Goal: Transaction & Acquisition: Download file/media

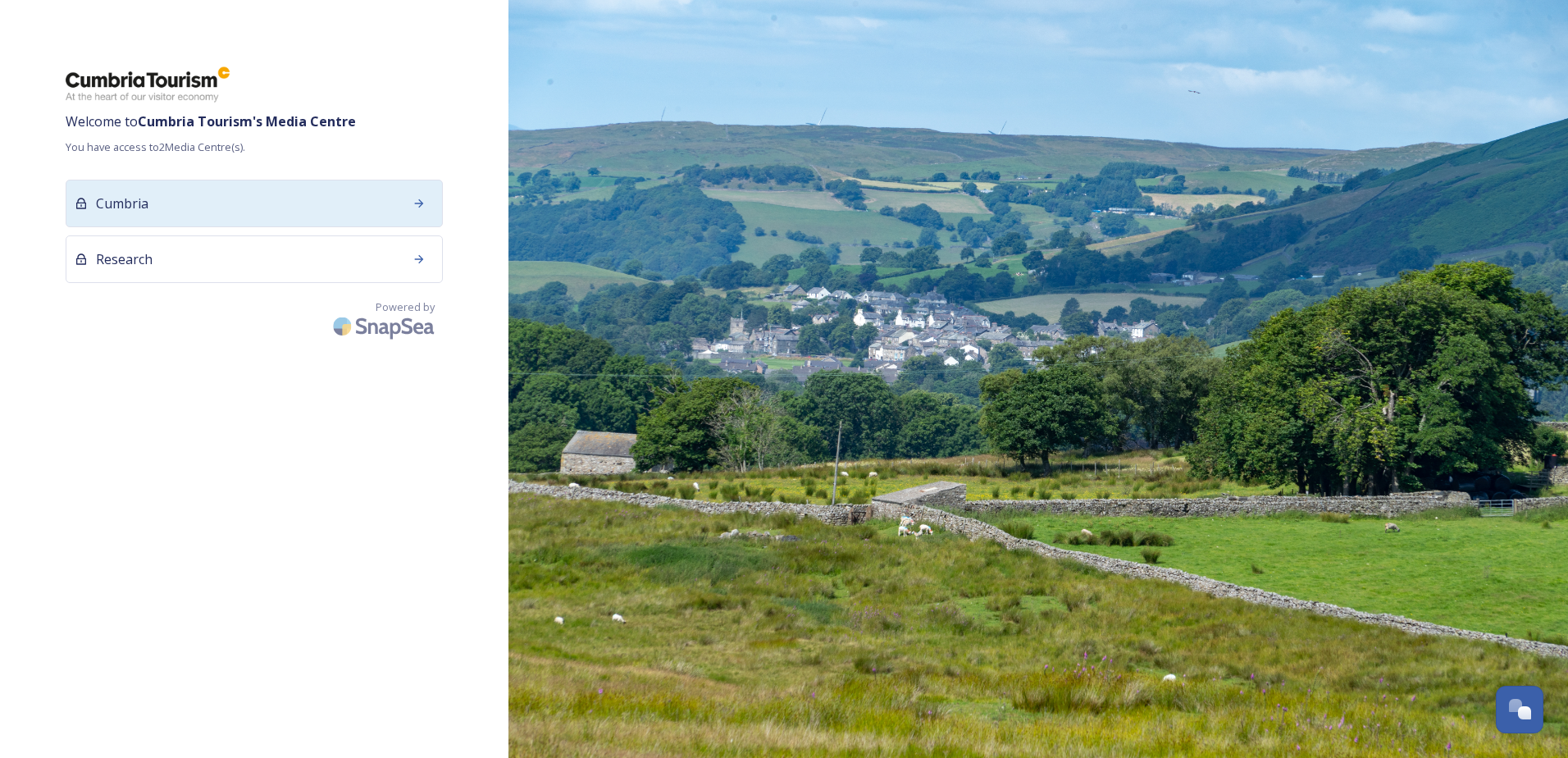
click at [384, 212] on div "Cumbria" at bounding box center [254, 203] width 378 height 47
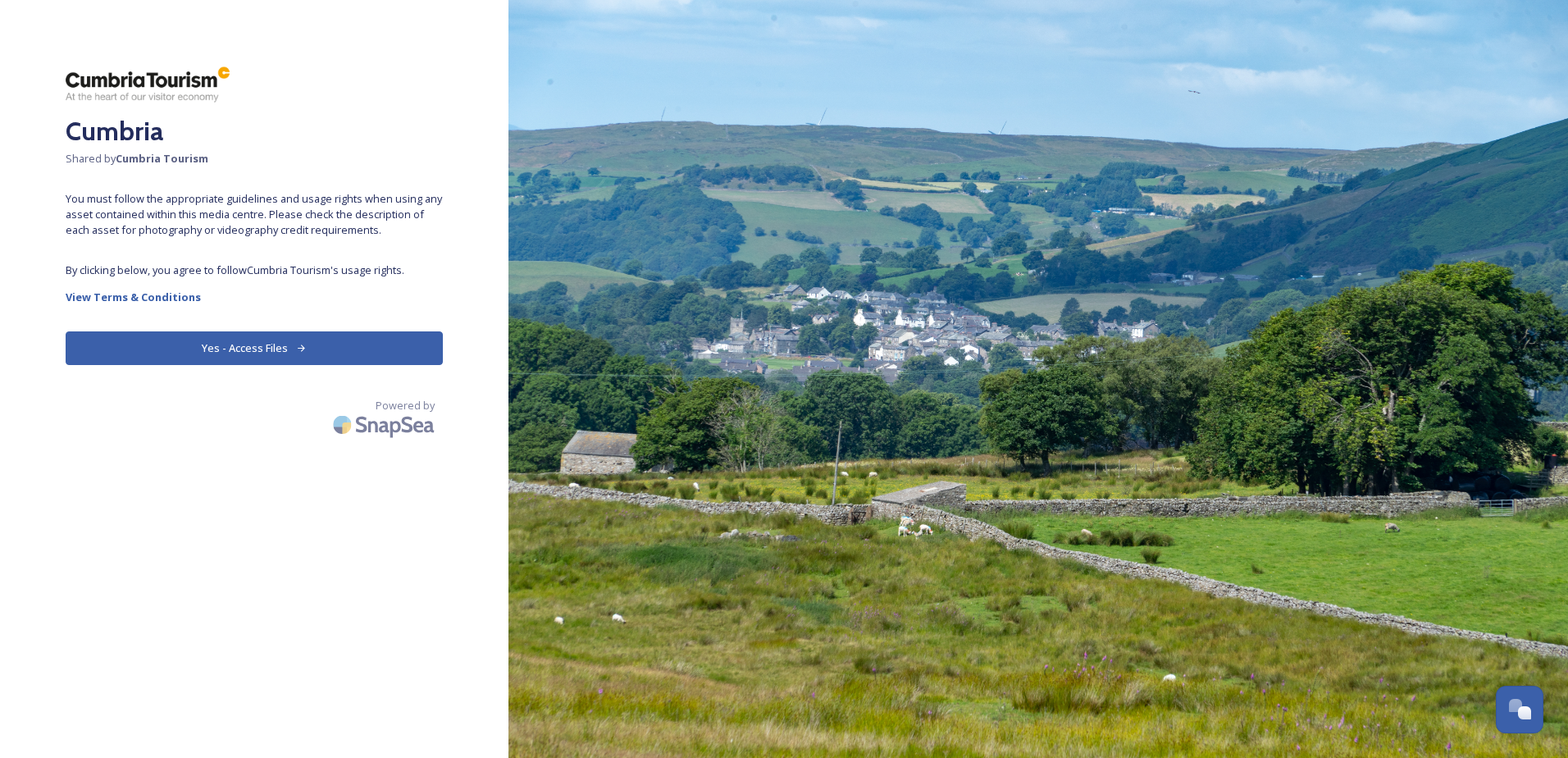
click at [294, 350] on button "Yes - Access Files" at bounding box center [254, 348] width 378 height 34
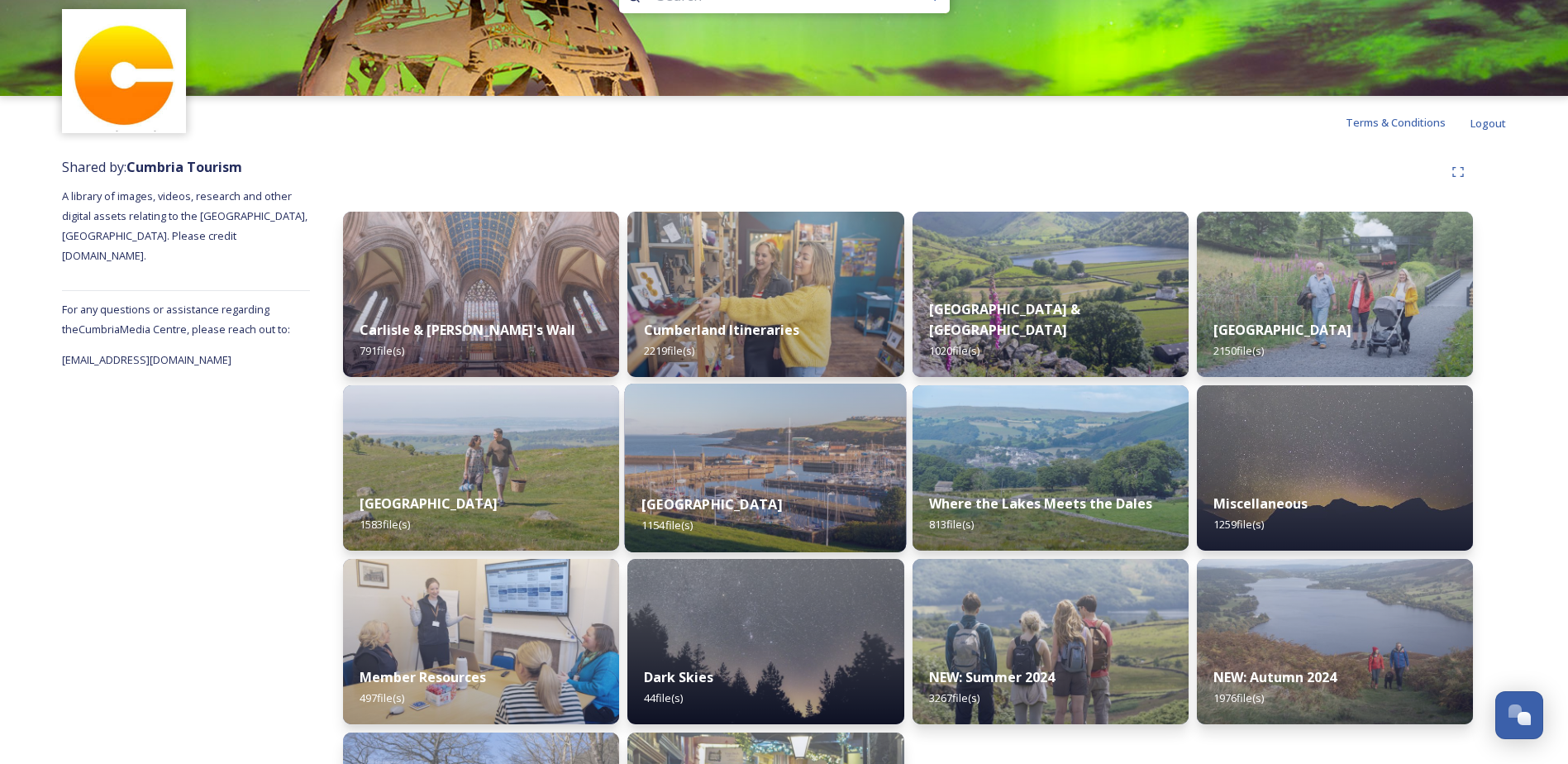
scroll to position [203, 0]
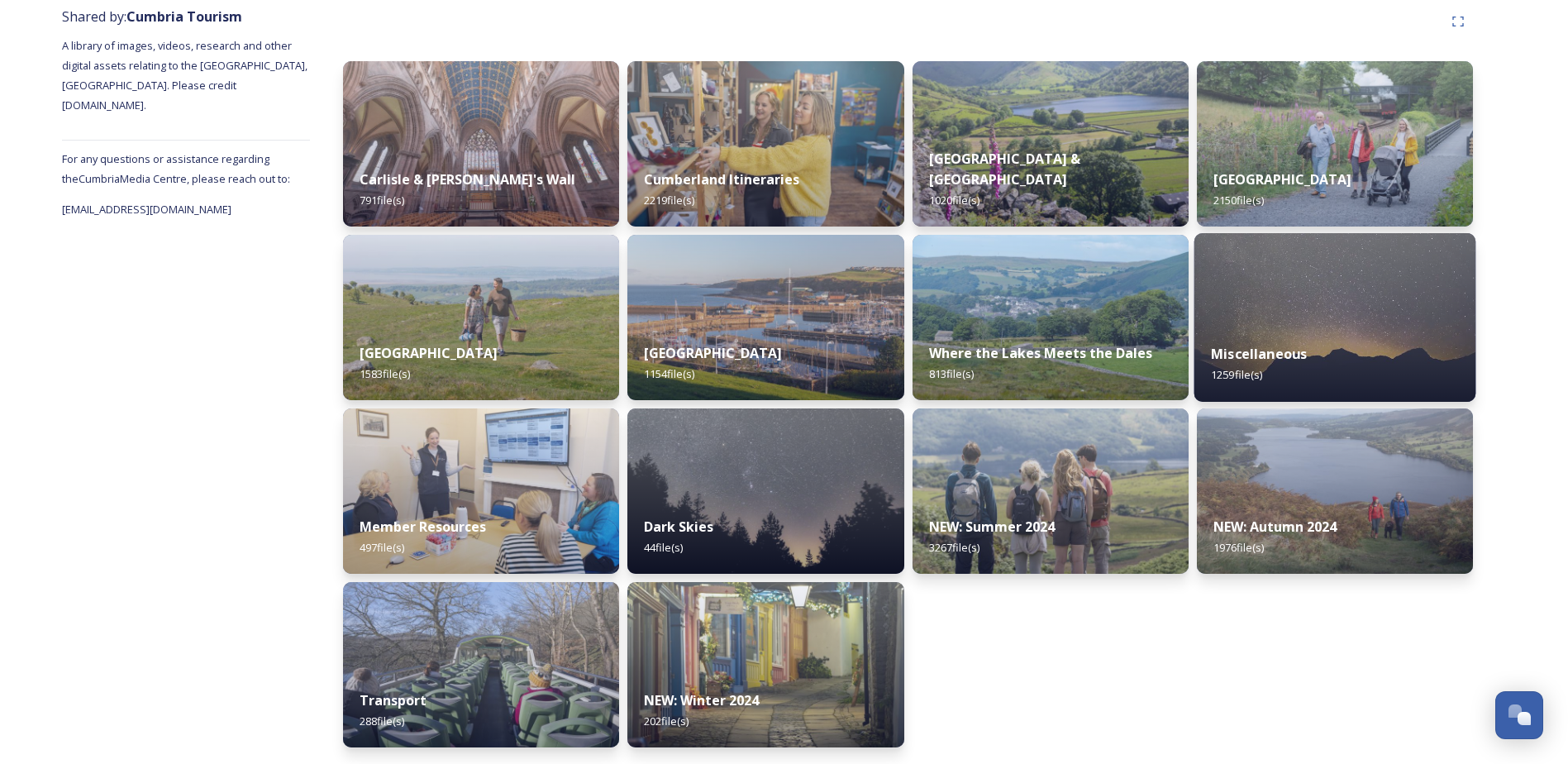
click at [1326, 321] on img at bounding box center [1335, 318] width 282 height 169
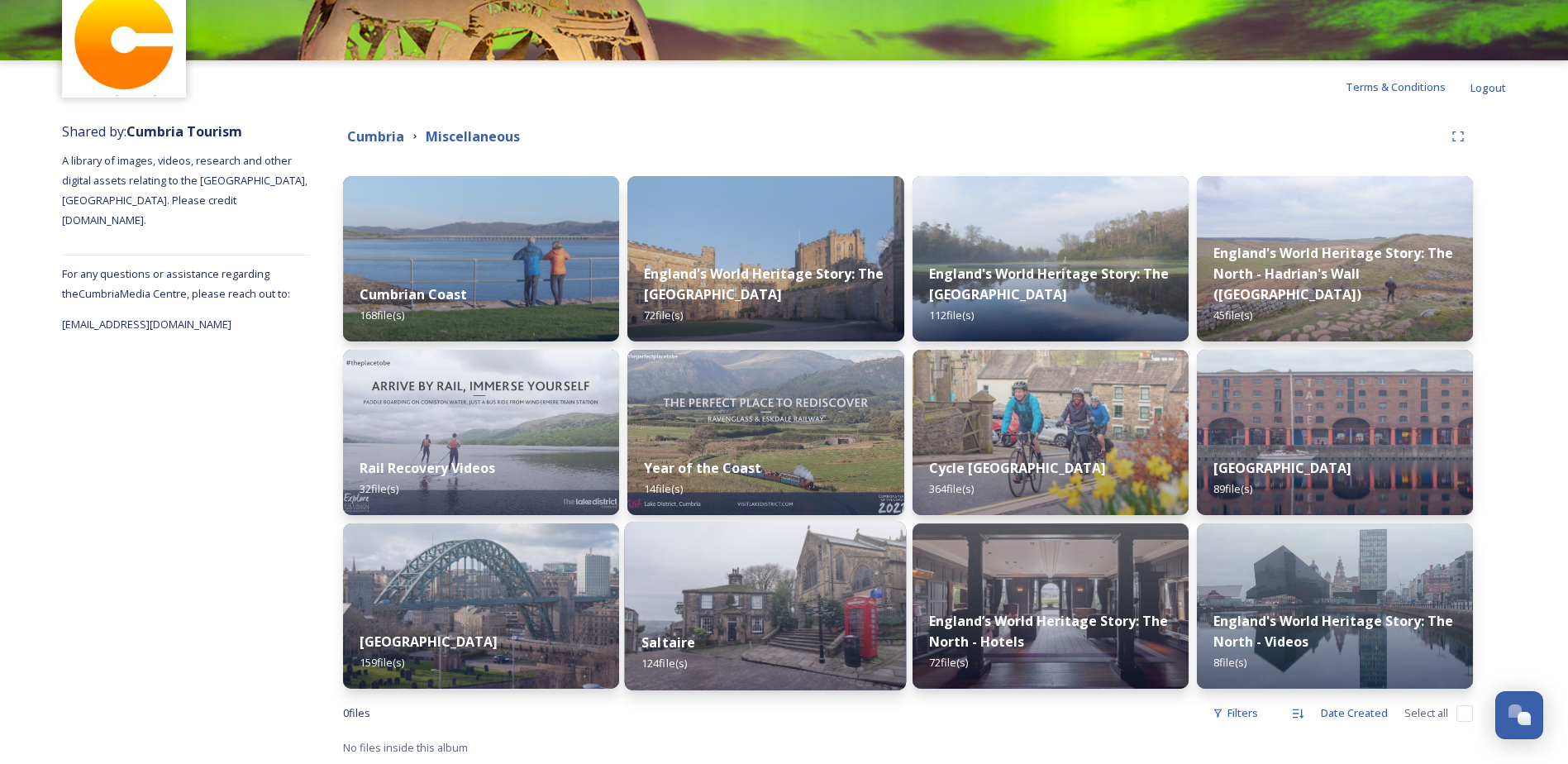
scroll to position [90, 0]
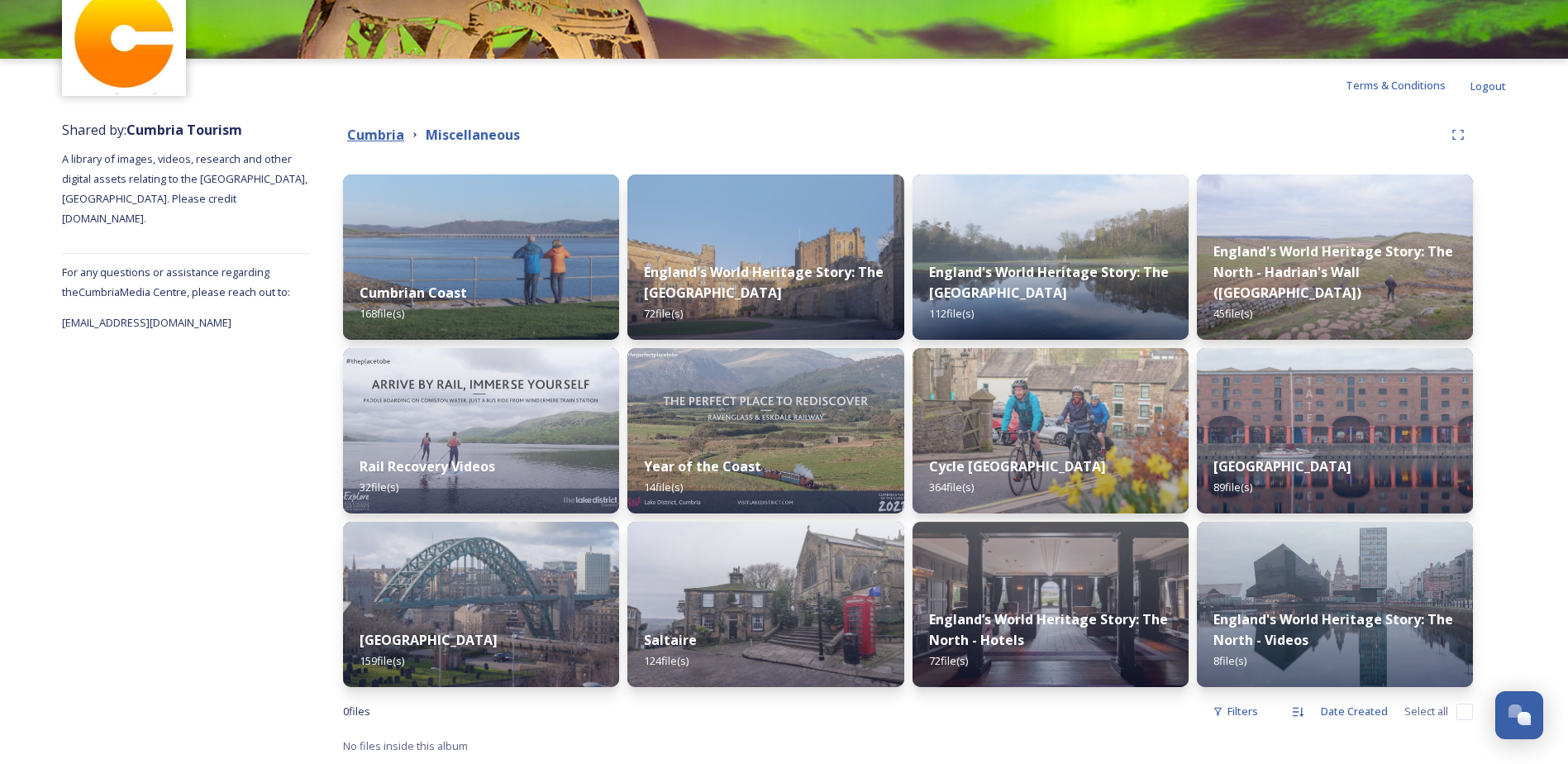
click at [372, 131] on strong "Cumbria" at bounding box center [376, 134] width 57 height 18
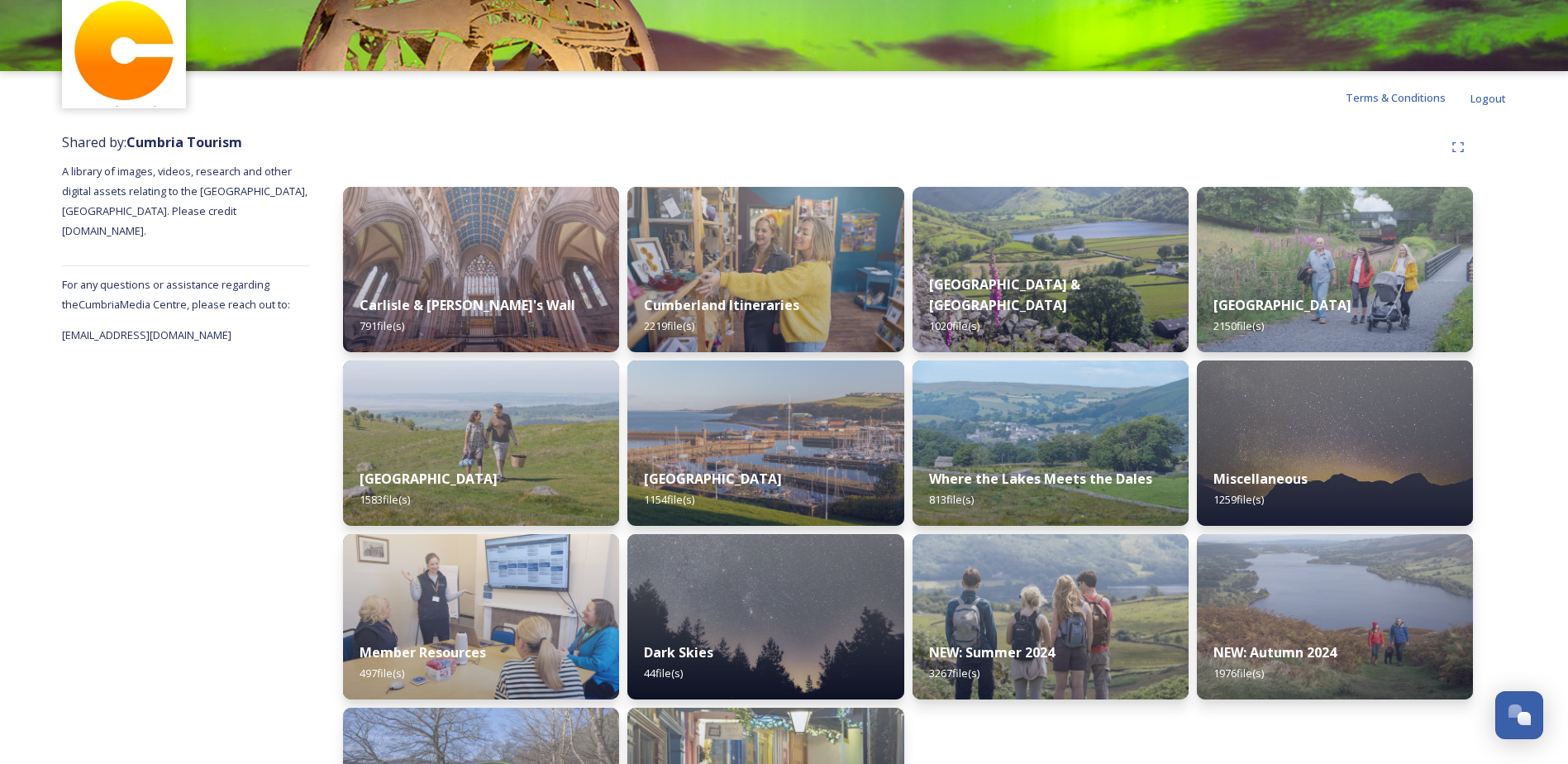
scroll to position [203, 0]
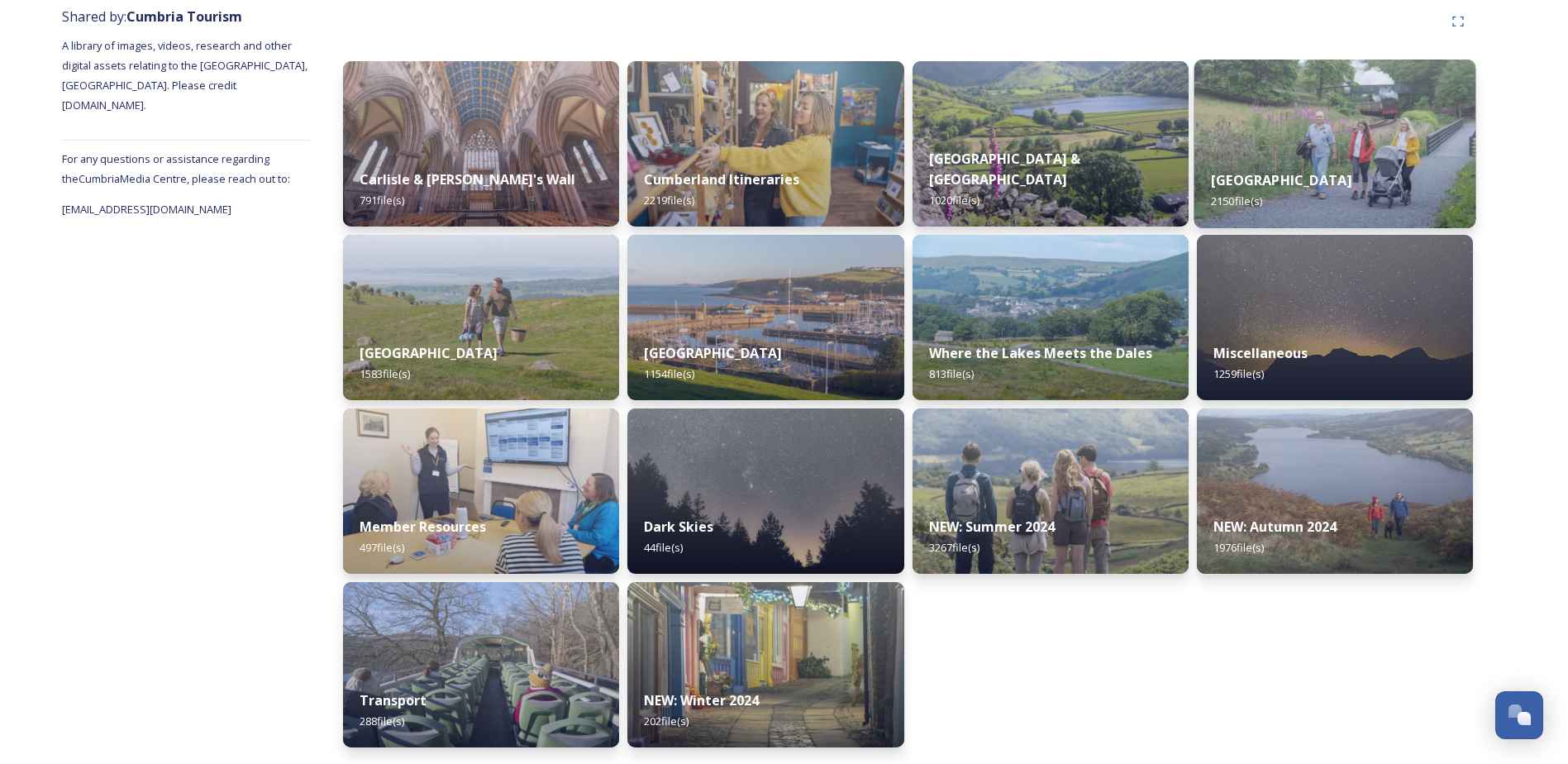
click at [1340, 136] on img at bounding box center [1335, 144] width 282 height 169
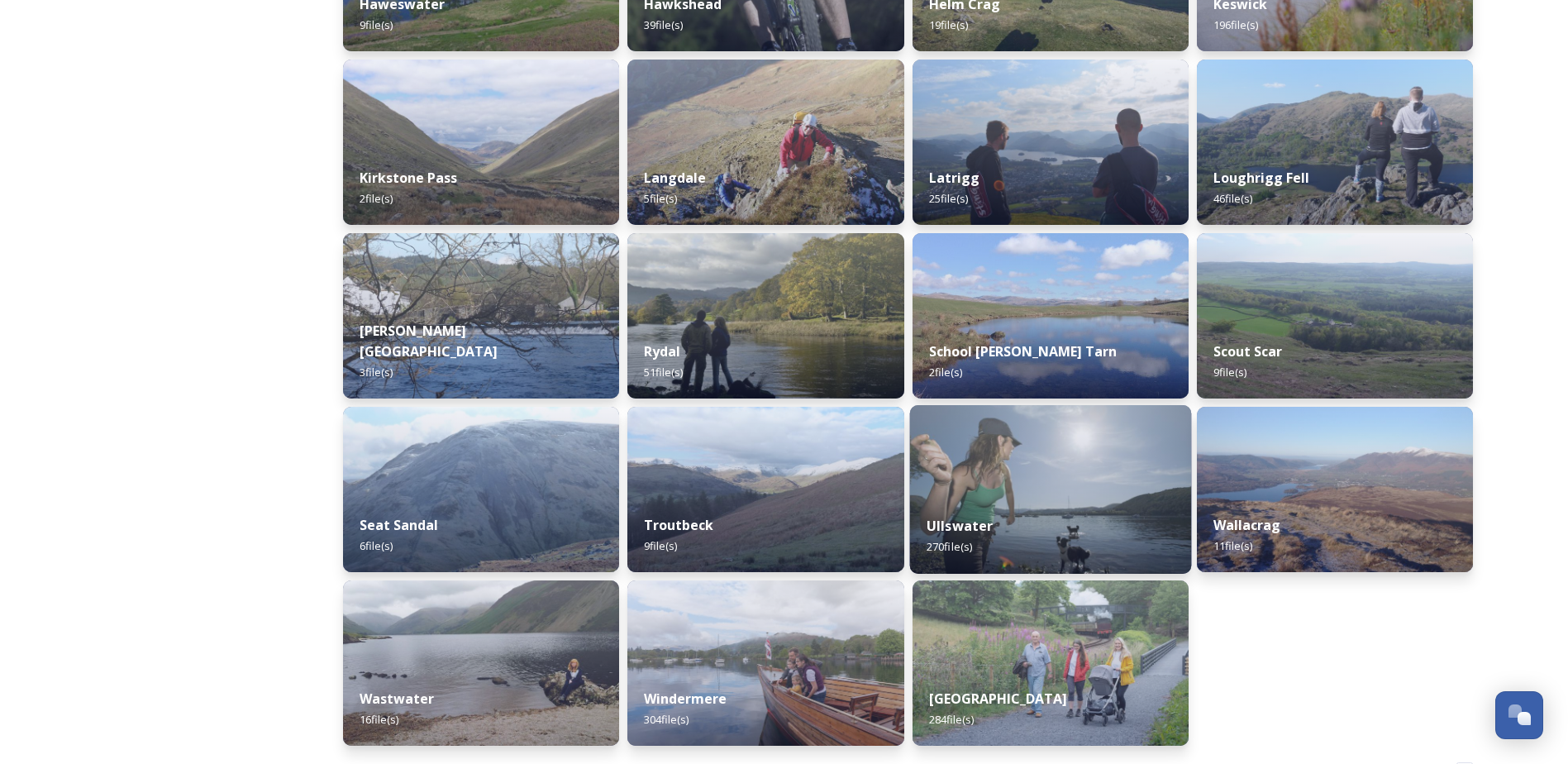
scroll to position [959, 0]
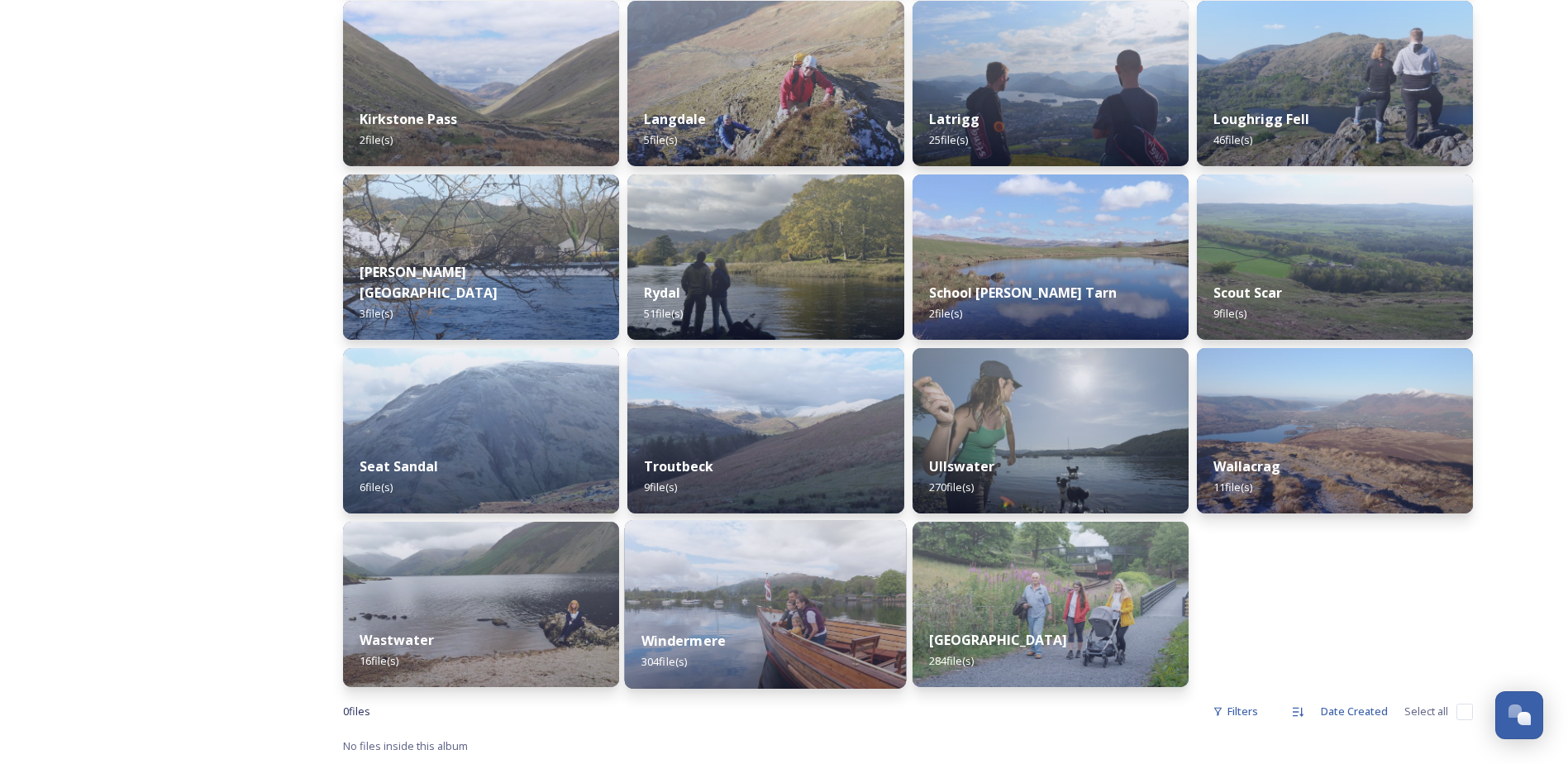
click at [736, 631] on div "Windermere 304 file(s)" at bounding box center [766, 651] width 282 height 75
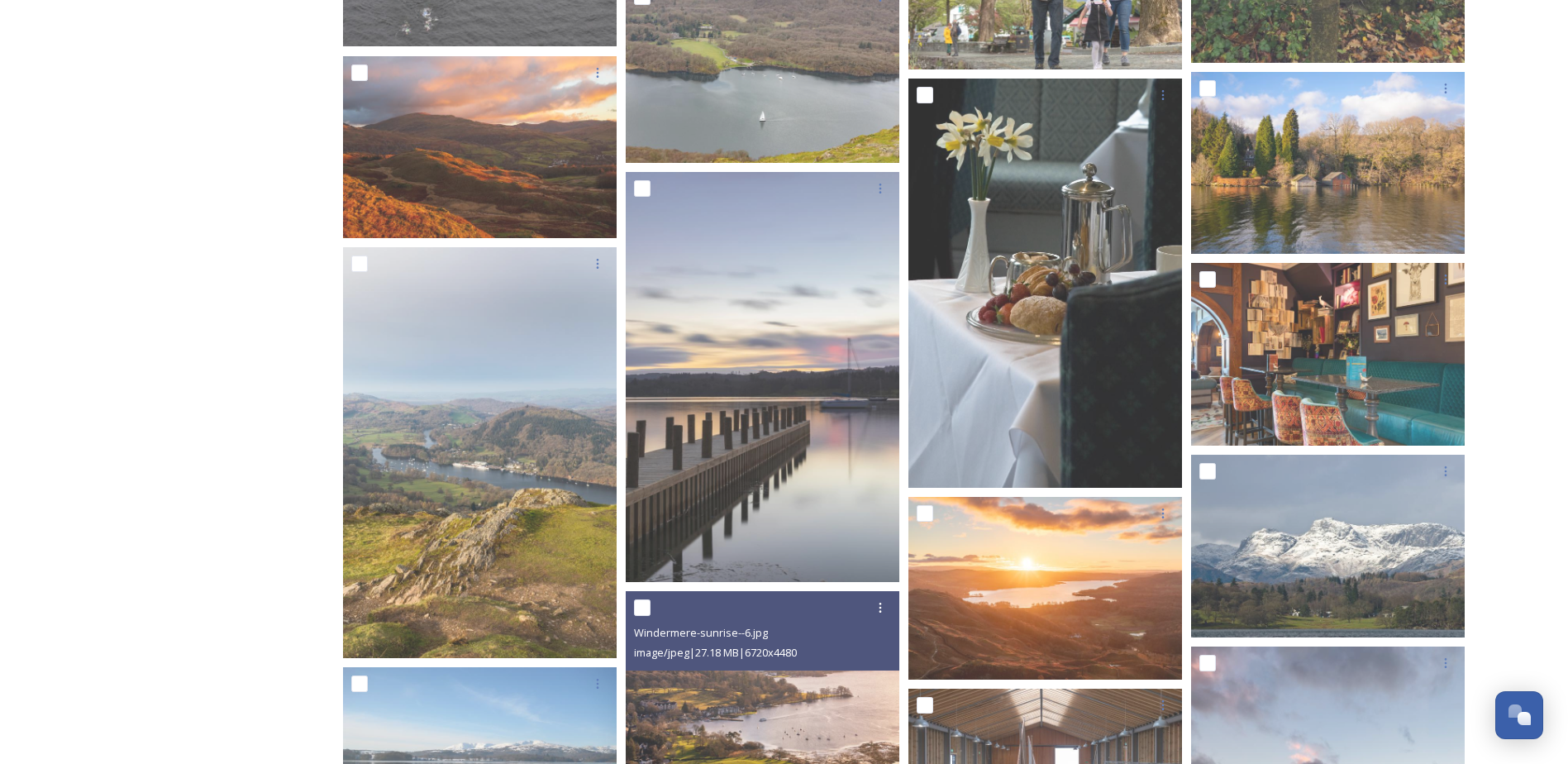
scroll to position [909, 0]
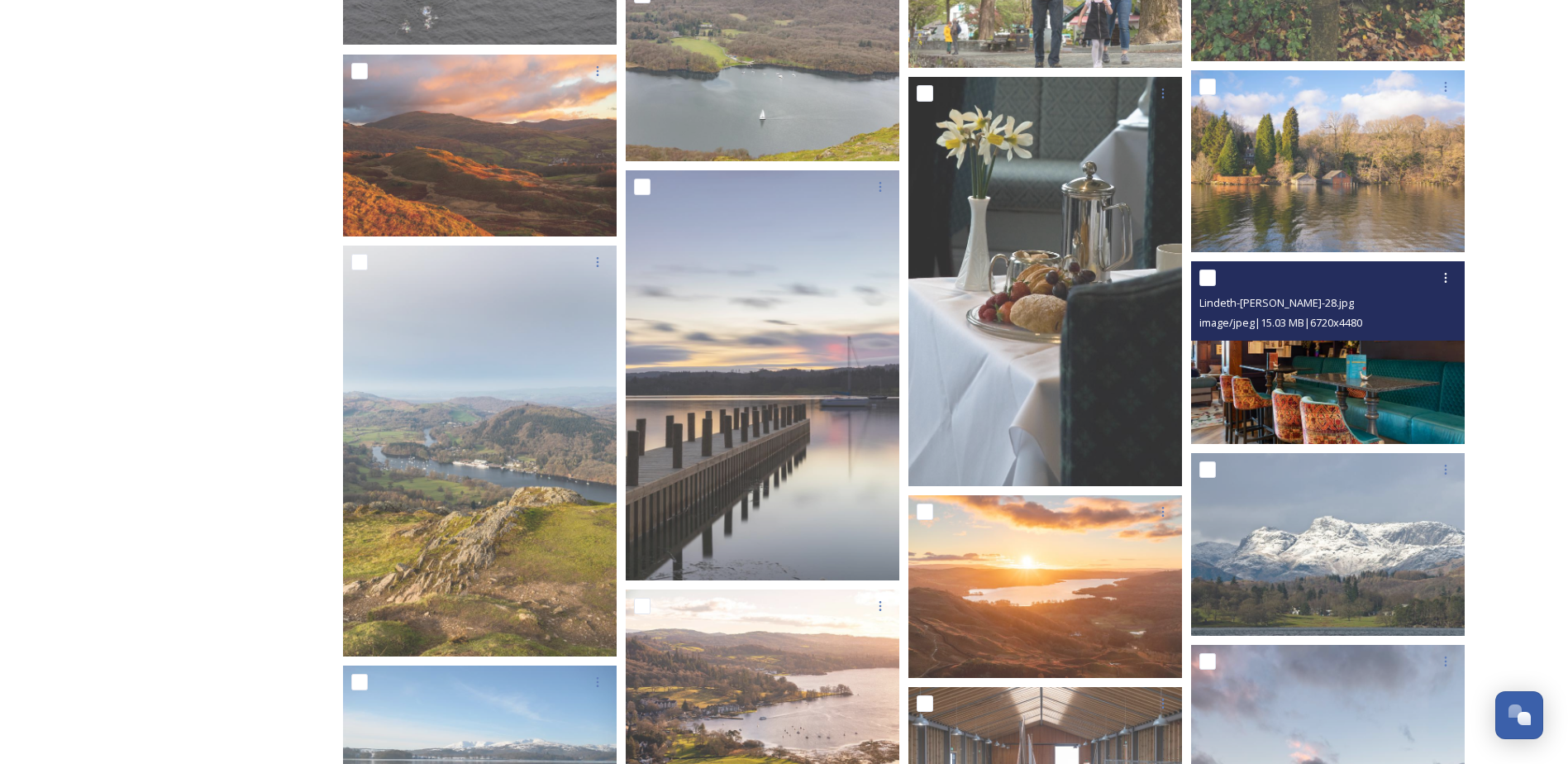
click at [1212, 277] on input "checkbox" at bounding box center [1207, 277] width 16 height 16
checkbox input "true"
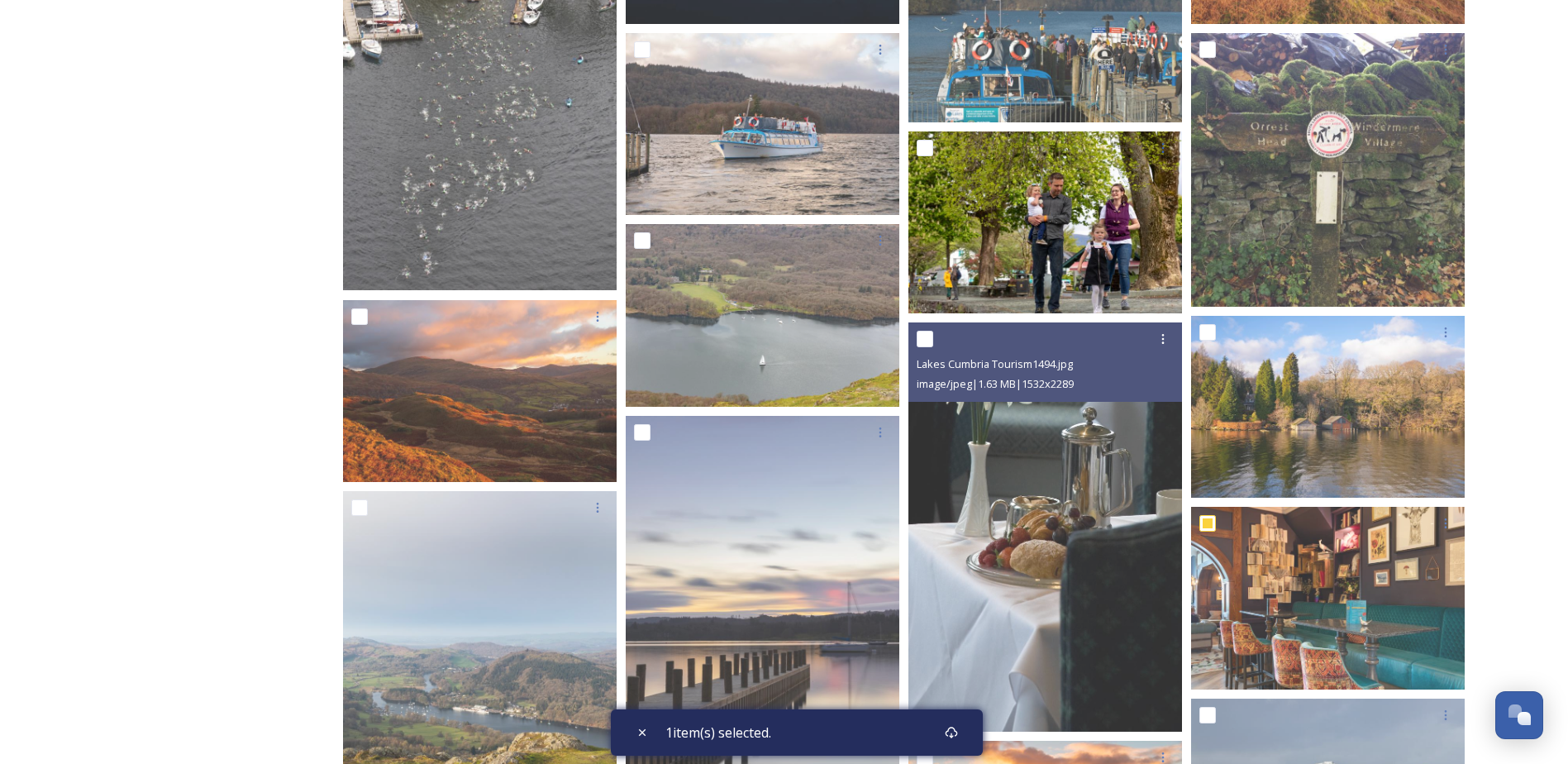
scroll to position [597, 0]
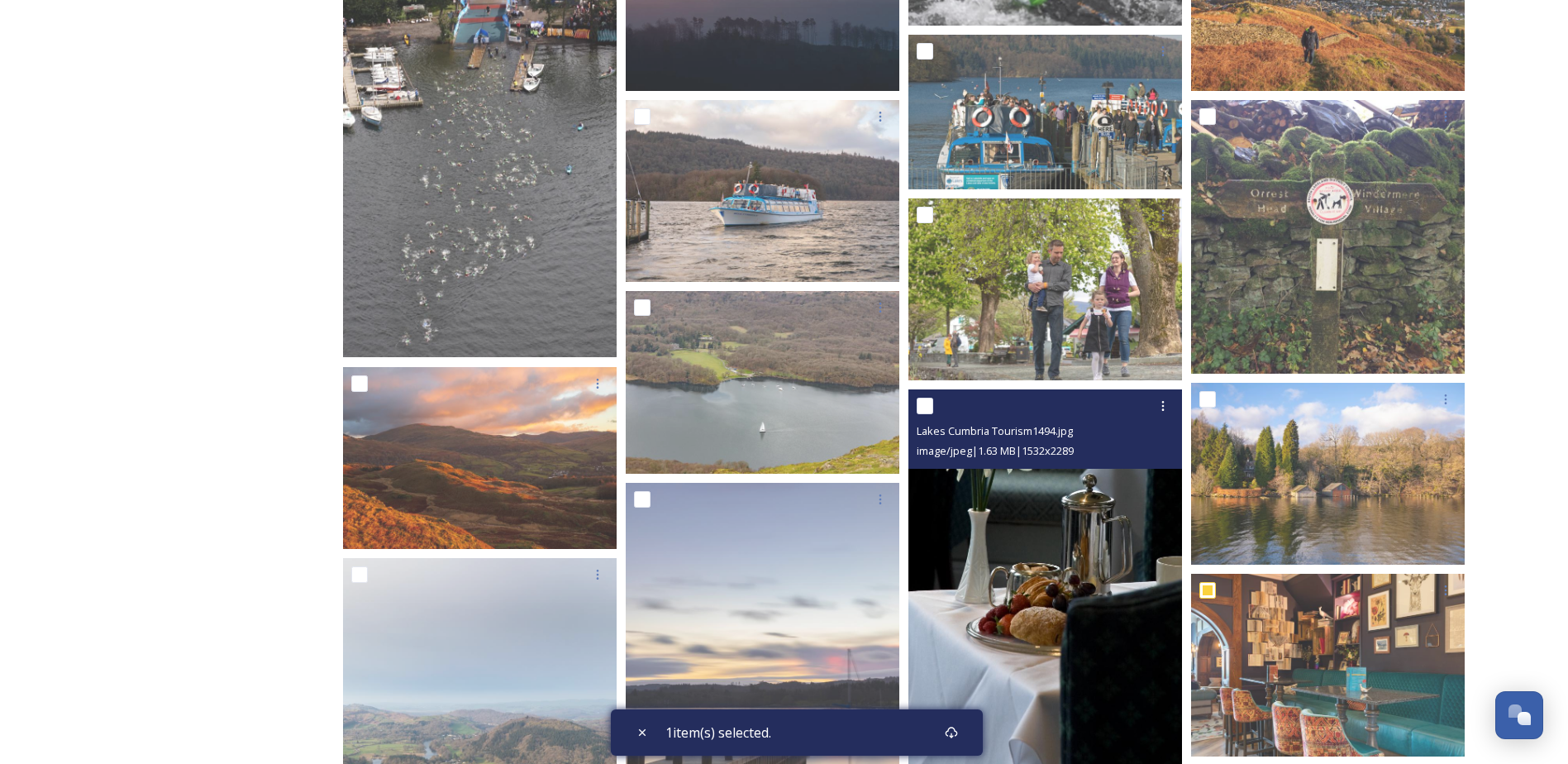
click at [933, 413] on input "checkbox" at bounding box center [924, 405] width 16 height 16
checkbox input "true"
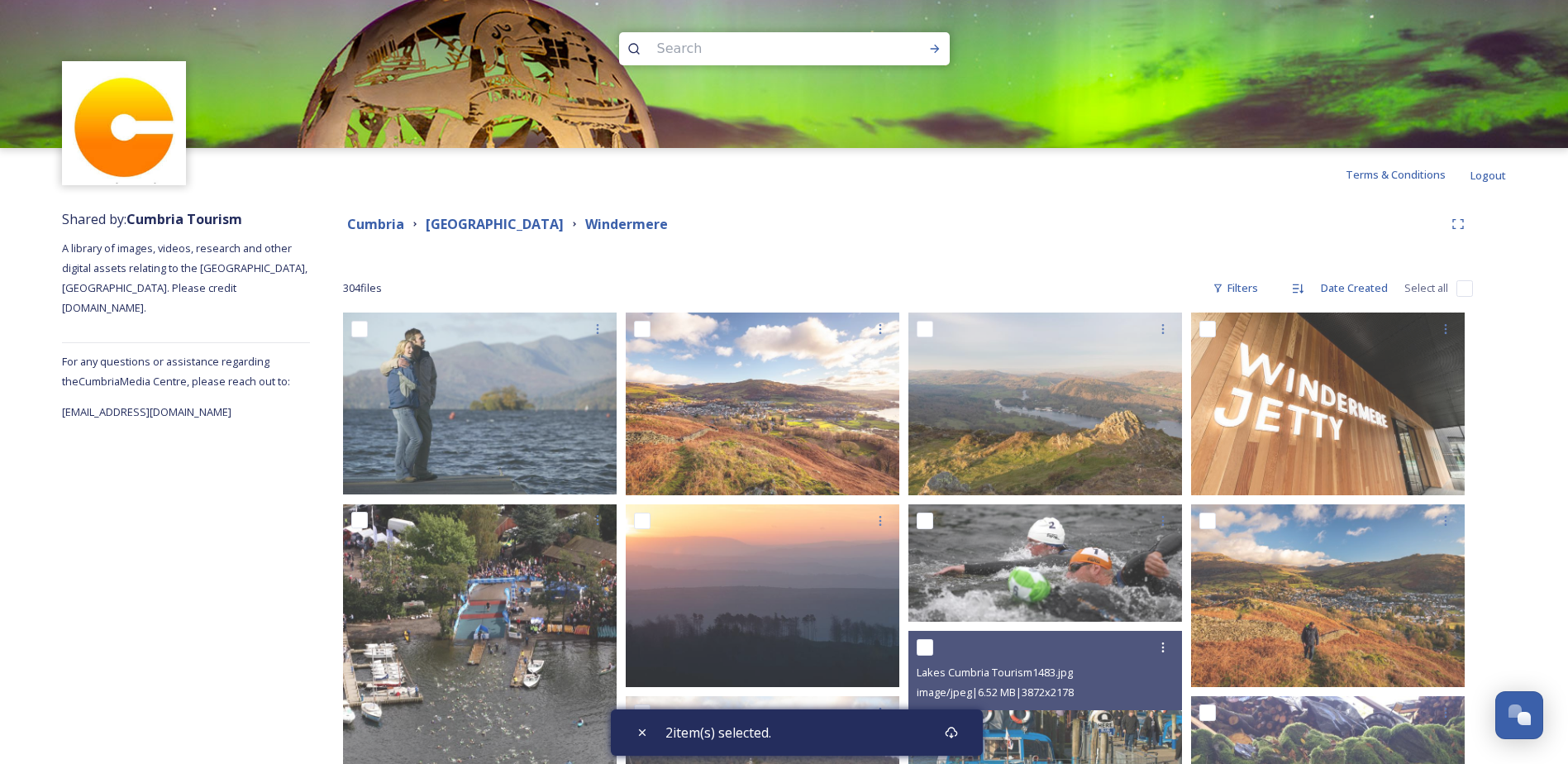
scroll to position [0, 0]
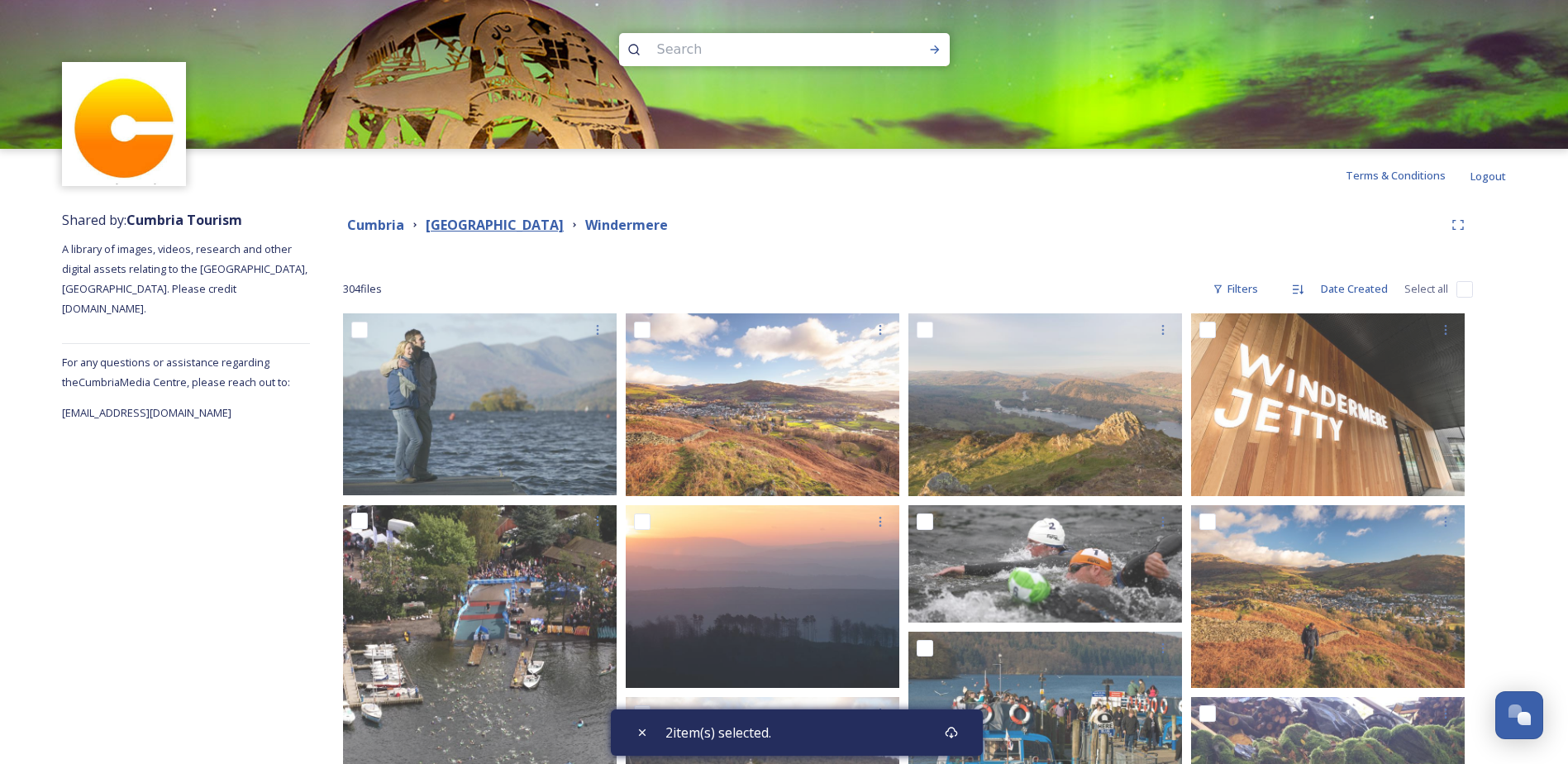
click at [473, 232] on strong "[GEOGRAPHIC_DATA]" at bounding box center [495, 225] width 138 height 18
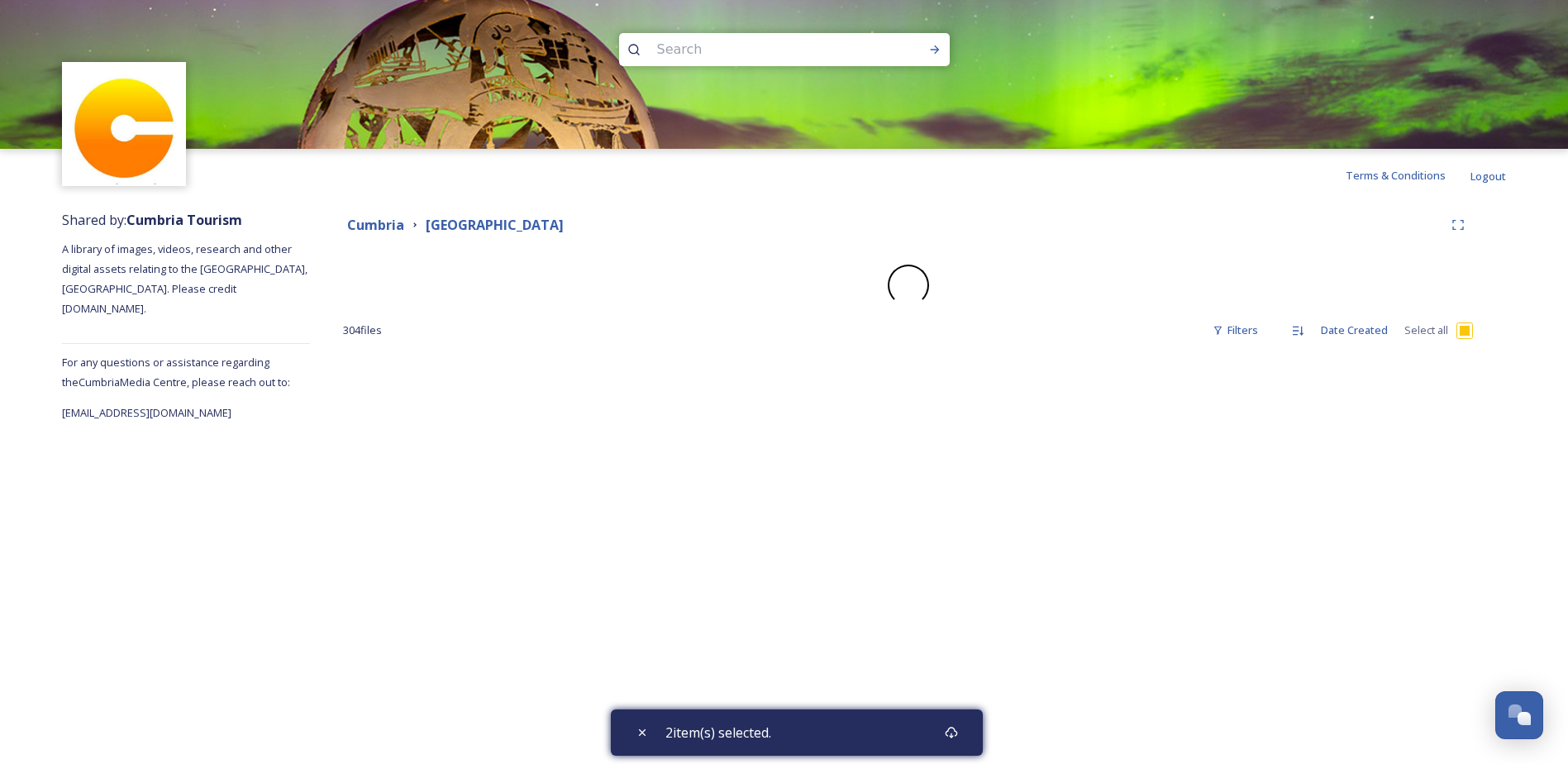
checkbox input "true"
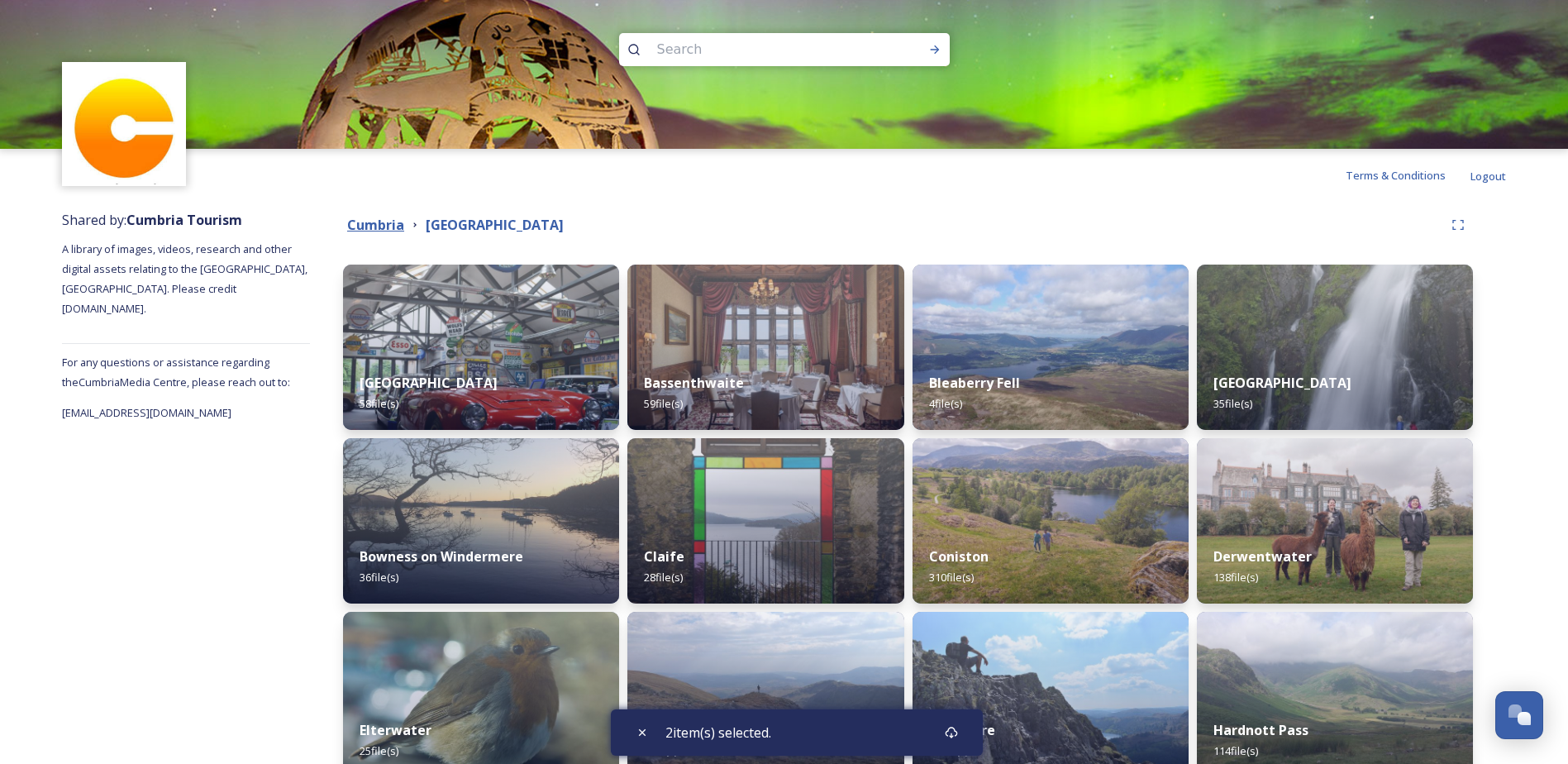
click at [379, 225] on strong "Cumbria" at bounding box center [376, 225] width 57 height 18
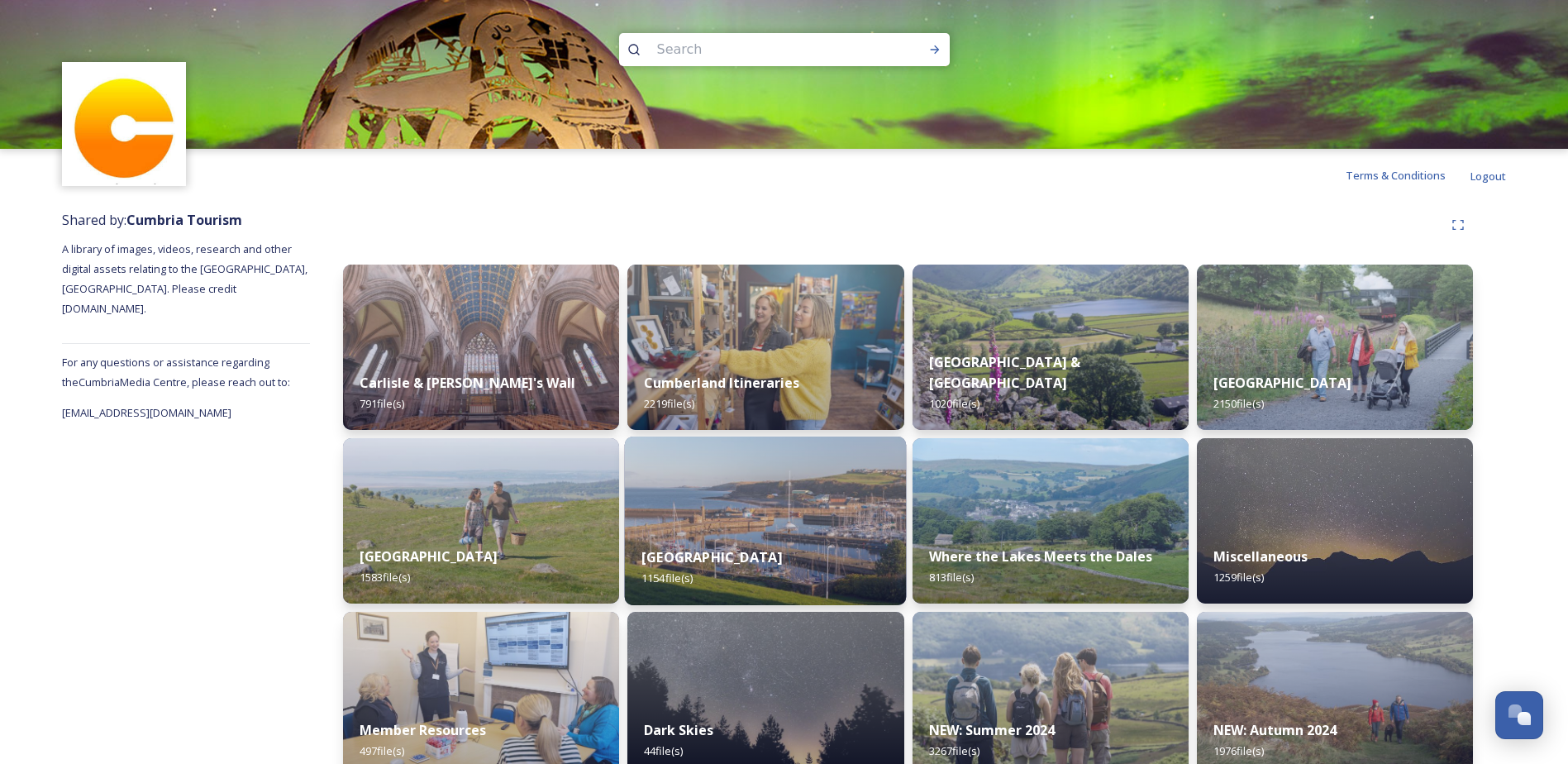
click at [773, 553] on strong "[GEOGRAPHIC_DATA]" at bounding box center [712, 557] width 141 height 18
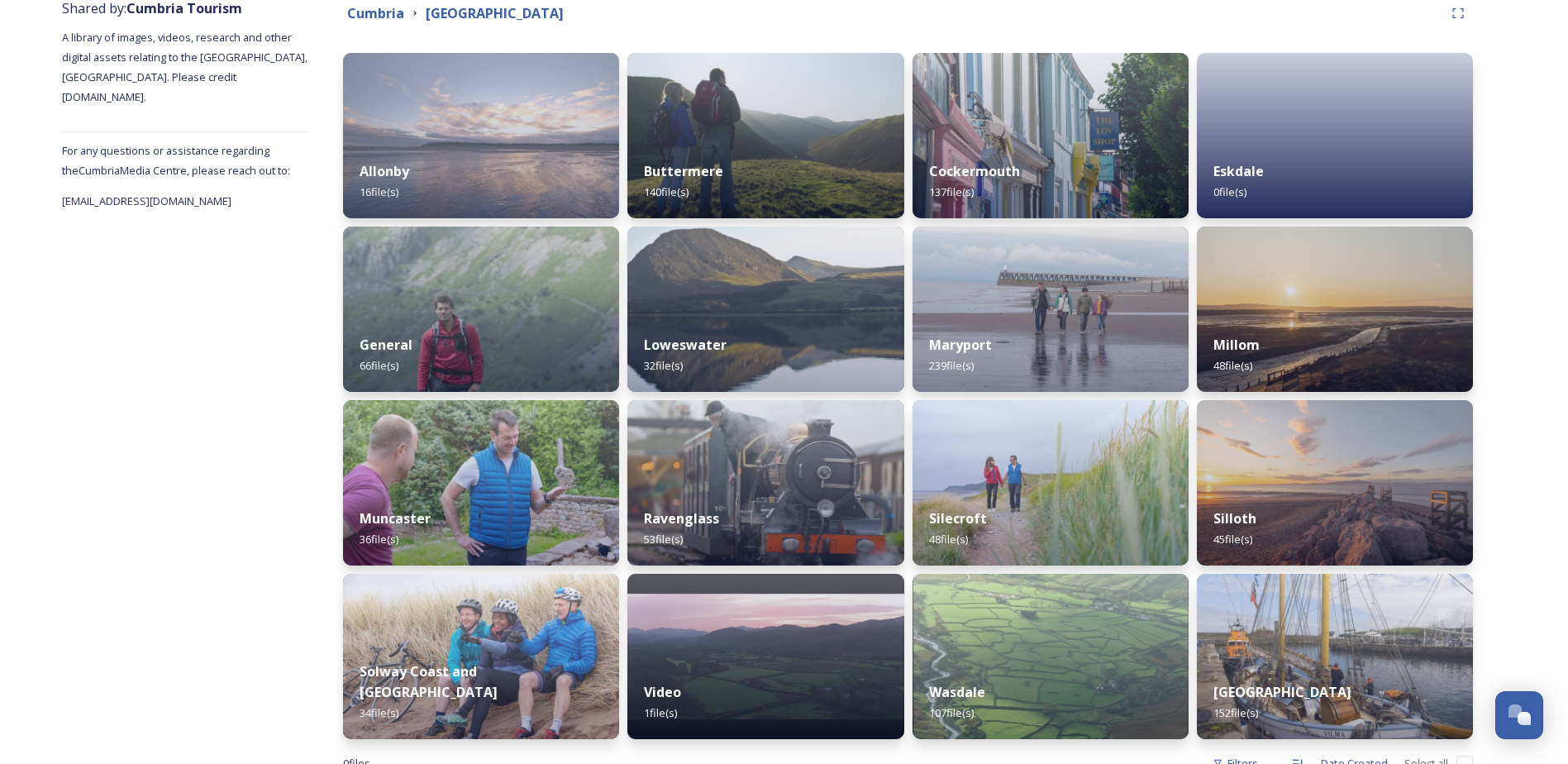
scroll to position [264, 0]
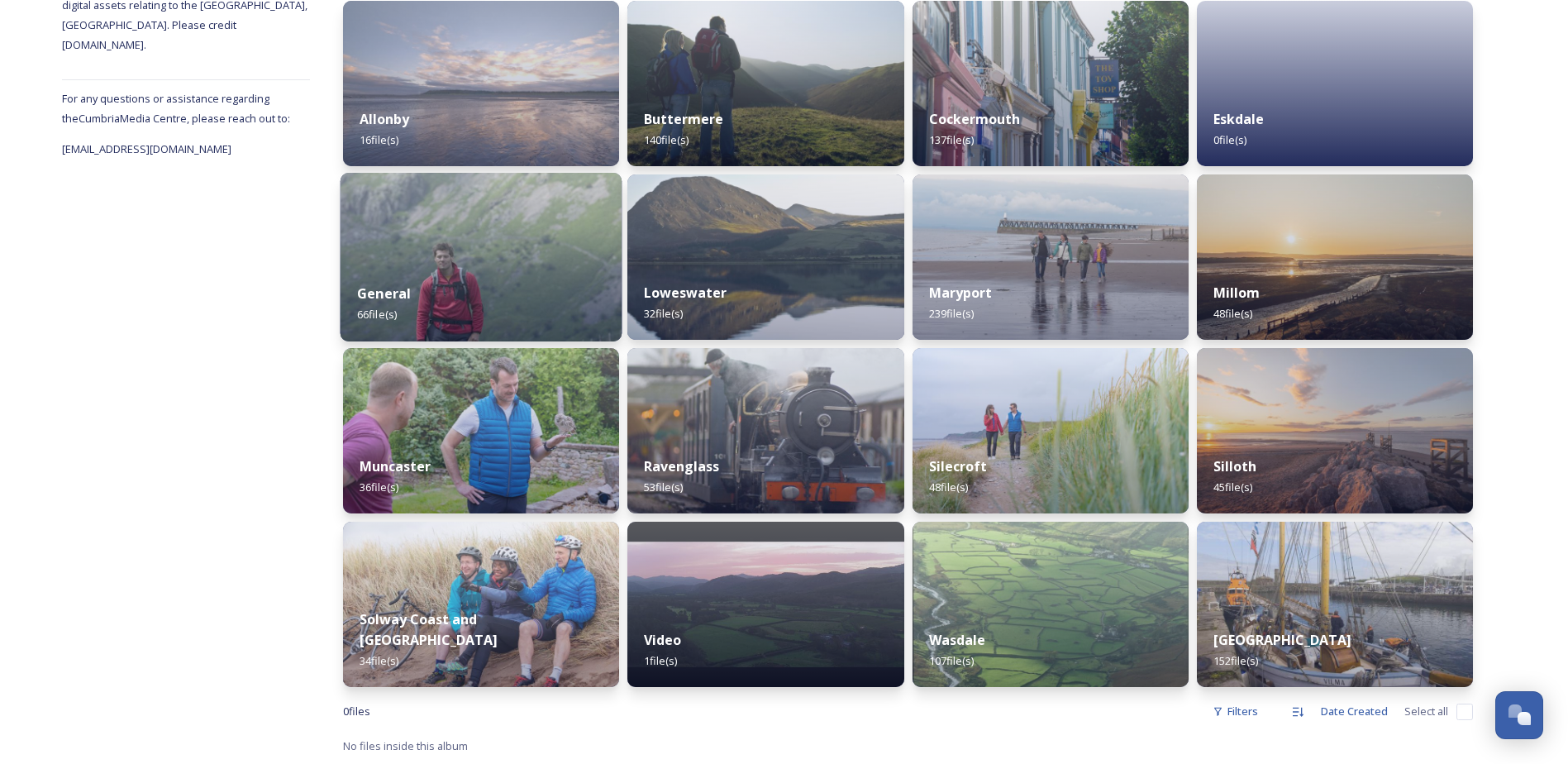
click at [491, 261] on img at bounding box center [481, 257] width 282 height 169
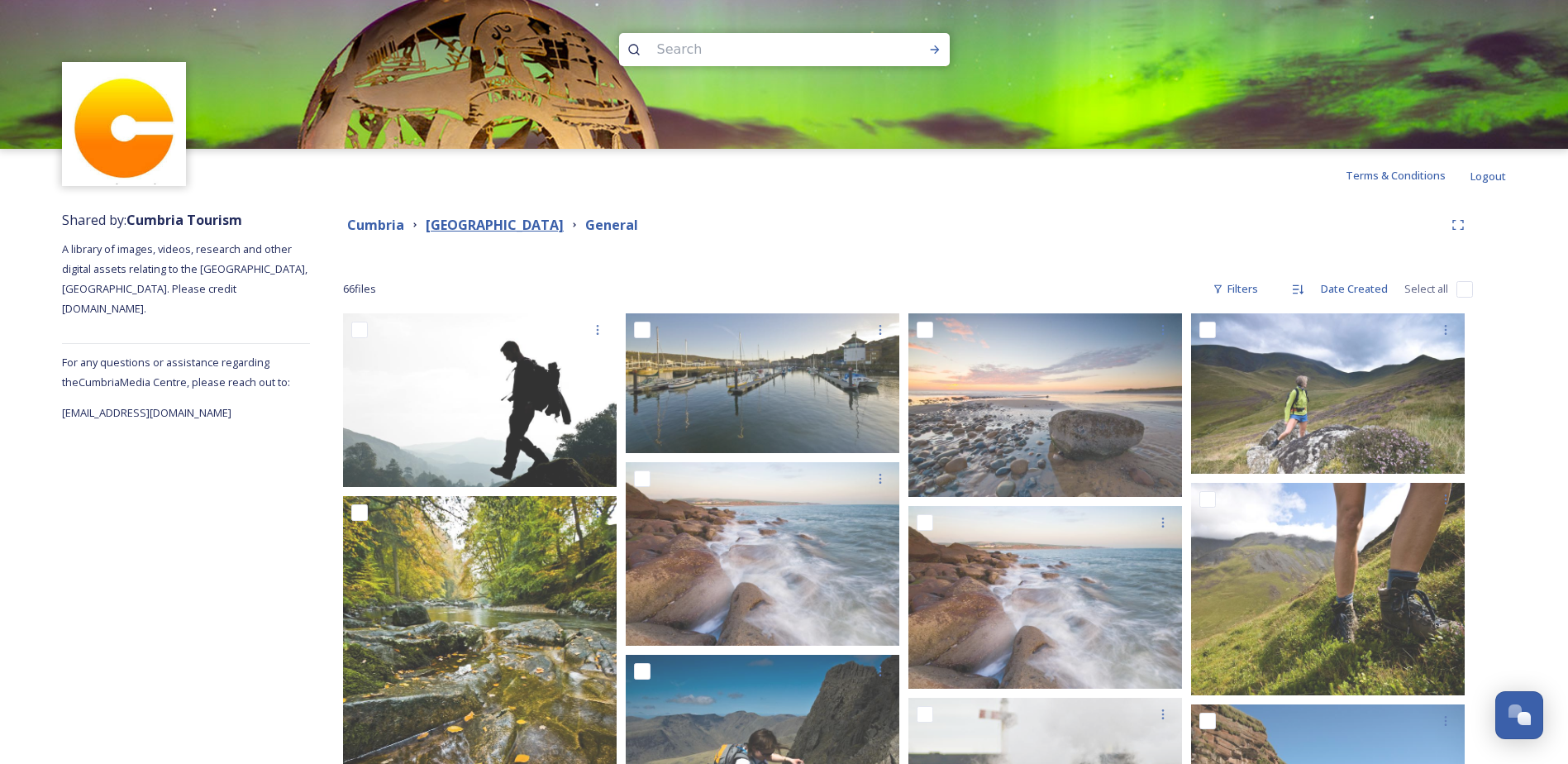
click at [548, 217] on strong "[GEOGRAPHIC_DATA]" at bounding box center [495, 225] width 138 height 18
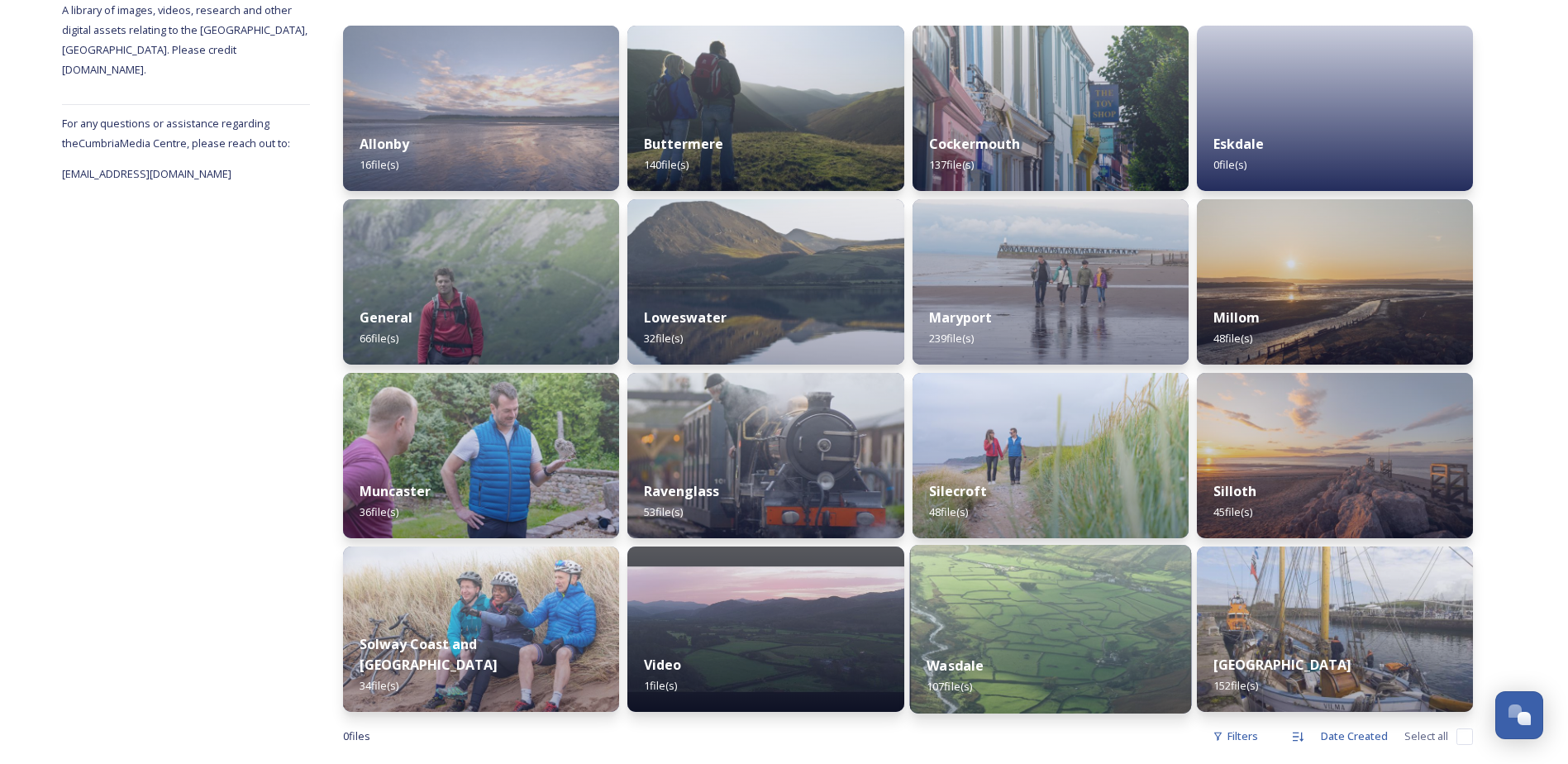
scroll to position [264, 0]
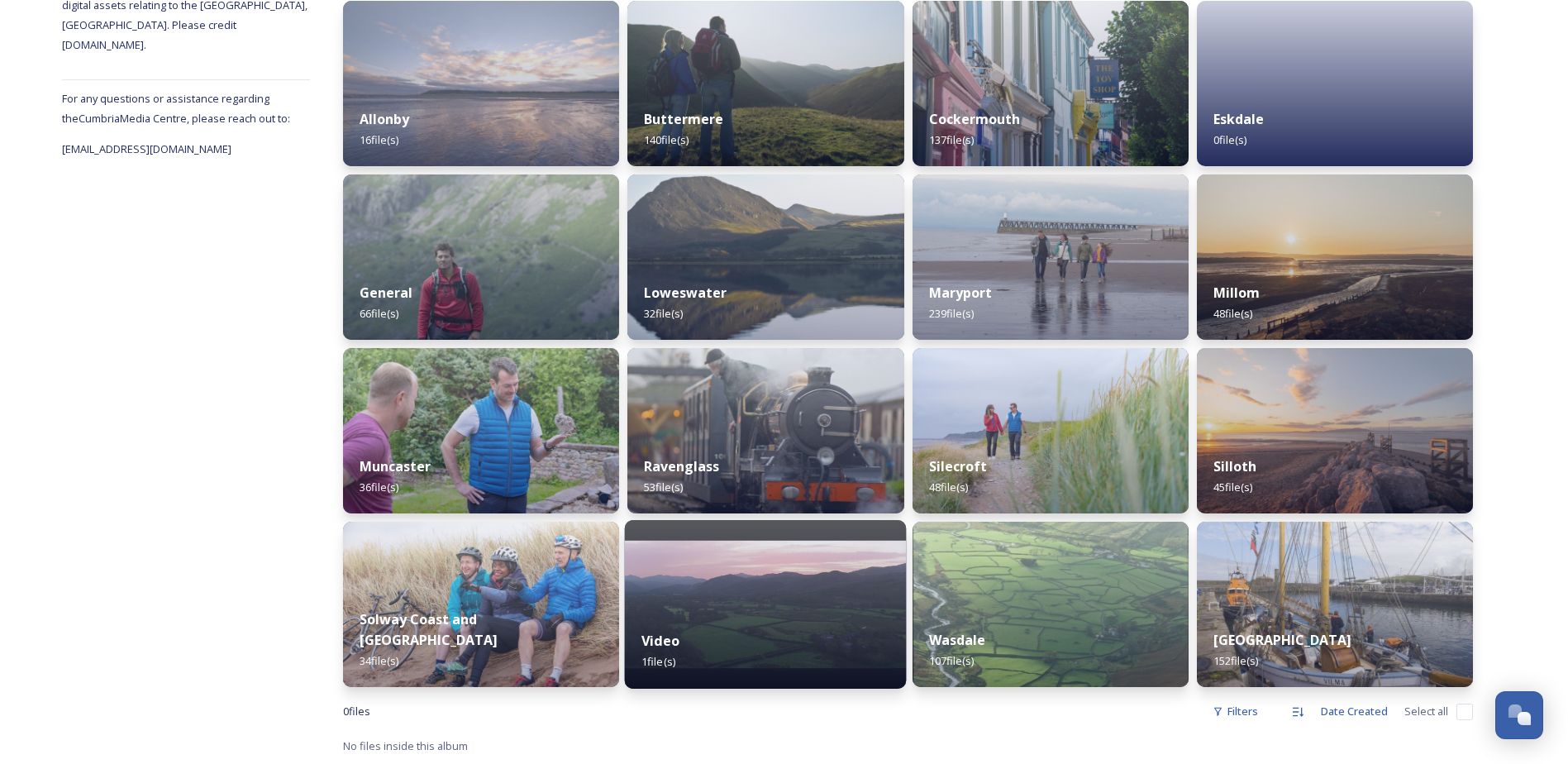
click at [690, 633] on div "Video 1 file(s)" at bounding box center [766, 651] width 282 height 75
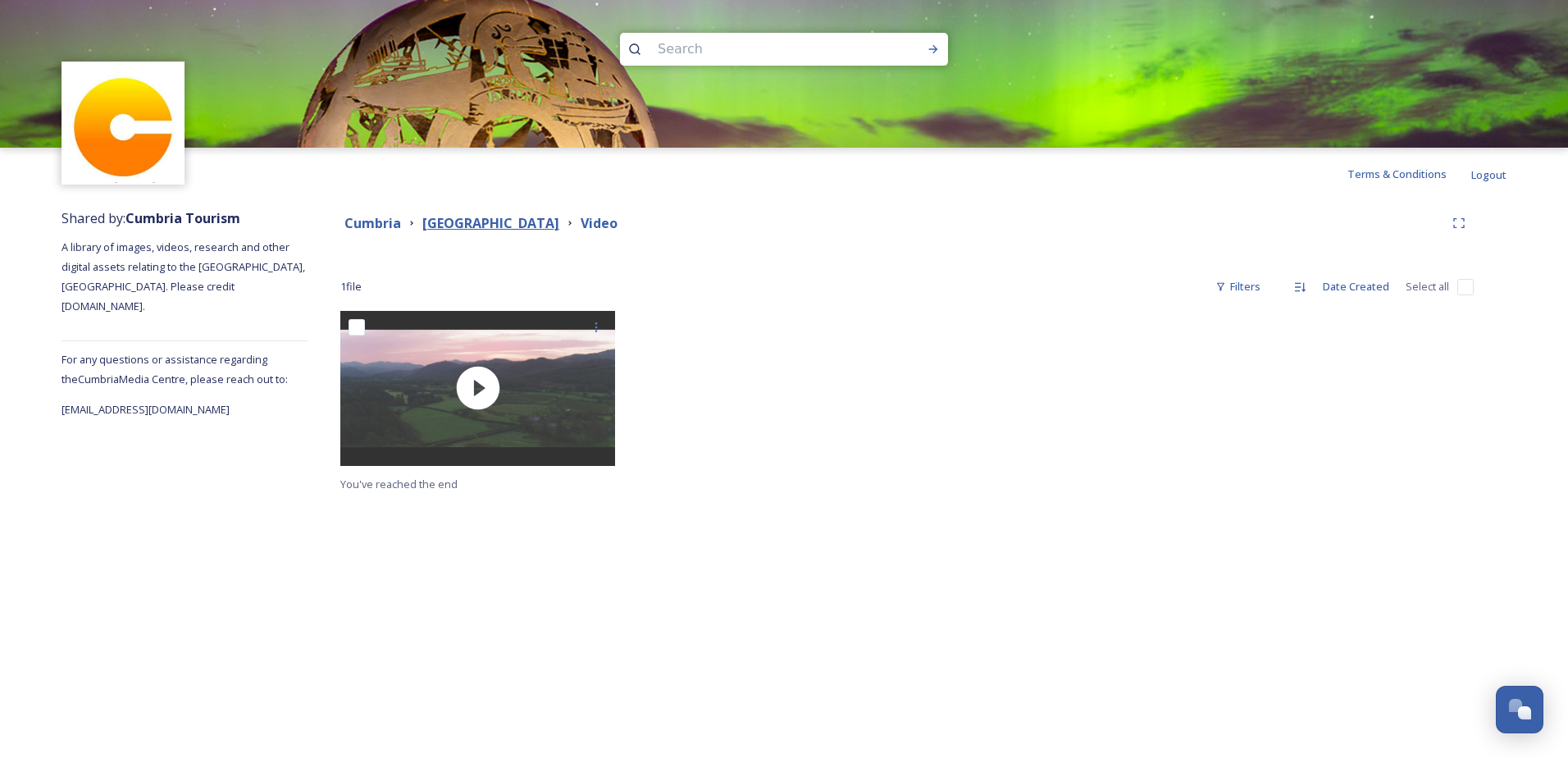
click at [497, 221] on strong "[GEOGRAPHIC_DATA]" at bounding box center [491, 223] width 137 height 18
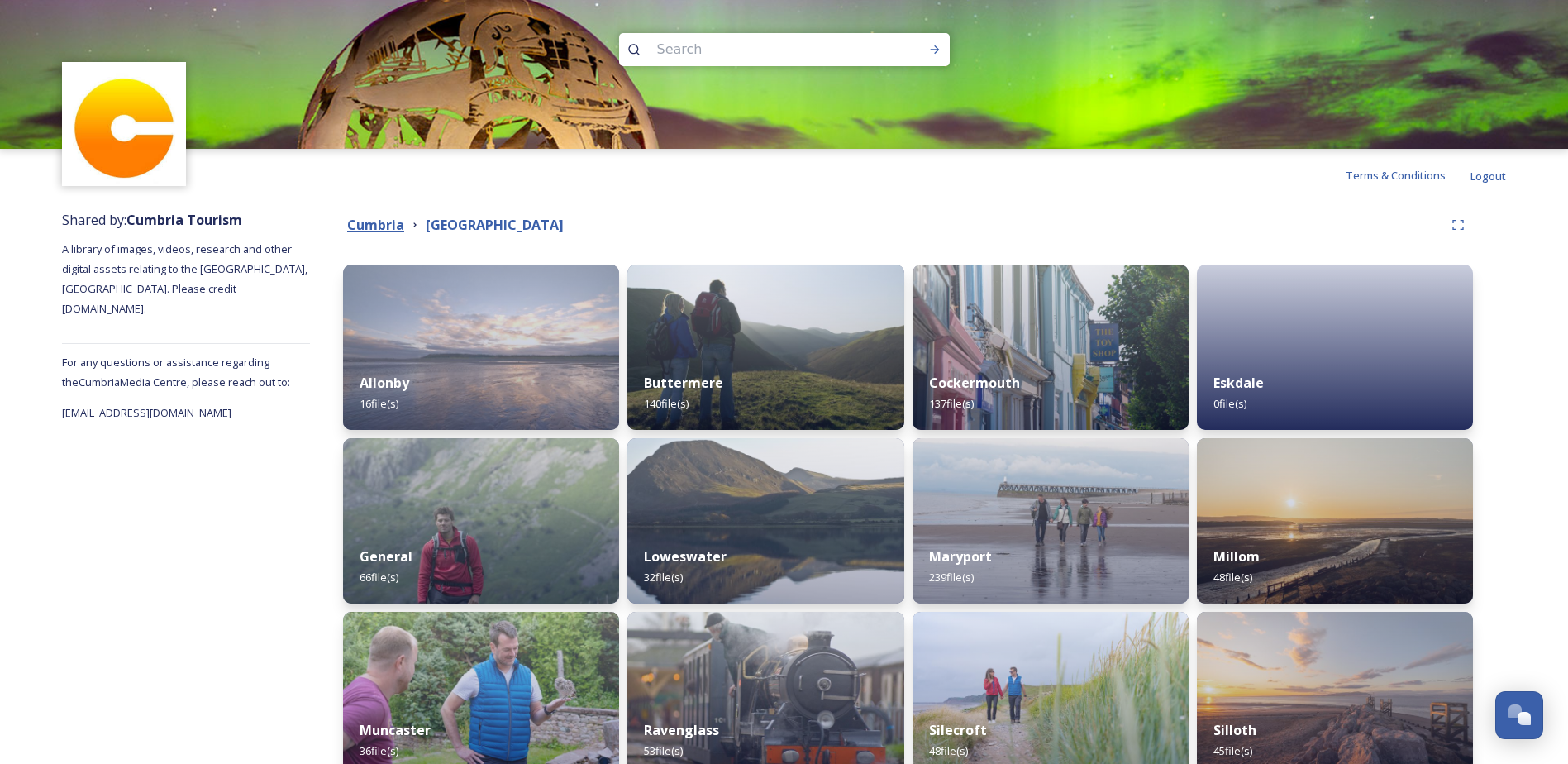
click at [371, 224] on strong "Cumbria" at bounding box center [376, 225] width 57 height 18
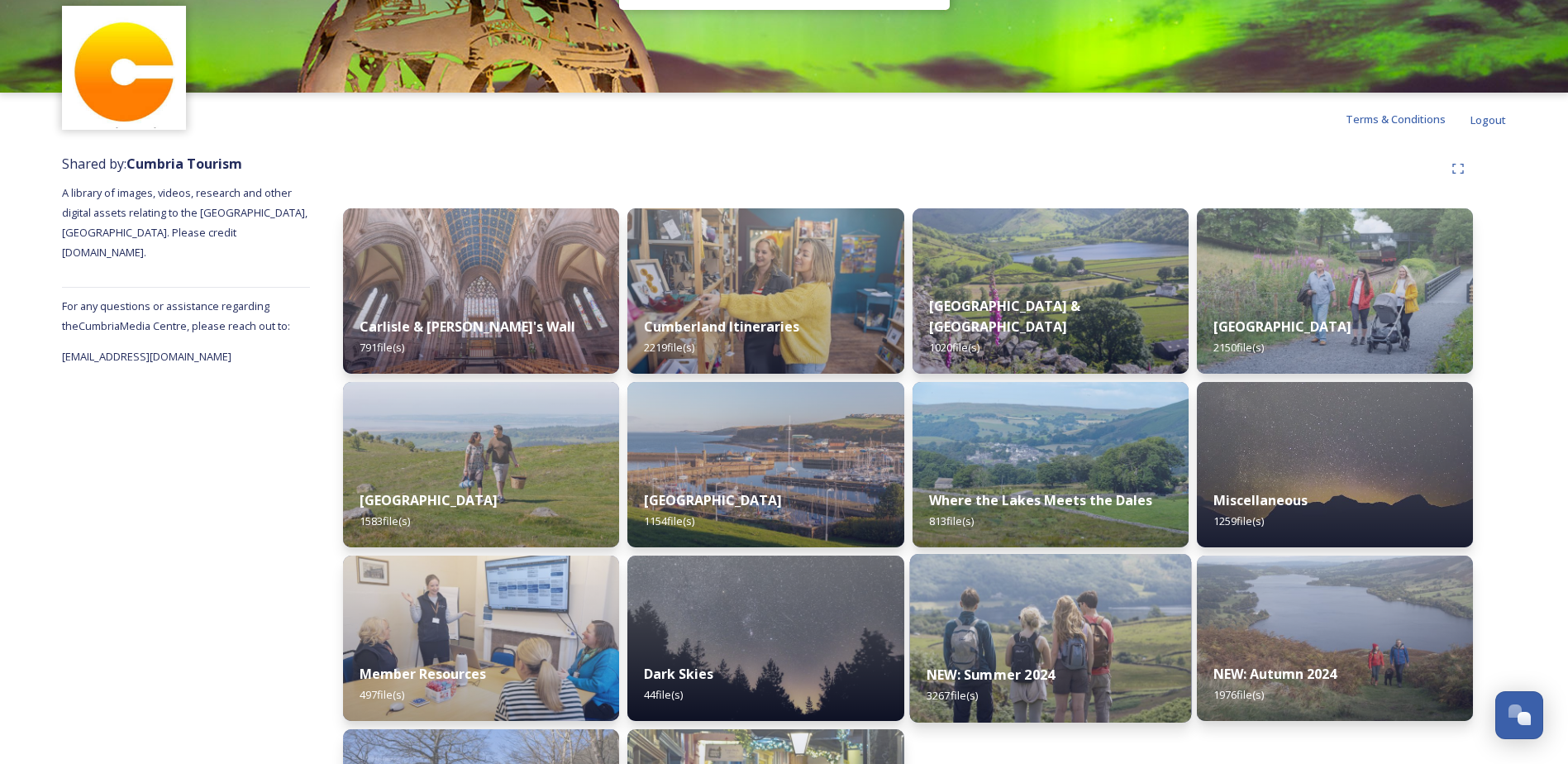
scroll to position [203, 0]
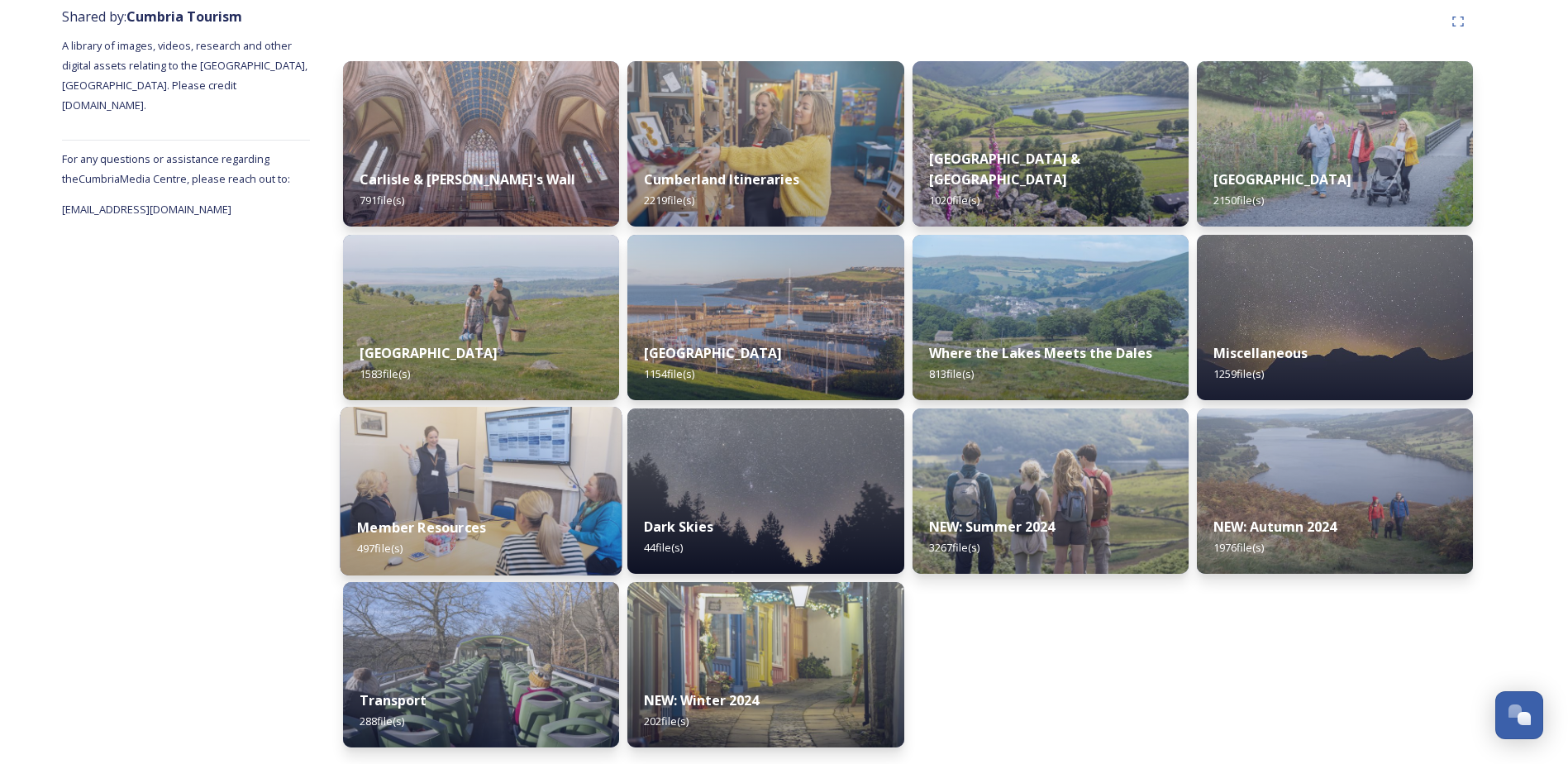
click at [432, 475] on img at bounding box center [481, 492] width 282 height 169
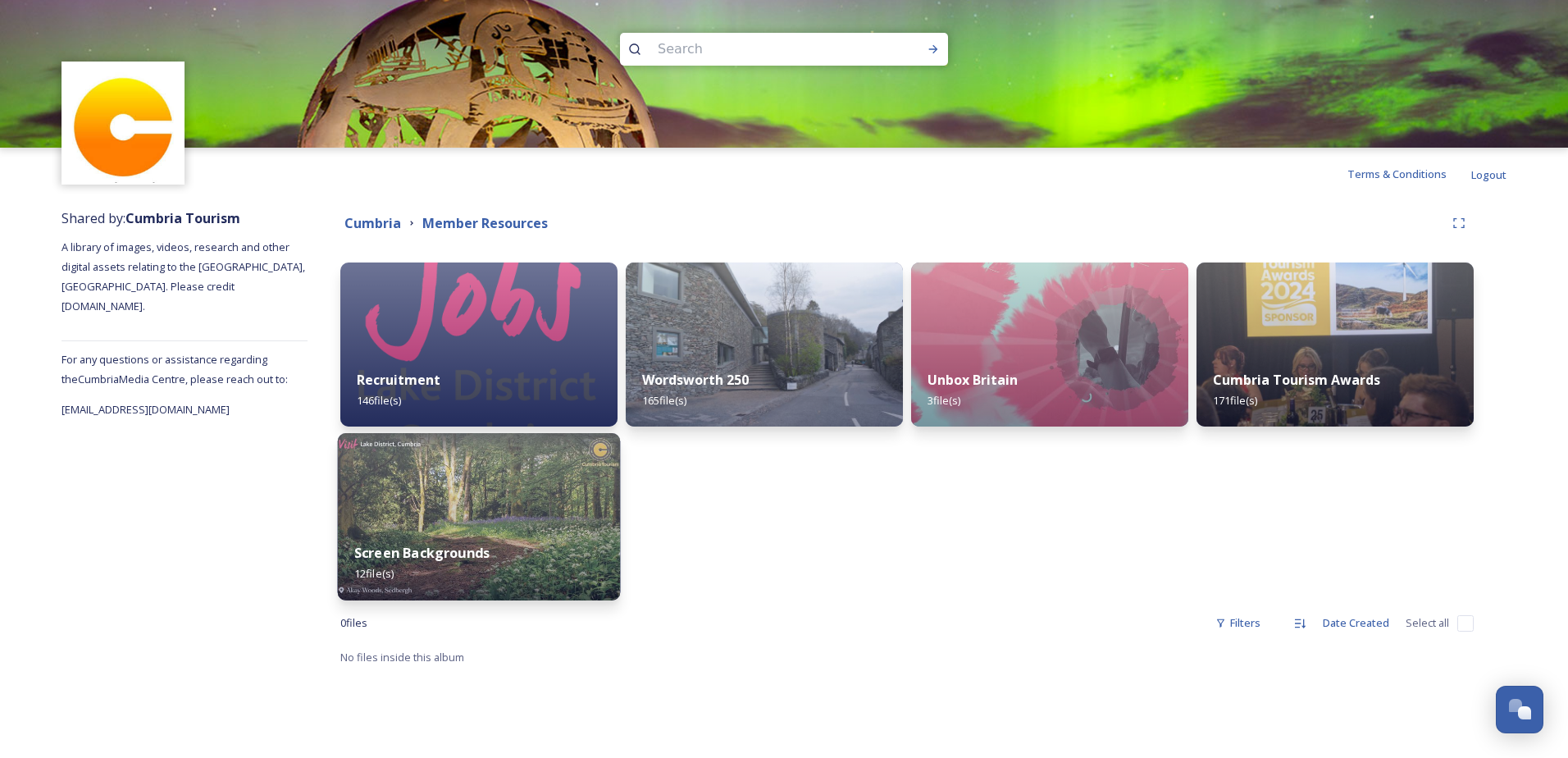
click at [444, 538] on div "Screen Backgrounds 12 file(s)" at bounding box center [479, 563] width 283 height 75
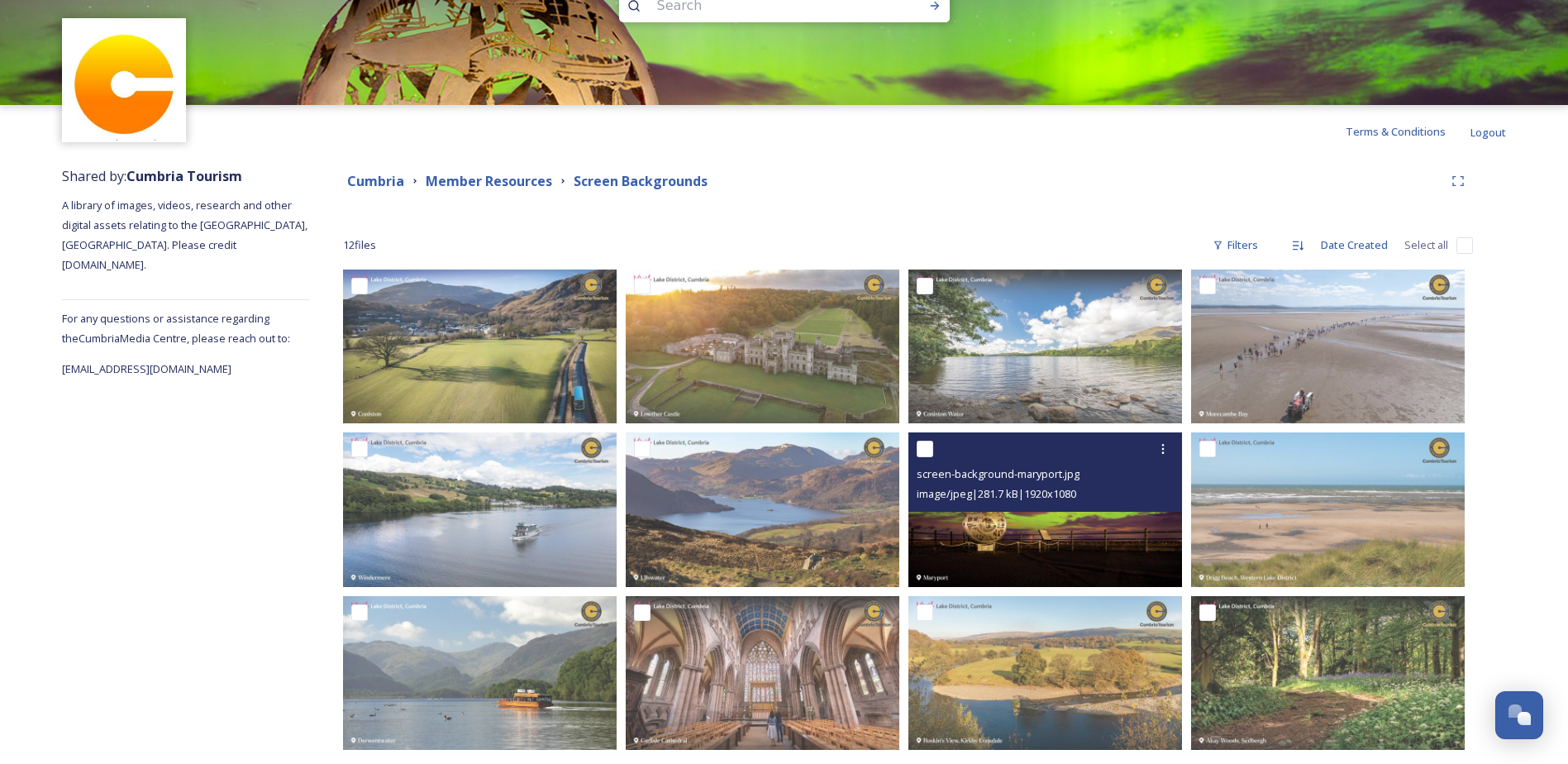
scroll to position [66, 0]
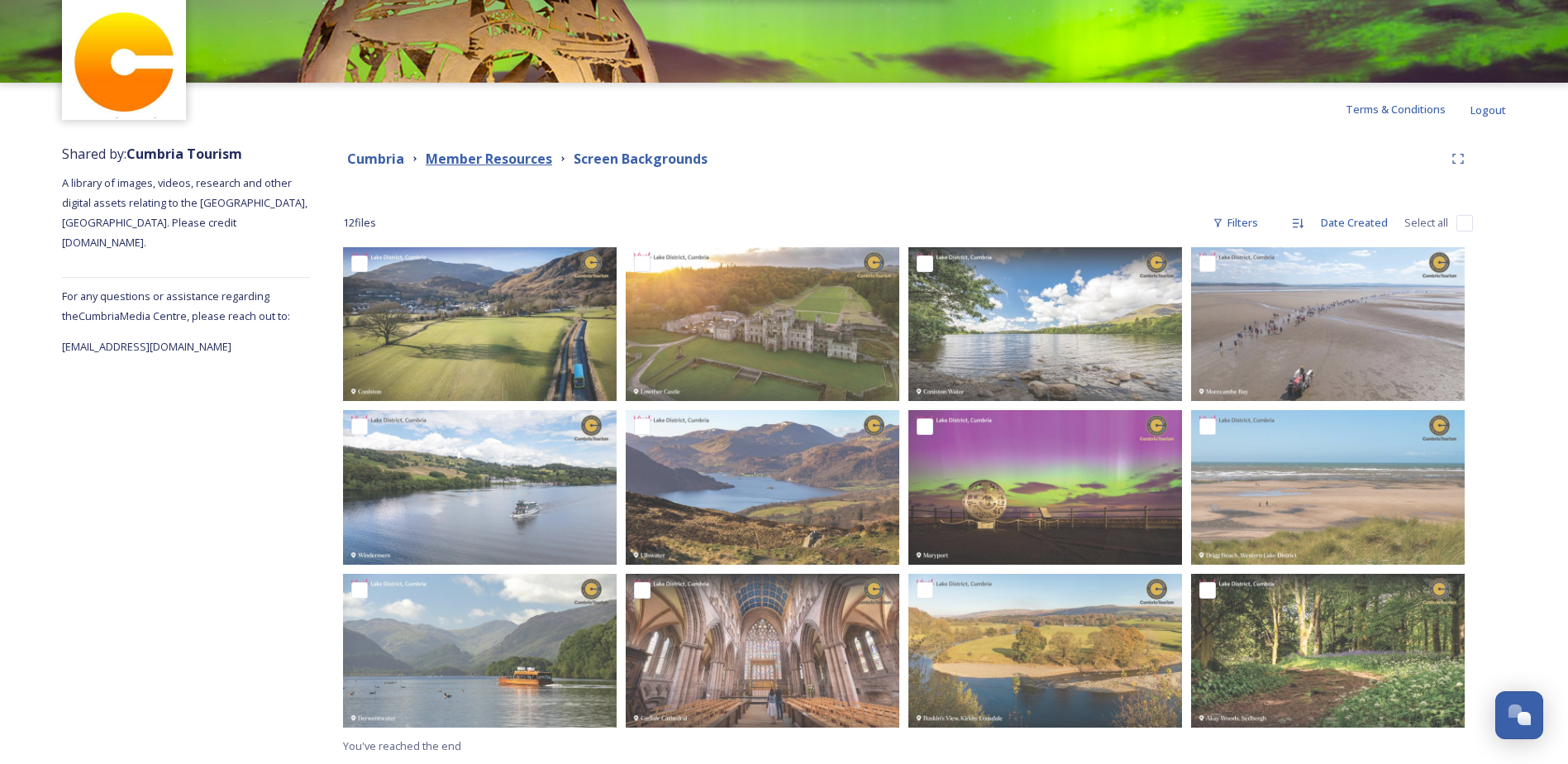
click at [473, 156] on strong "Member Resources" at bounding box center [489, 158] width 126 height 18
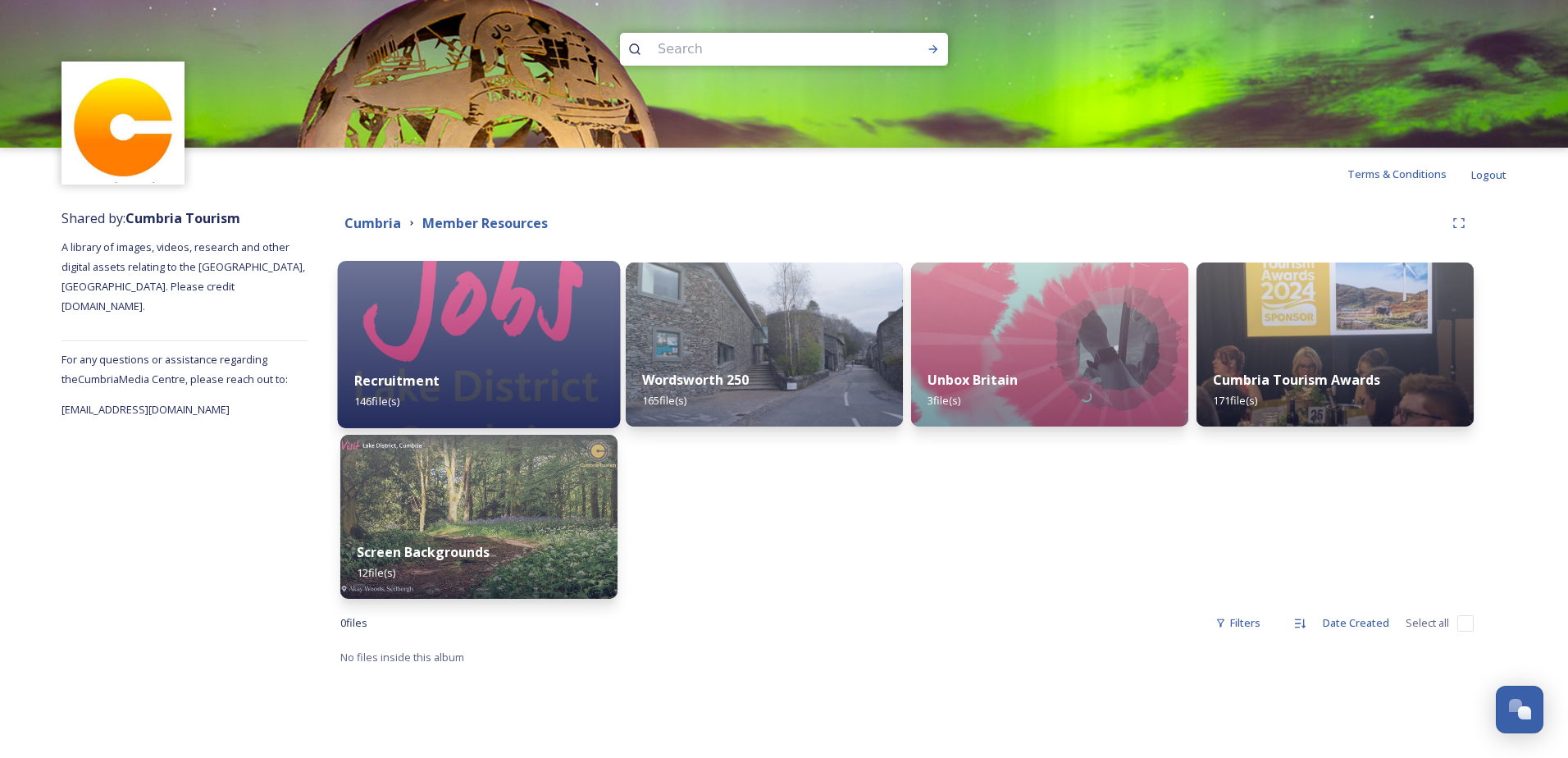
click at [541, 354] on div "Recruitment 146 file(s)" at bounding box center [479, 390] width 283 height 75
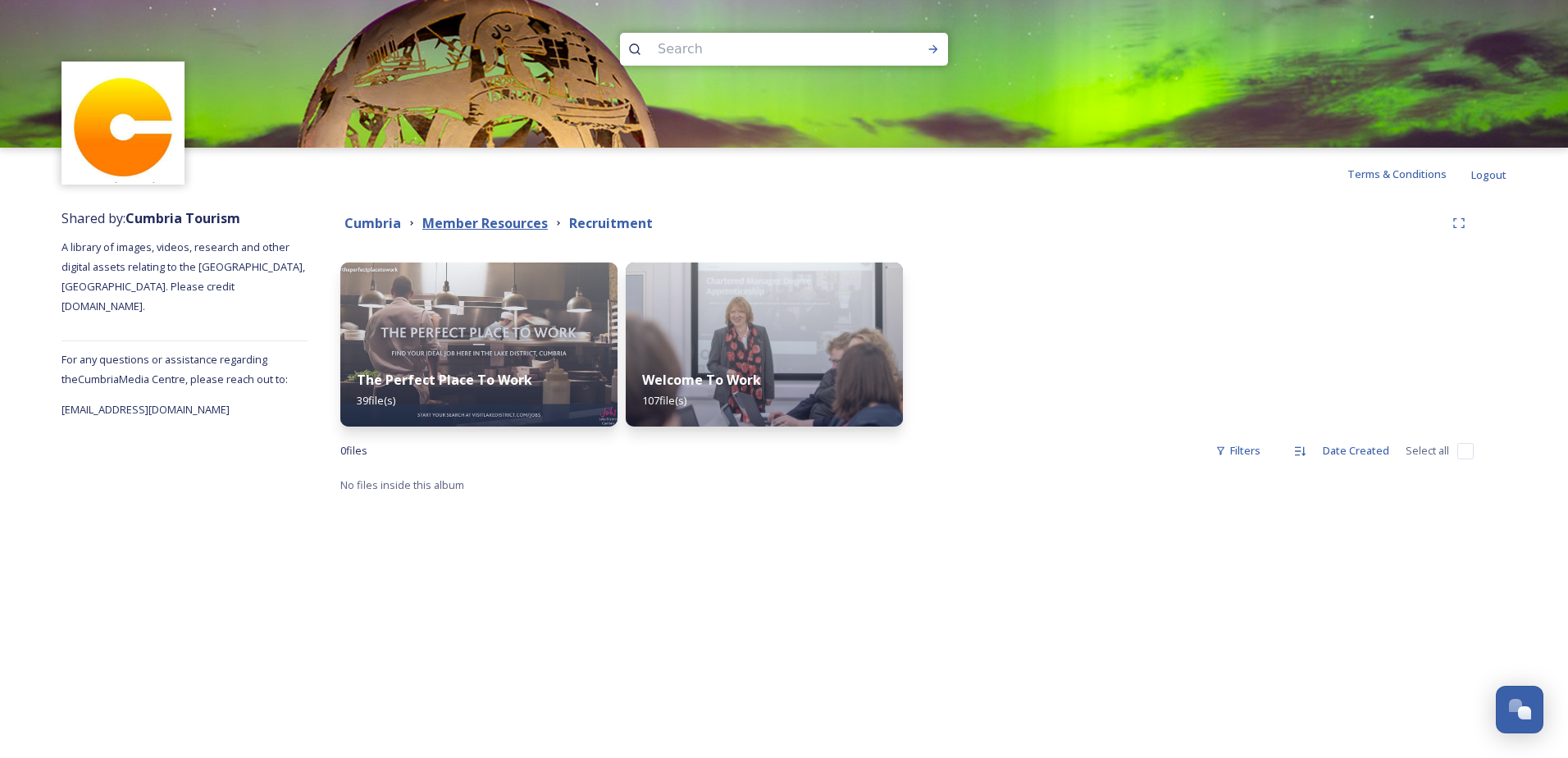
click at [492, 230] on strong "Member Resources" at bounding box center [485, 223] width 125 height 18
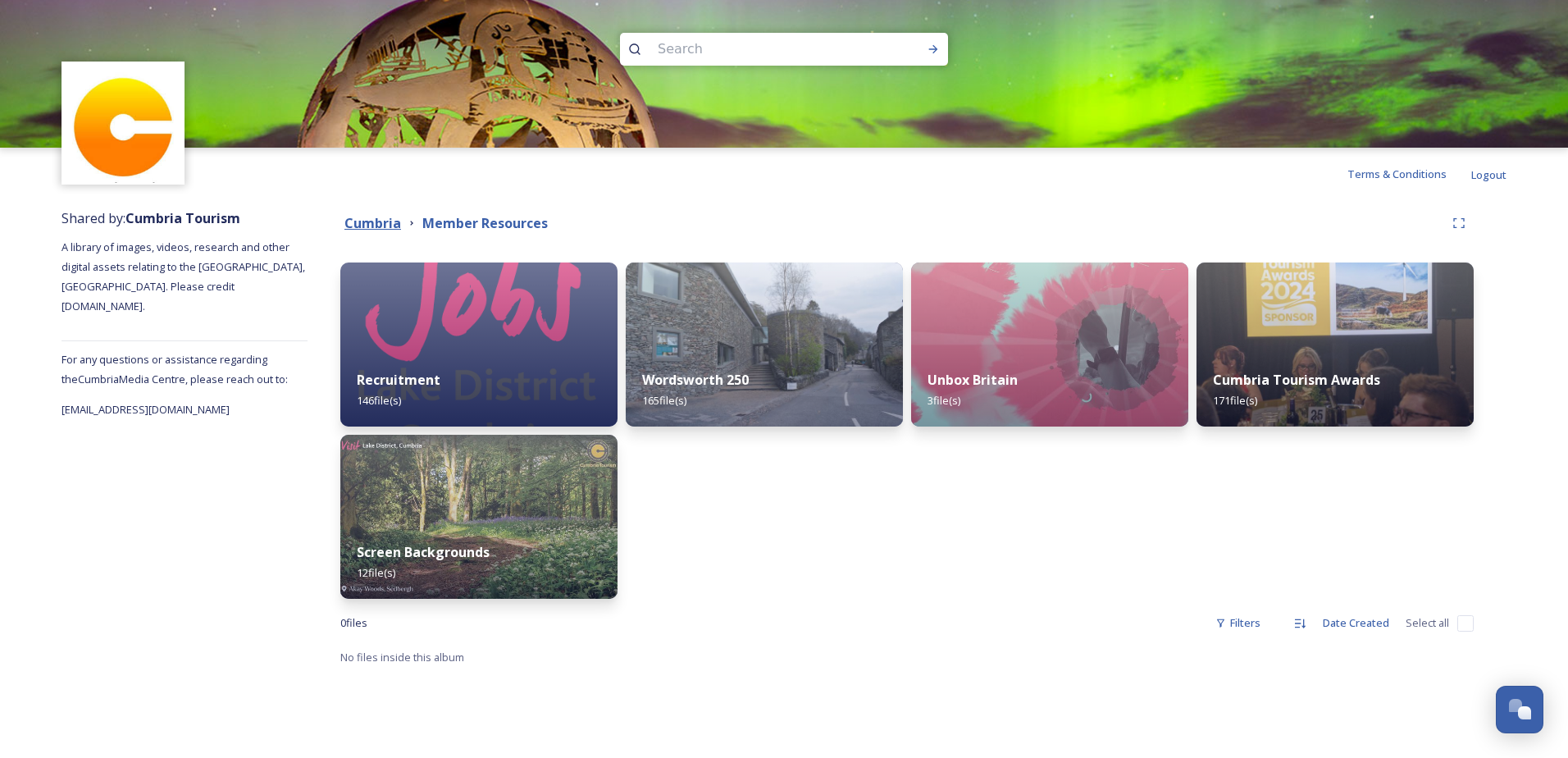
click at [370, 219] on strong "Cumbria" at bounding box center [373, 223] width 57 height 18
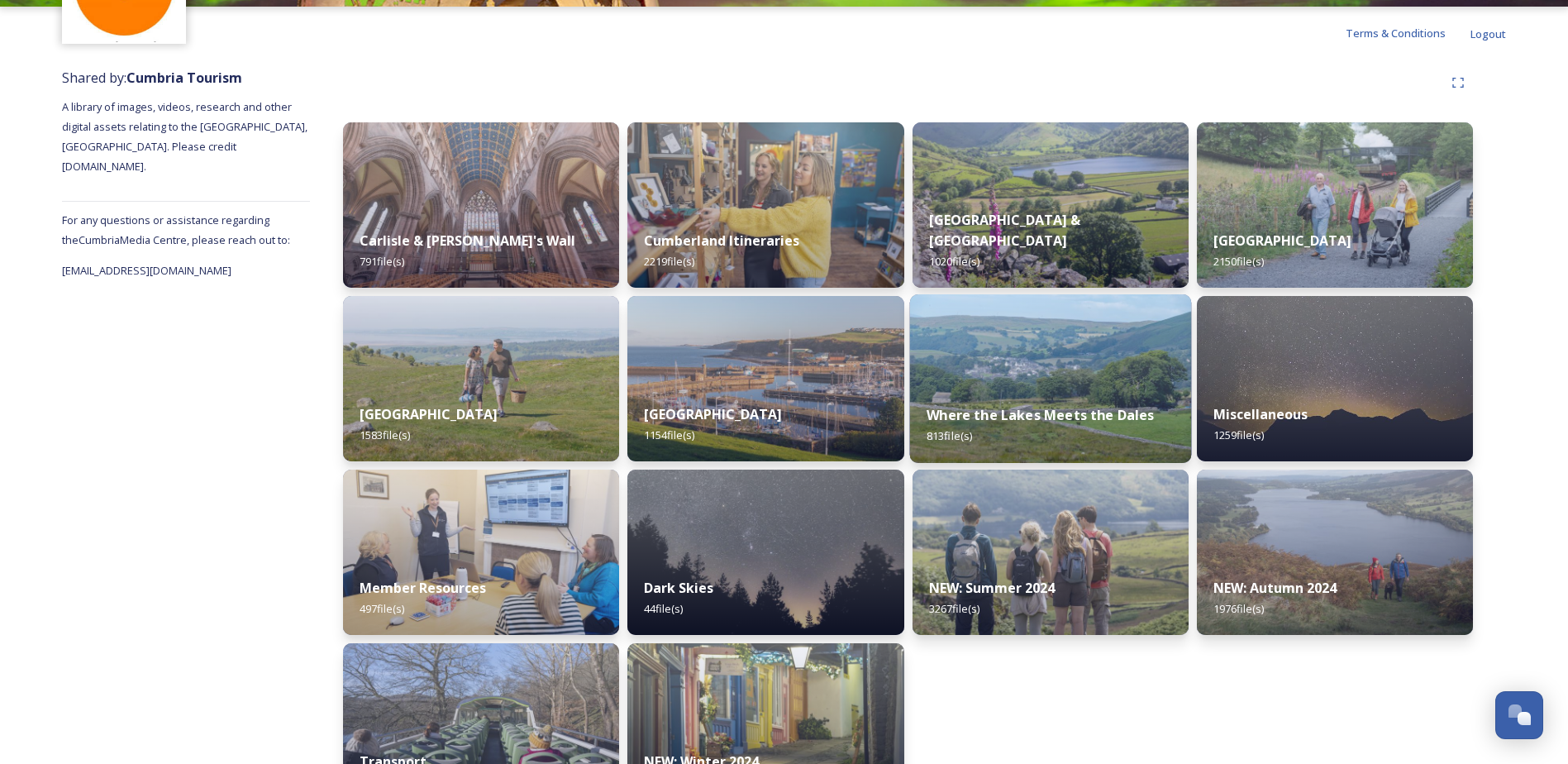
scroll to position [203, 0]
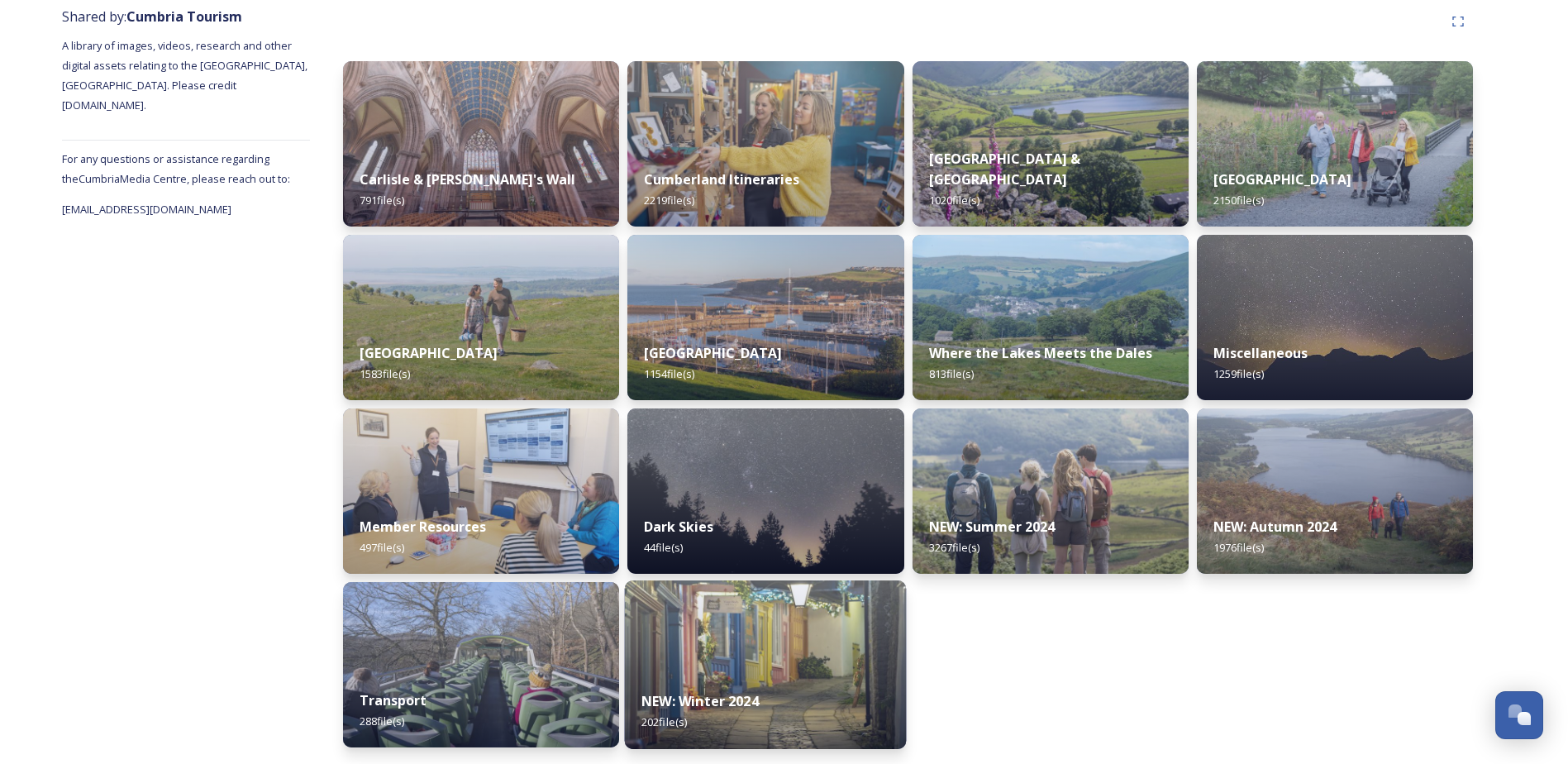
click at [729, 688] on div "NEW: Winter 2024 202 file(s)" at bounding box center [766, 711] width 282 height 75
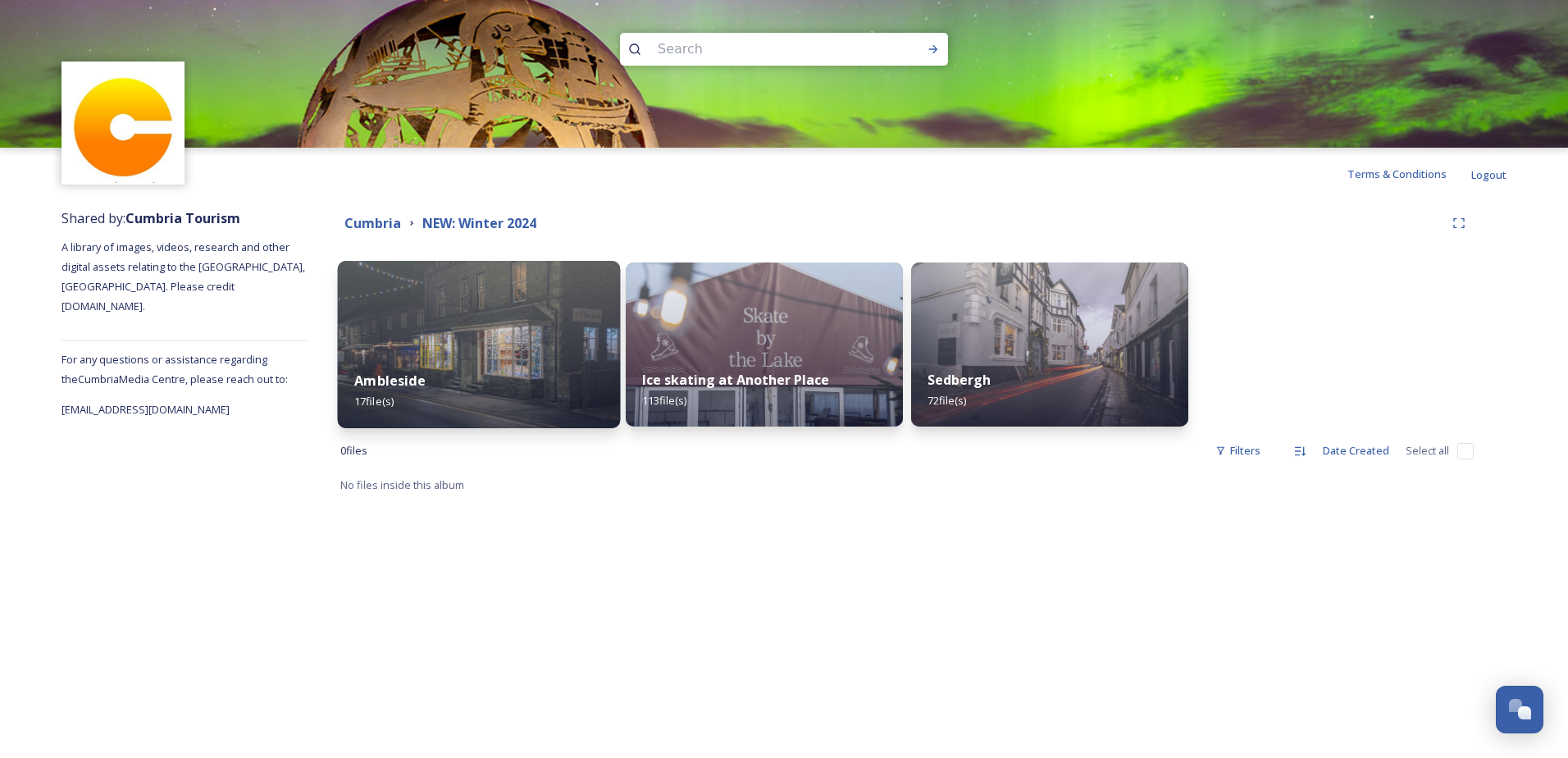
click at [500, 390] on div "Ambleside 17 file(s)" at bounding box center [479, 390] width 283 height 75
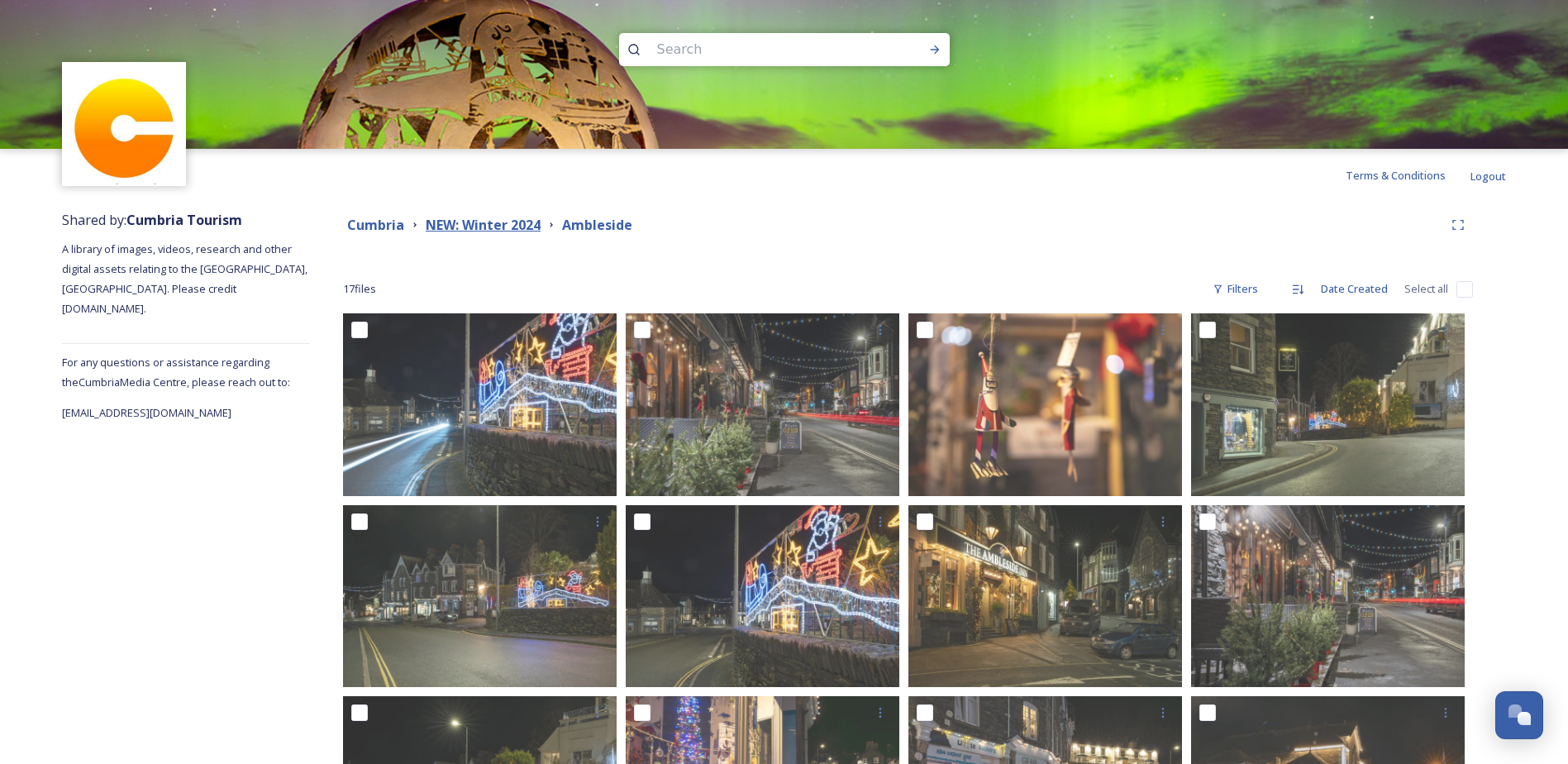
click at [481, 222] on strong "NEW: Winter 2024" at bounding box center [483, 225] width 115 height 18
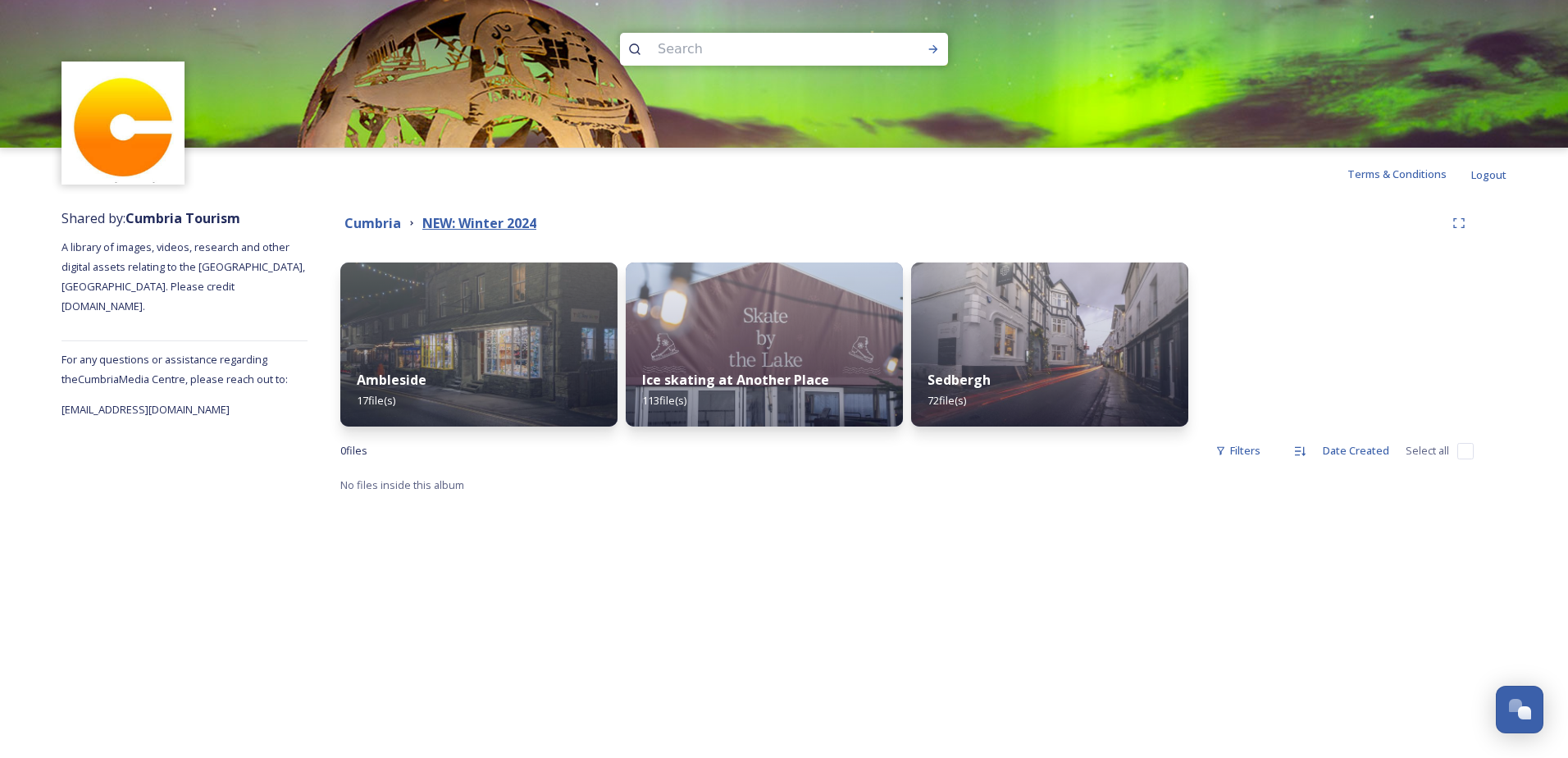
click at [469, 221] on strong "NEW: Winter 2024" at bounding box center [479, 223] width 114 height 18
click at [383, 227] on strong "Cumbria" at bounding box center [373, 223] width 57 height 18
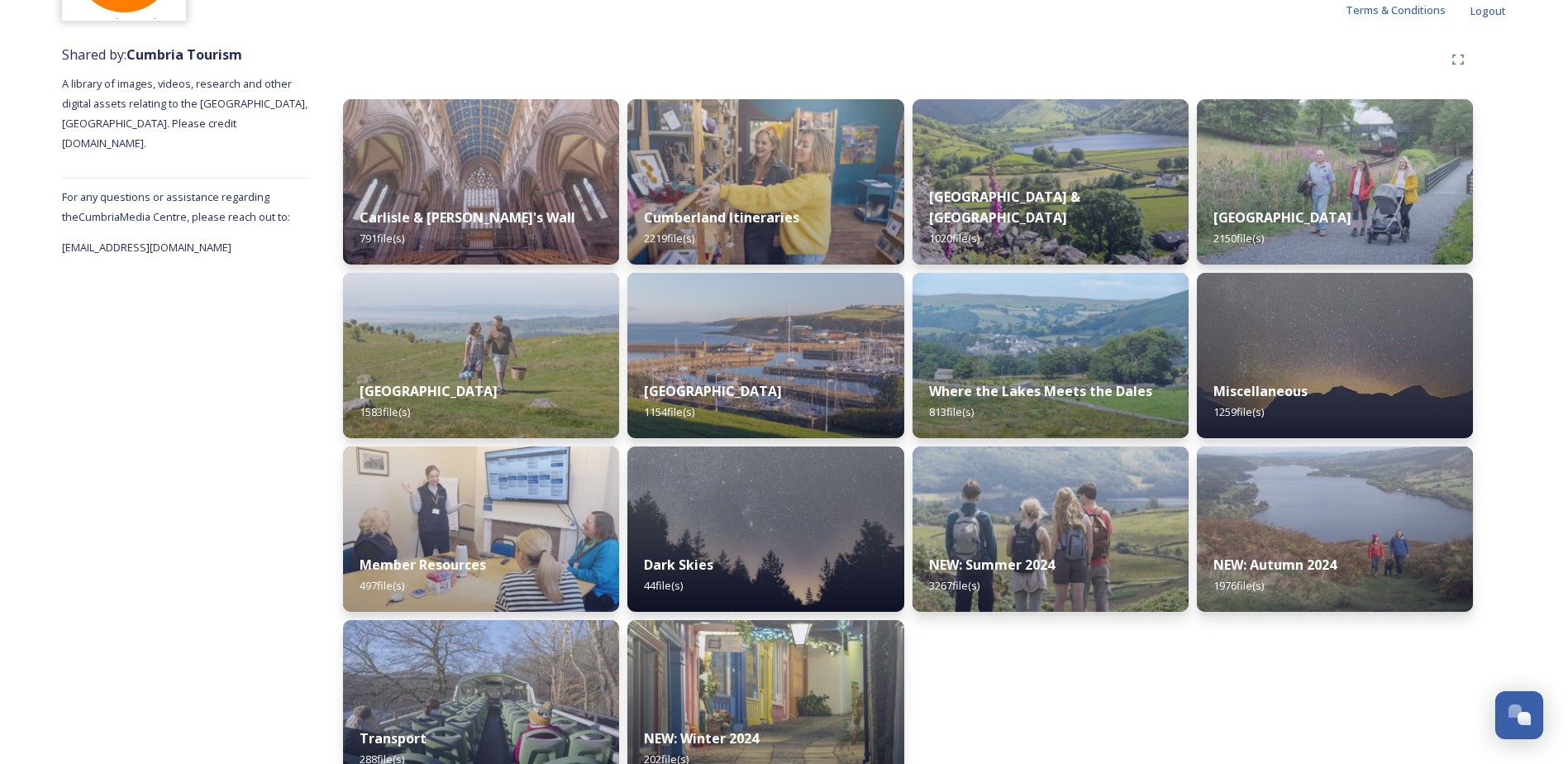
scroll to position [203, 0]
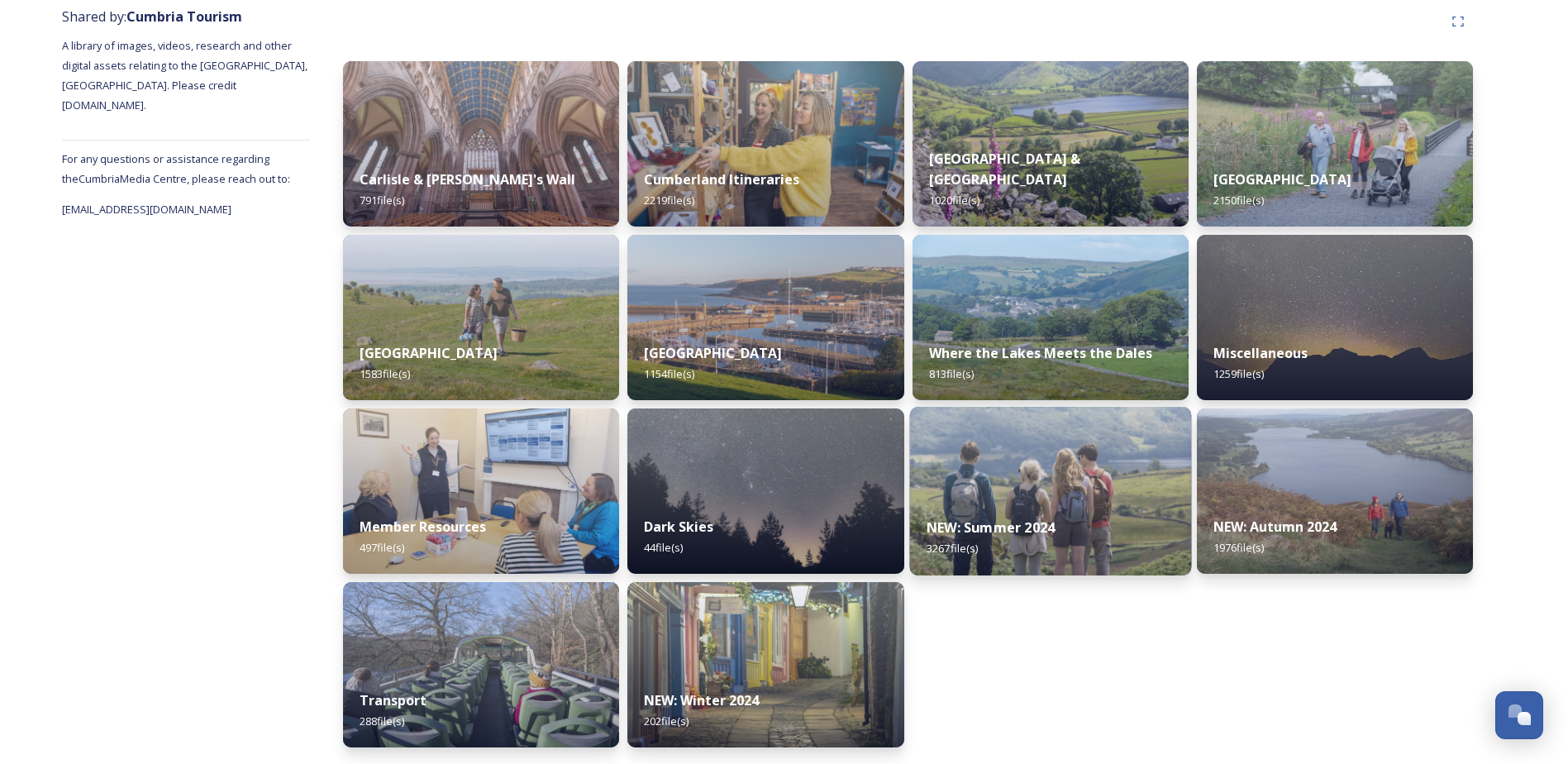
click at [1002, 487] on img at bounding box center [1050, 492] width 282 height 169
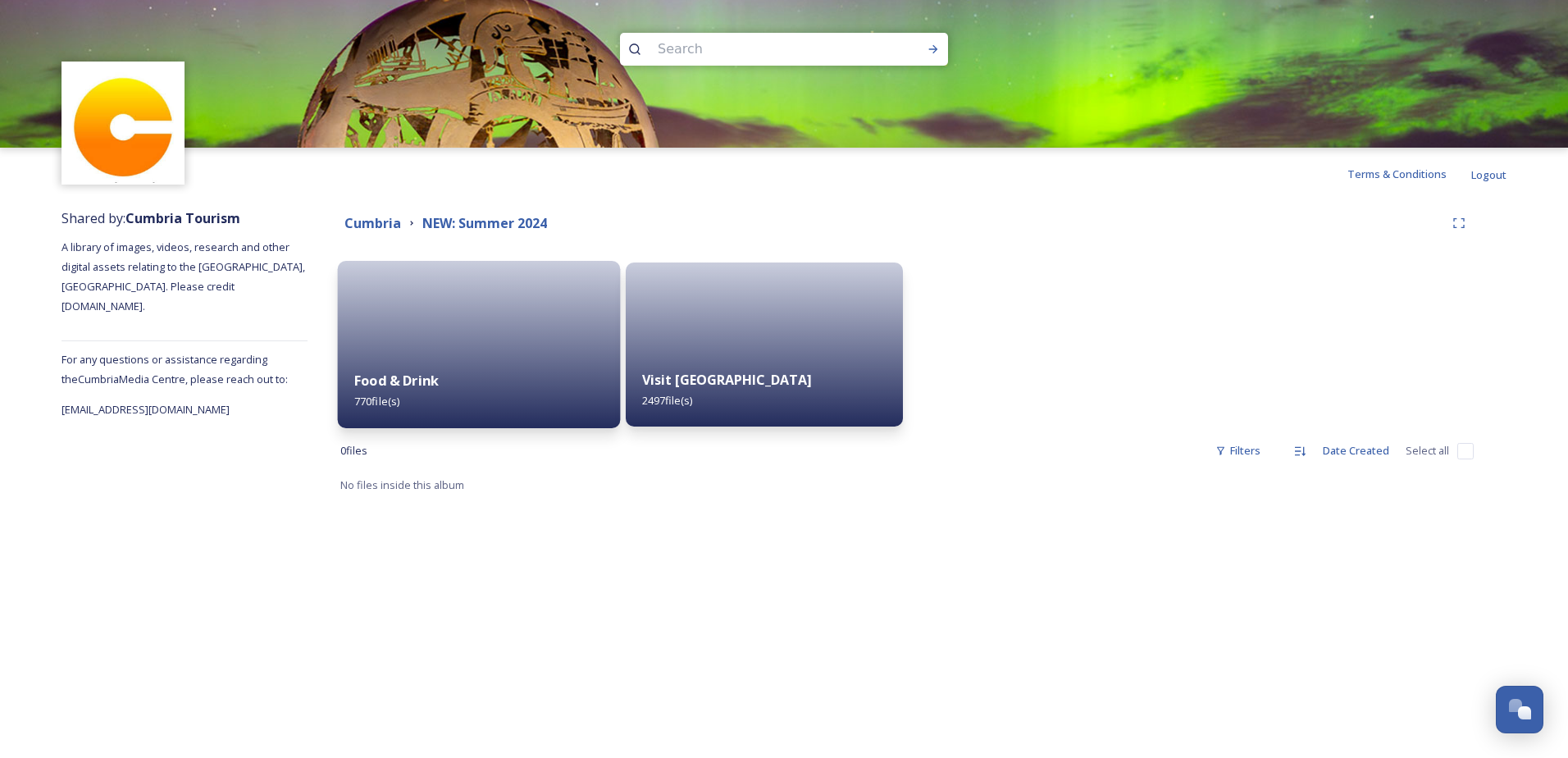
click at [483, 357] on div "Food & Drink 770 file(s)" at bounding box center [479, 390] width 283 height 75
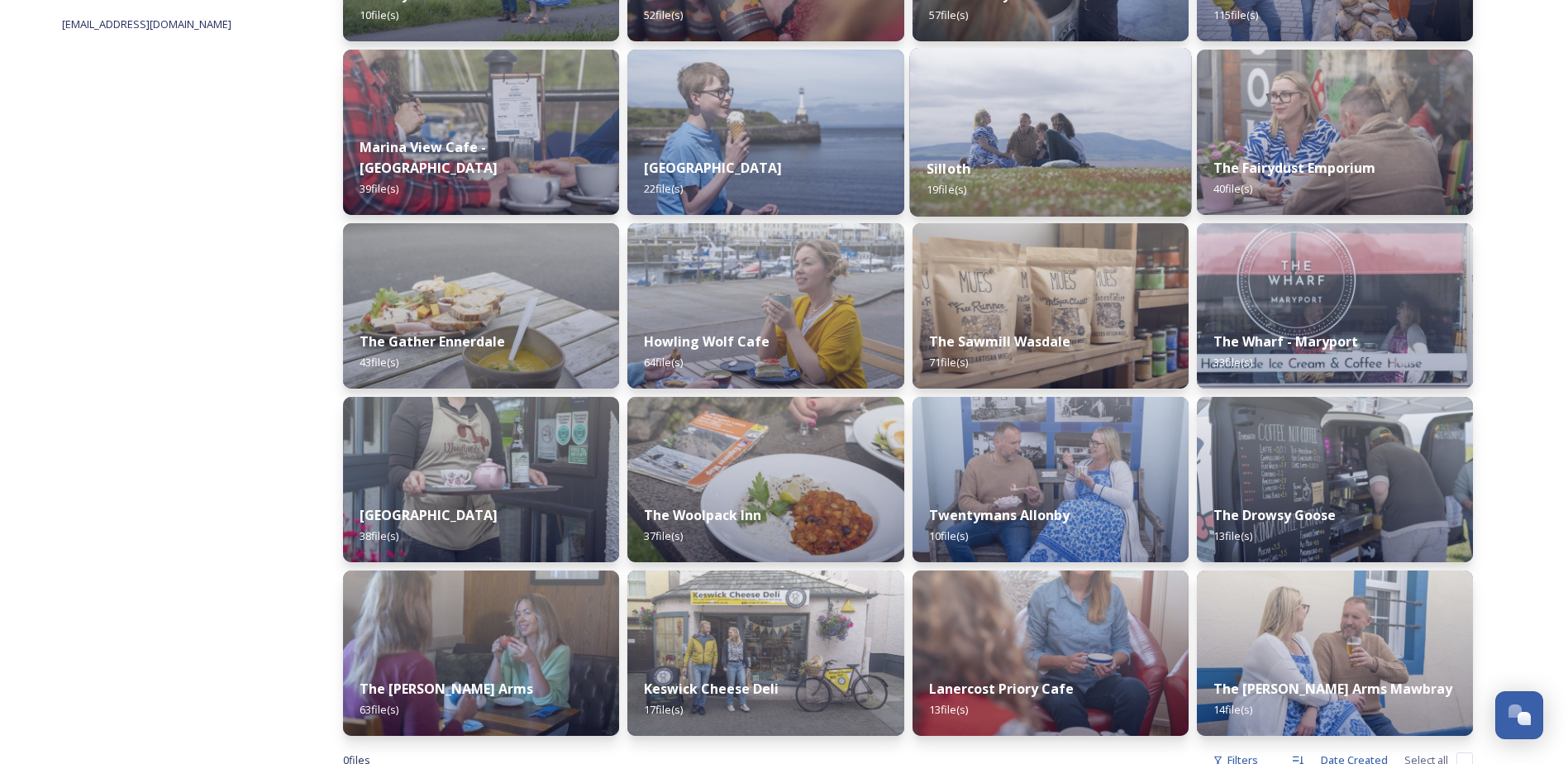
scroll to position [437, 0]
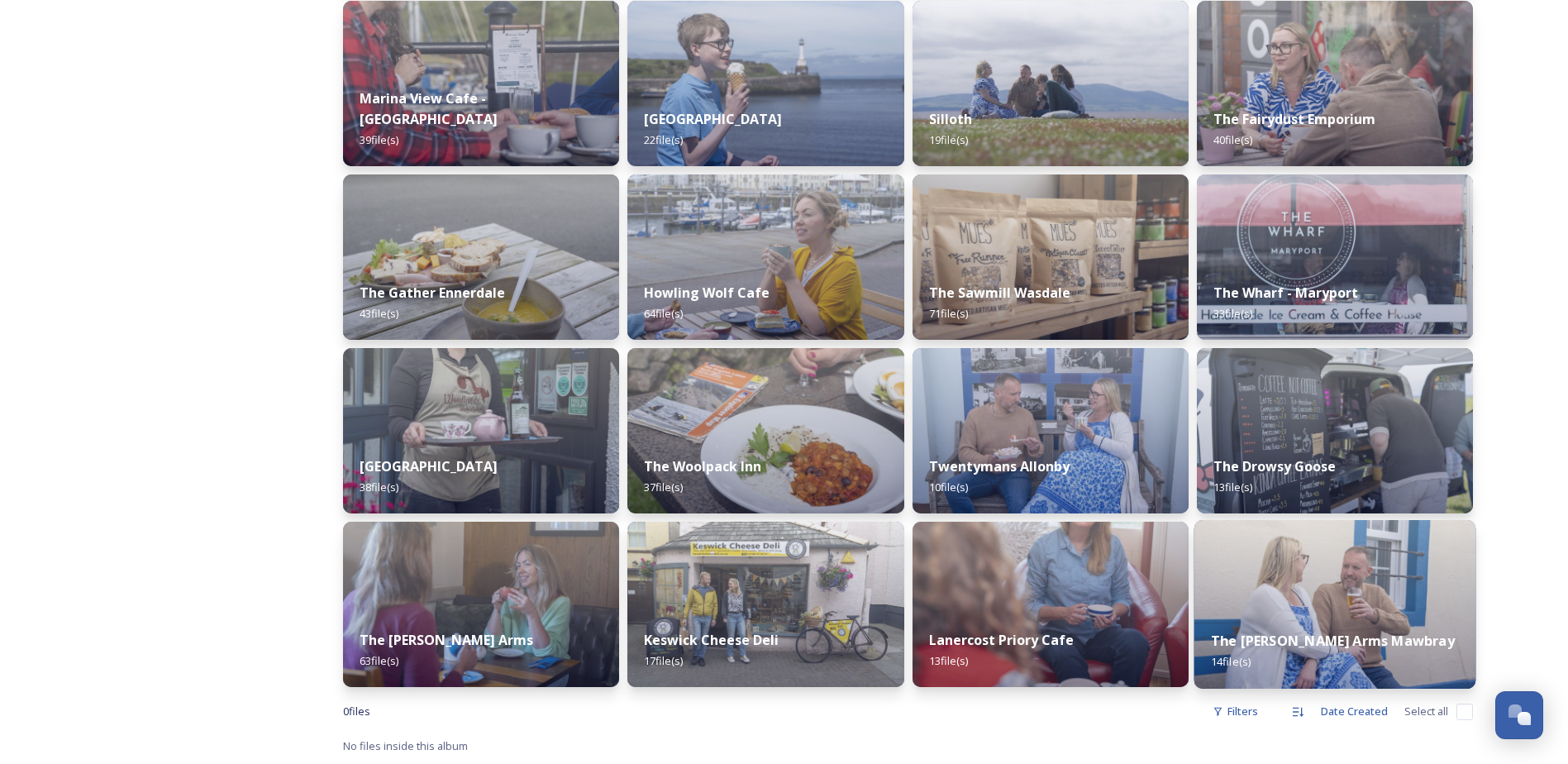
click at [1313, 621] on div "The [PERSON_NAME] Arms Mawbray 14 file(s)" at bounding box center [1335, 651] width 282 height 75
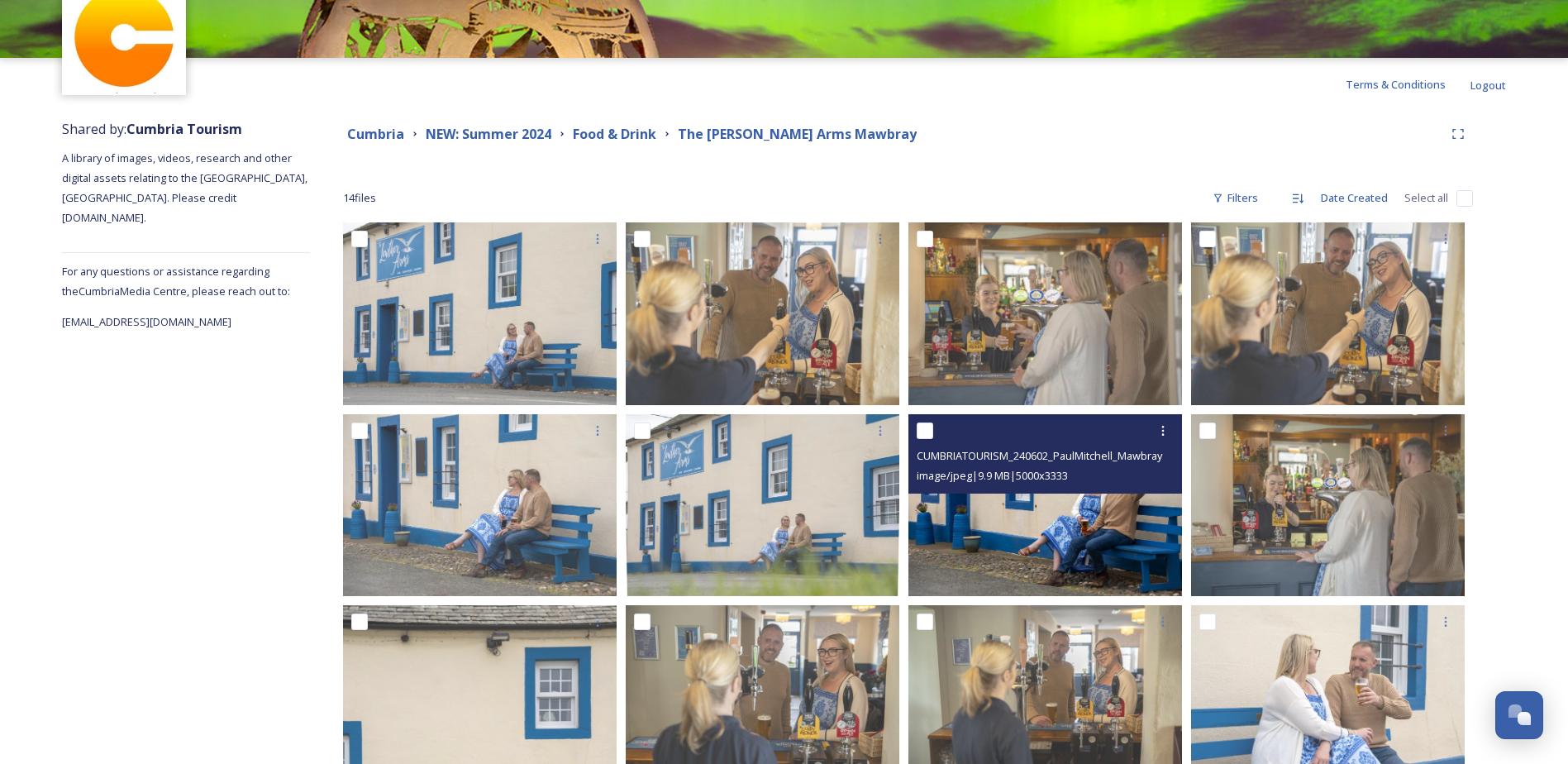
scroll to position [83, 0]
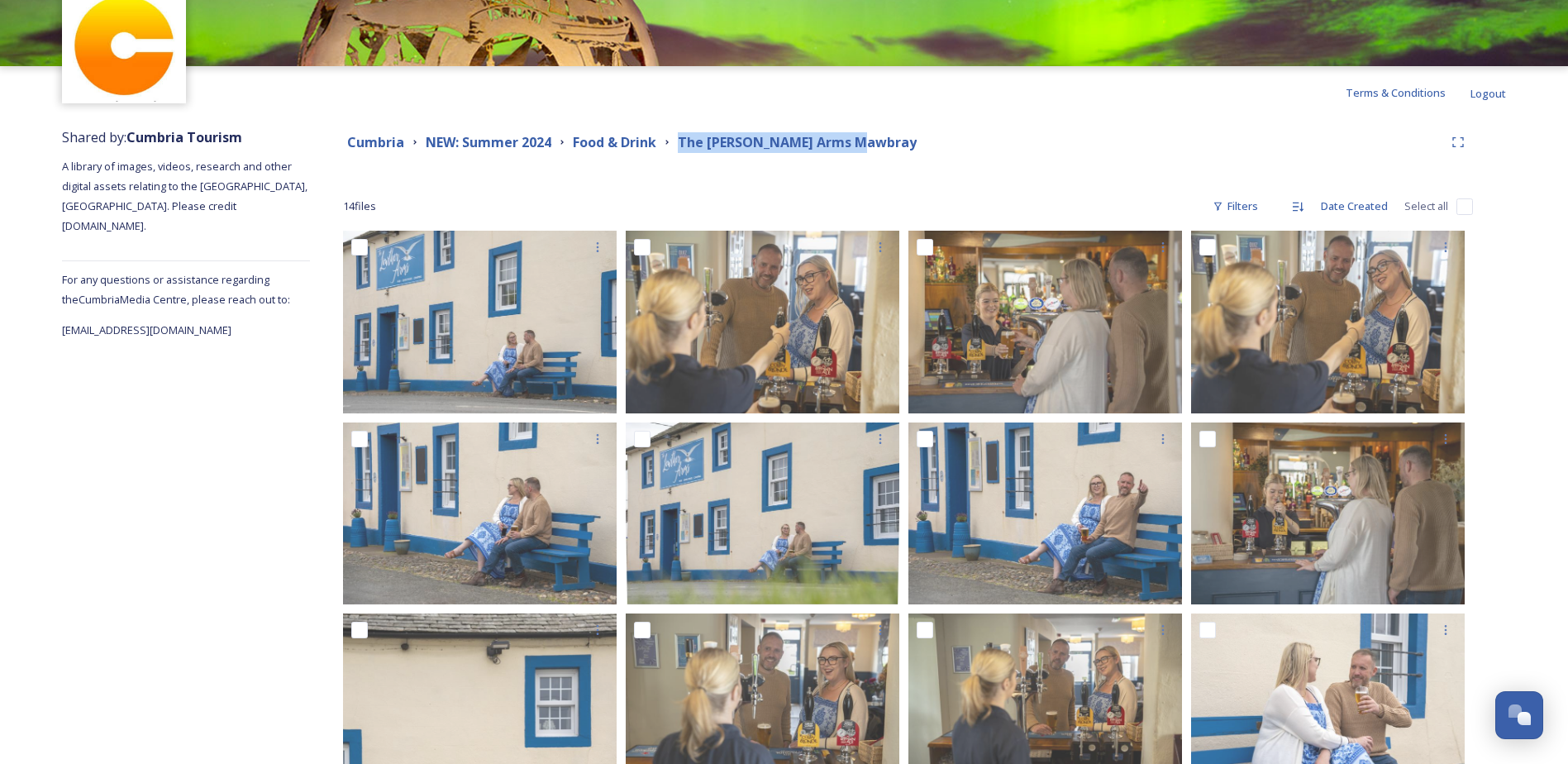
drag, startPoint x: 897, startPoint y: 149, endPoint x: 678, endPoint y: 149, distance: 219.0
click at [678, 149] on div "Cumbria NEW: Summer 2024 Food & Drink The [PERSON_NAME] Arms Mawbray" at bounding box center [893, 143] width 1100 height 20
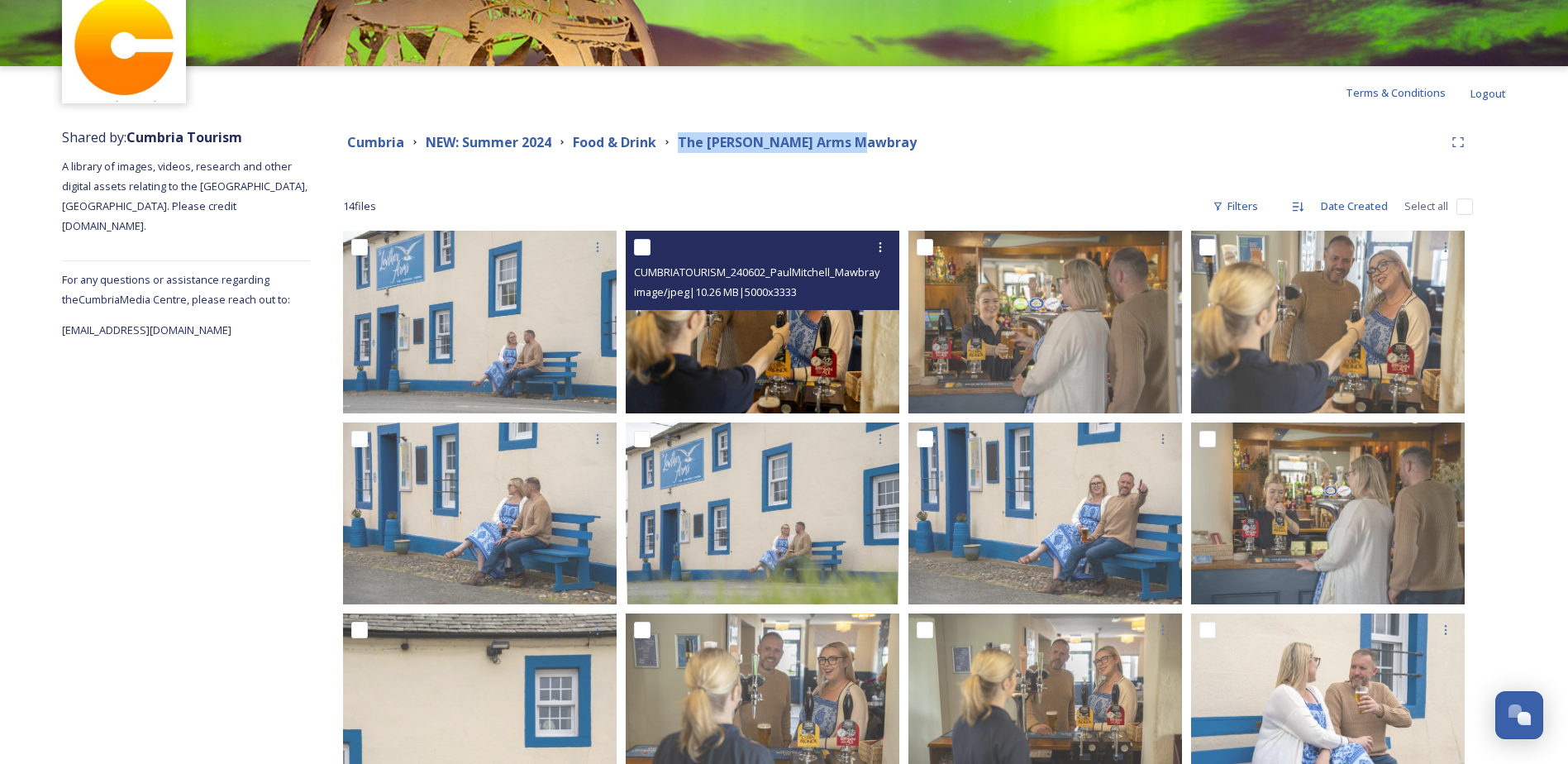
copy strong "The [PERSON_NAME] Arms Mawbray"
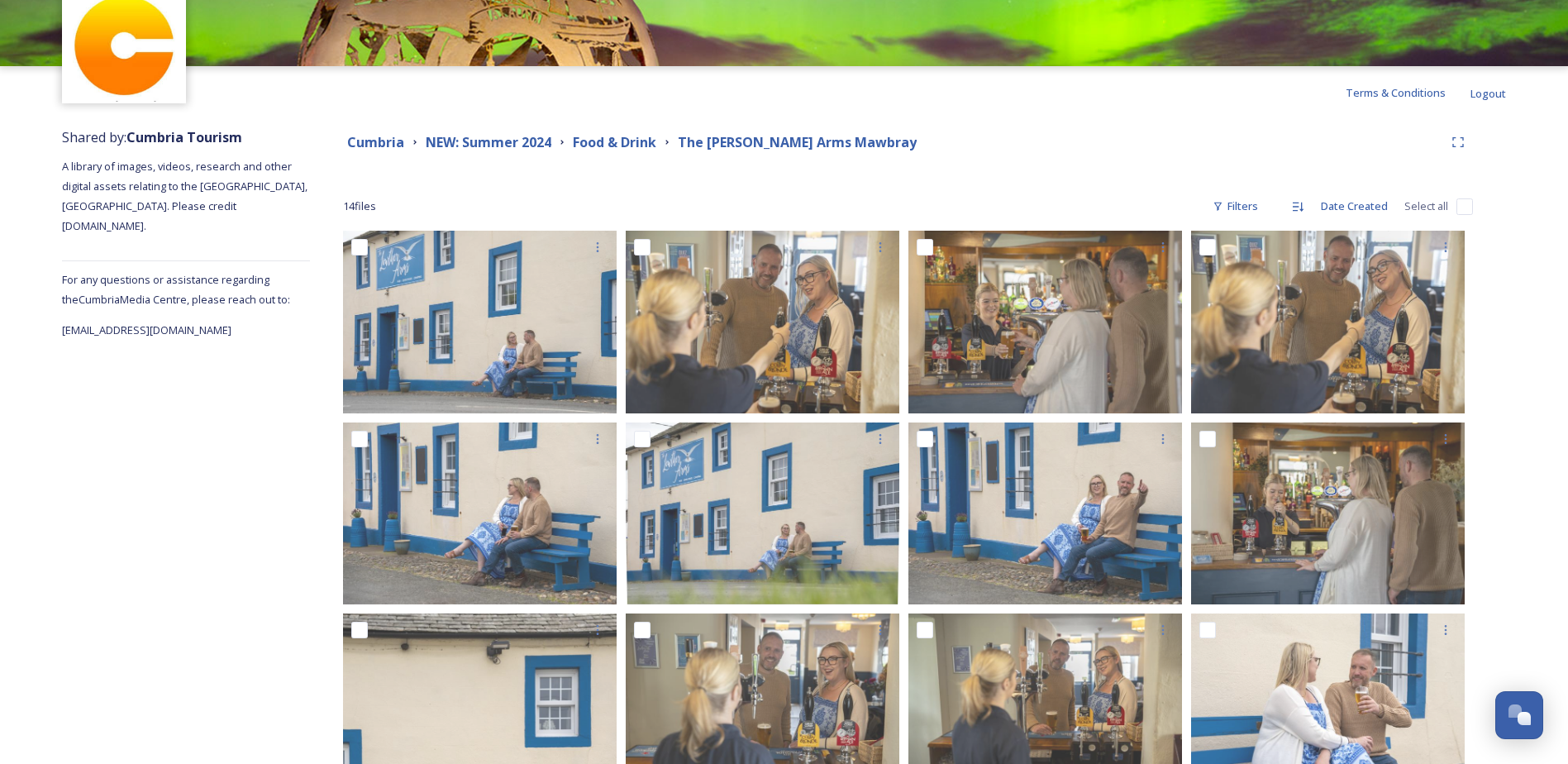
click at [621, 135] on strong "Food & Drink" at bounding box center [615, 142] width 84 height 18
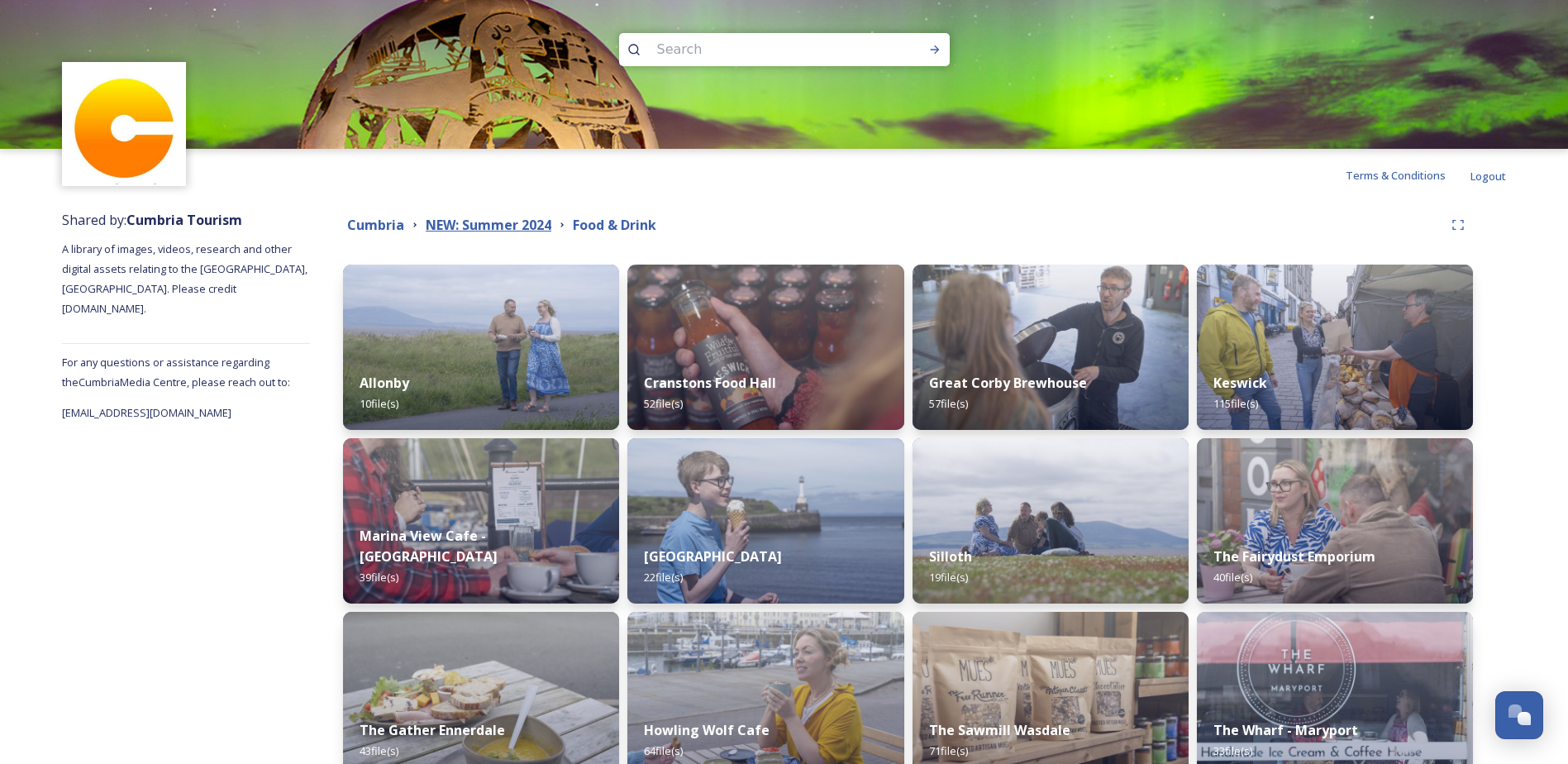
click at [500, 227] on strong "NEW: Summer 2024" at bounding box center [488, 225] width 125 height 18
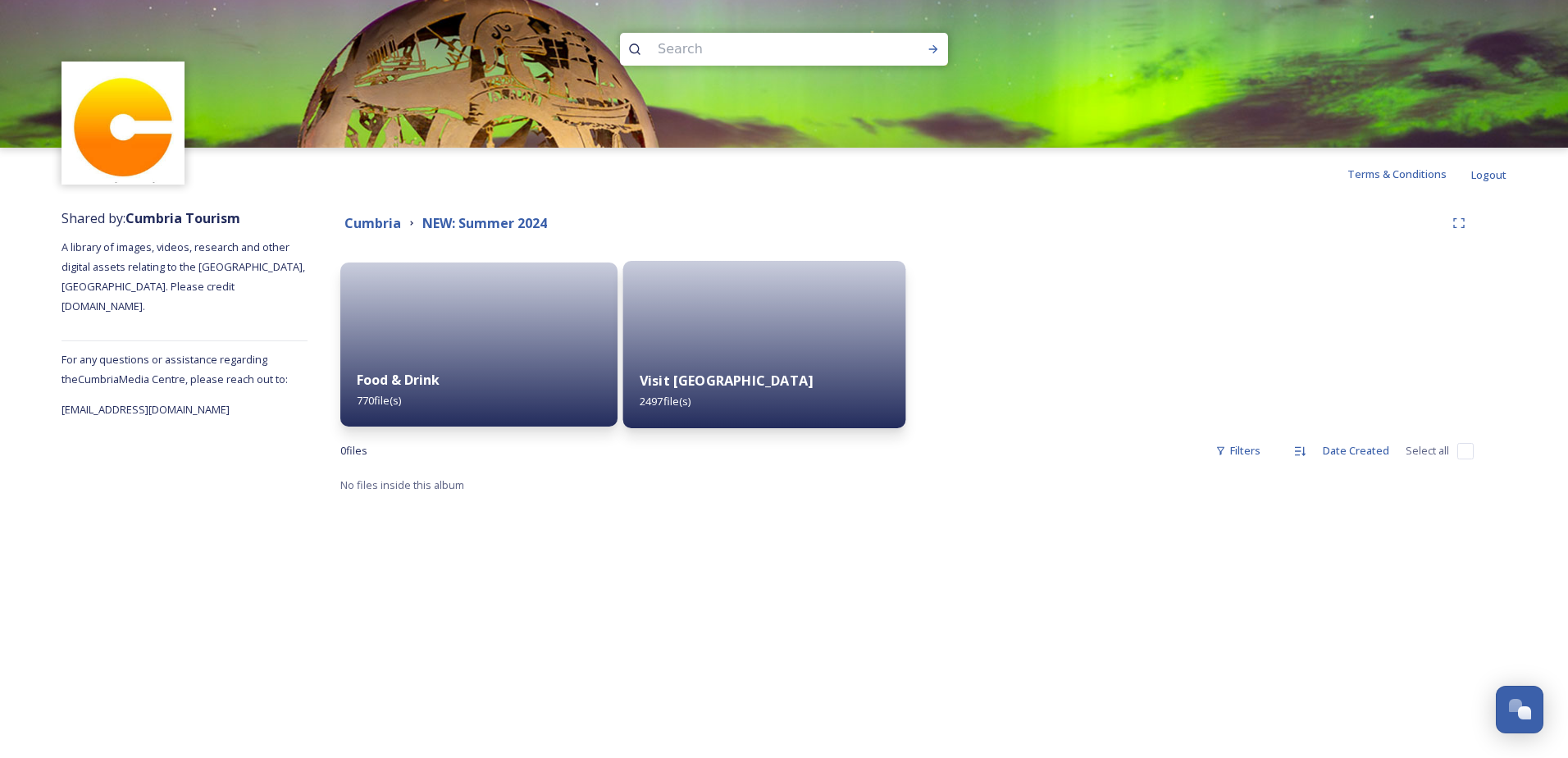
click at [821, 363] on div "Visit [GEOGRAPHIC_DATA] 2497 file(s)" at bounding box center [765, 390] width 283 height 75
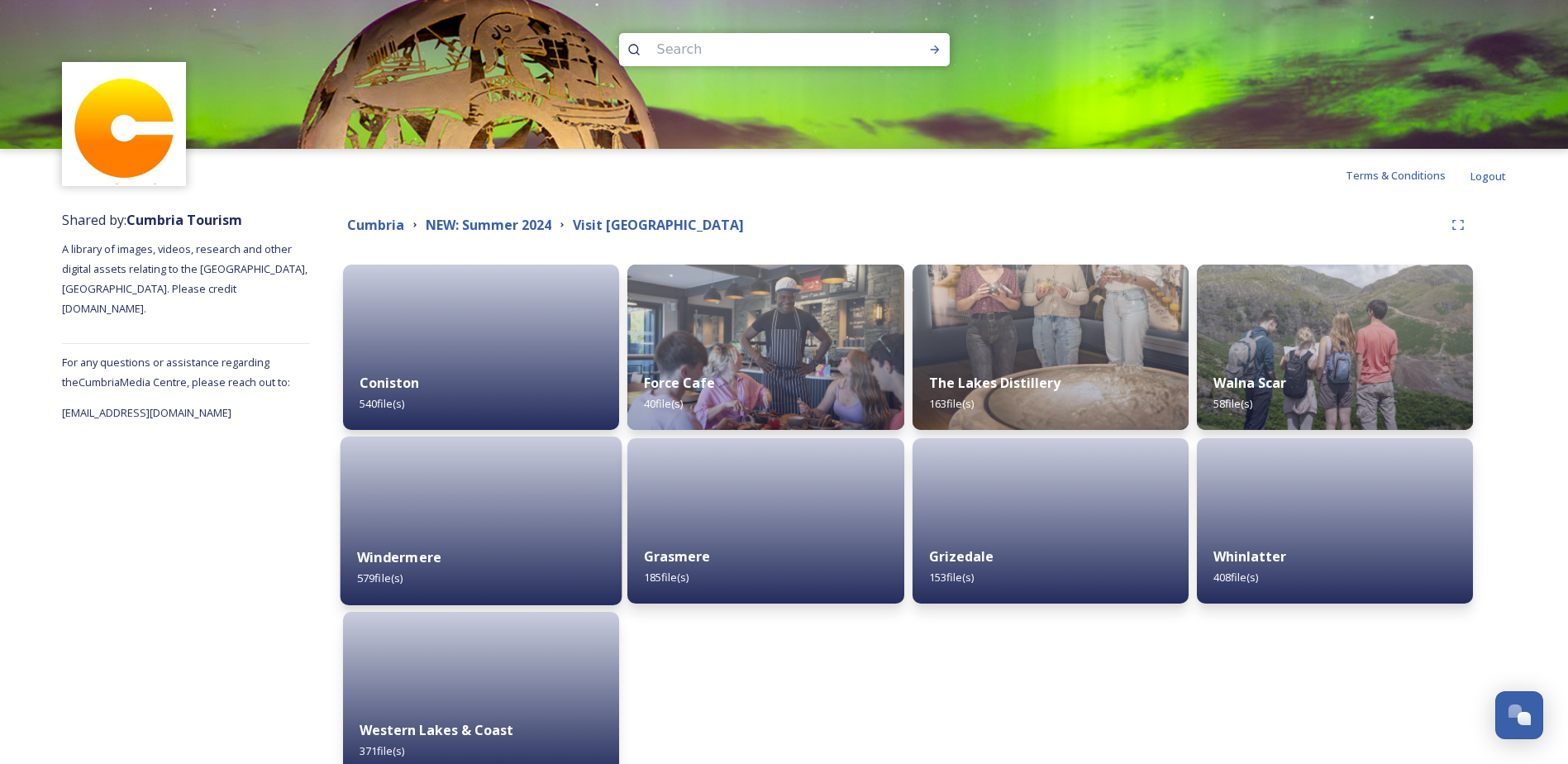
click at [515, 533] on div "Windermere 579 file(s)" at bounding box center [481, 568] width 282 height 75
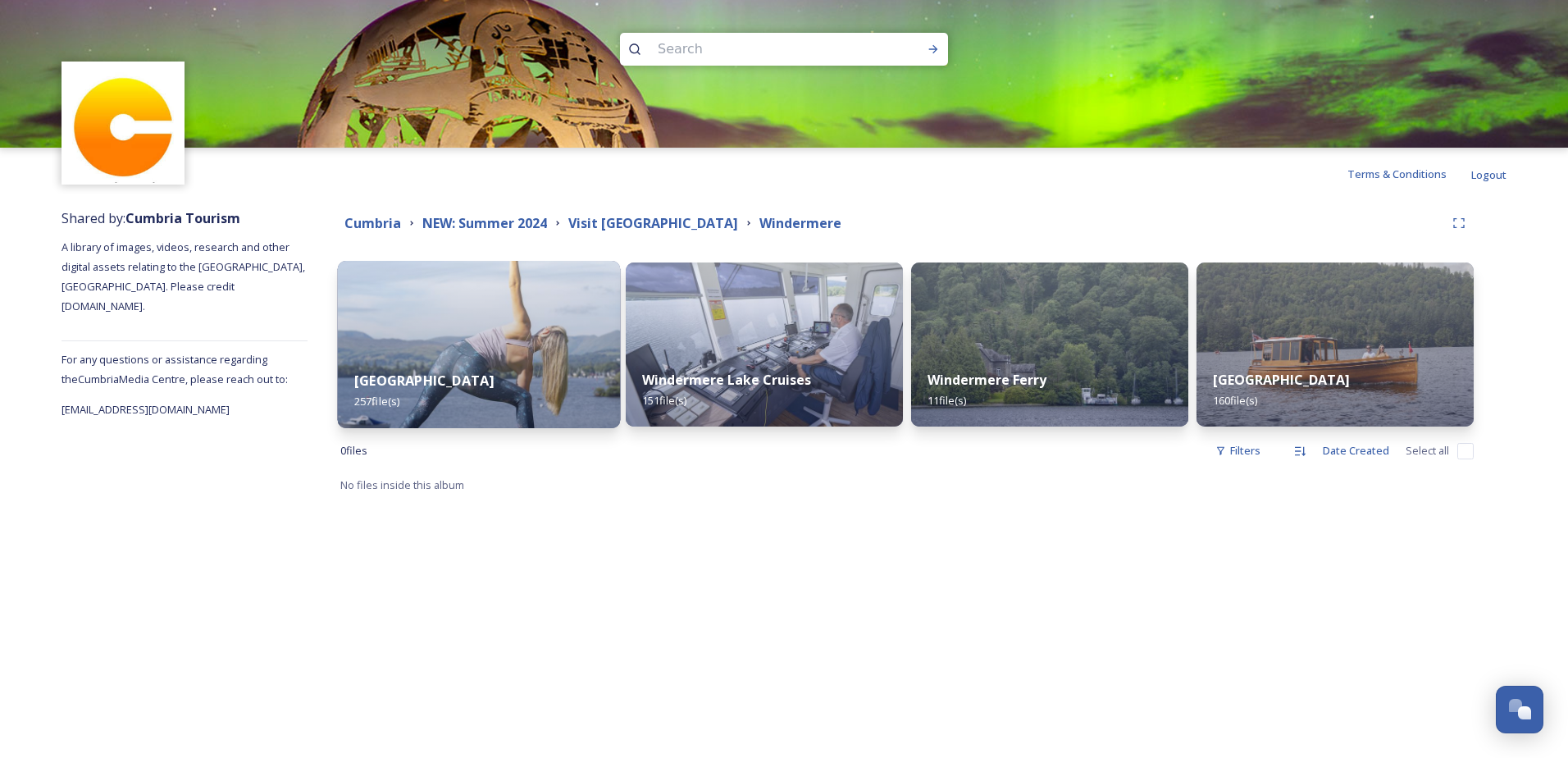
click at [477, 367] on div "Storrs Hall 257 file(s)" at bounding box center [479, 390] width 283 height 75
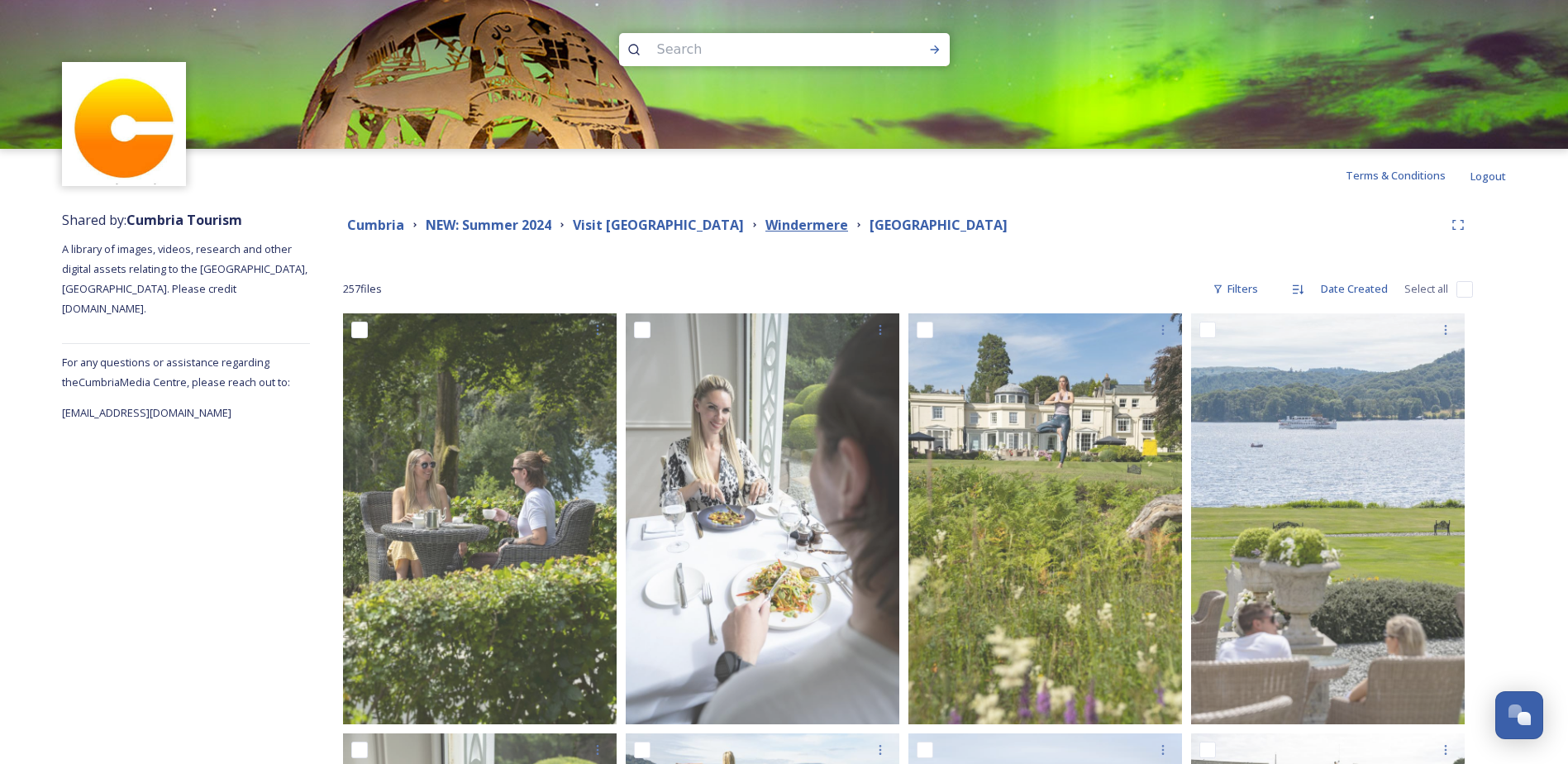
click at [766, 223] on strong "Windermere" at bounding box center [807, 225] width 83 height 18
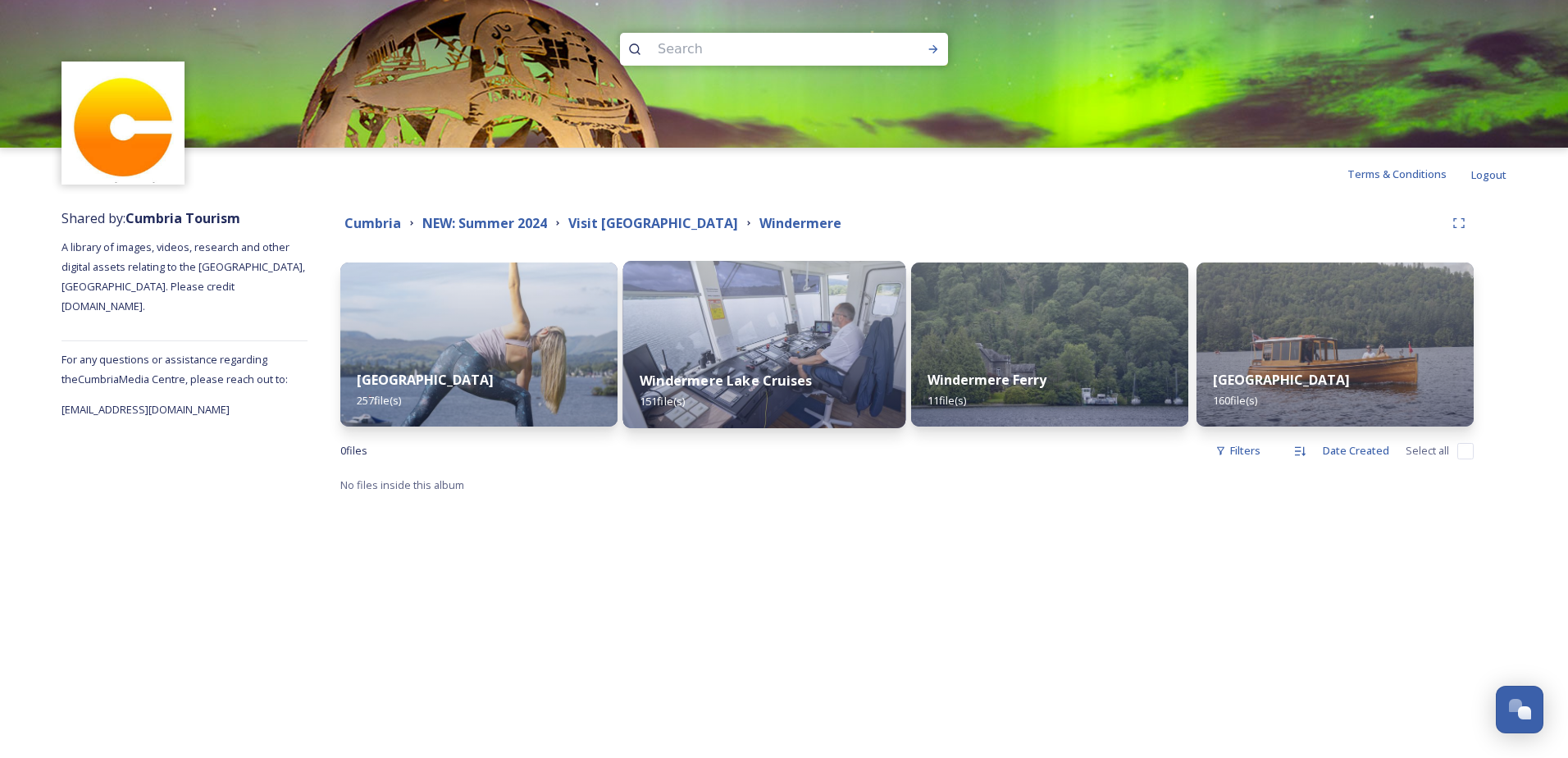
click at [737, 379] on strong "Windermere Lake Cruises" at bounding box center [725, 380] width 172 height 18
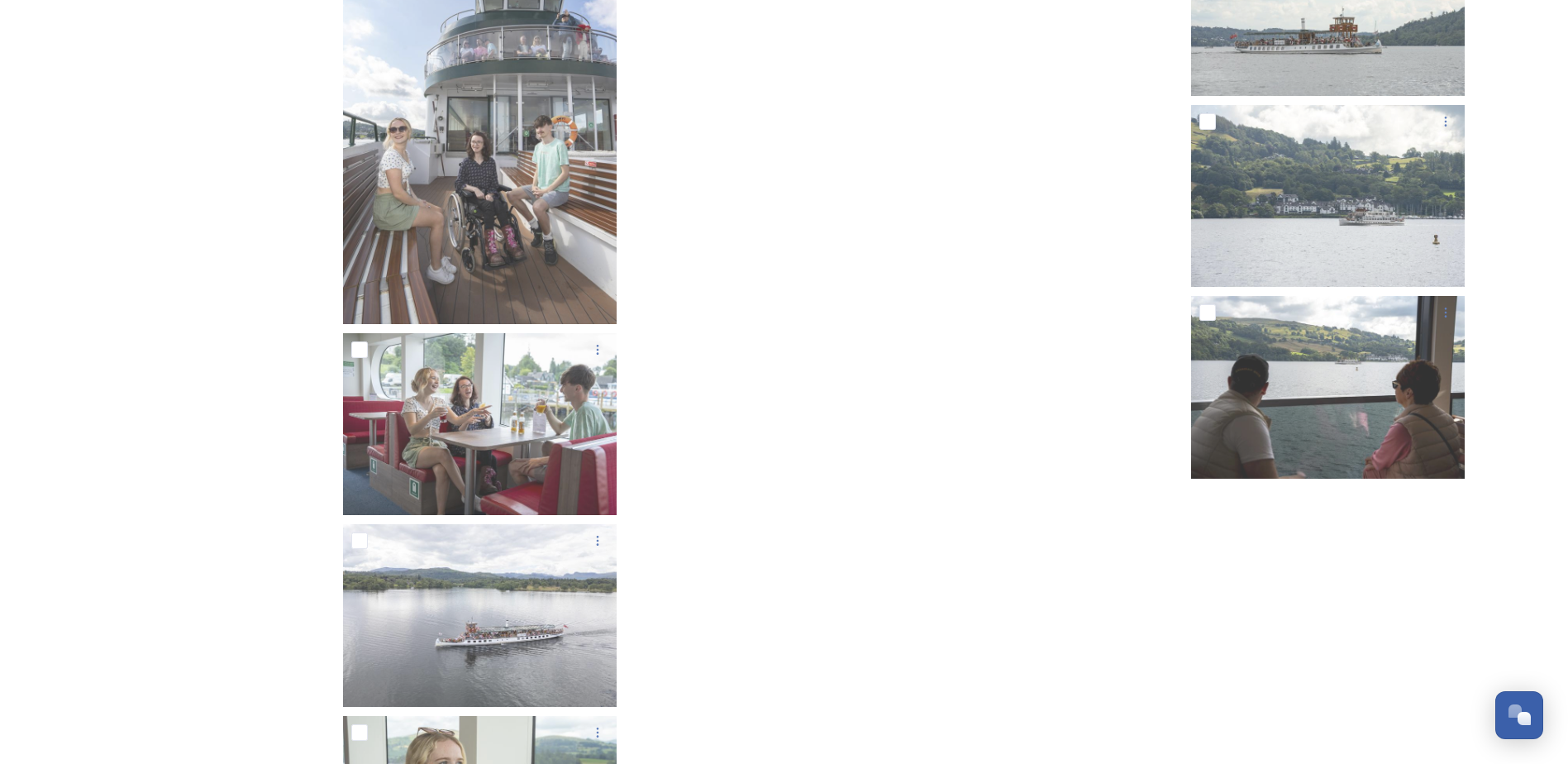
scroll to position [9170, 0]
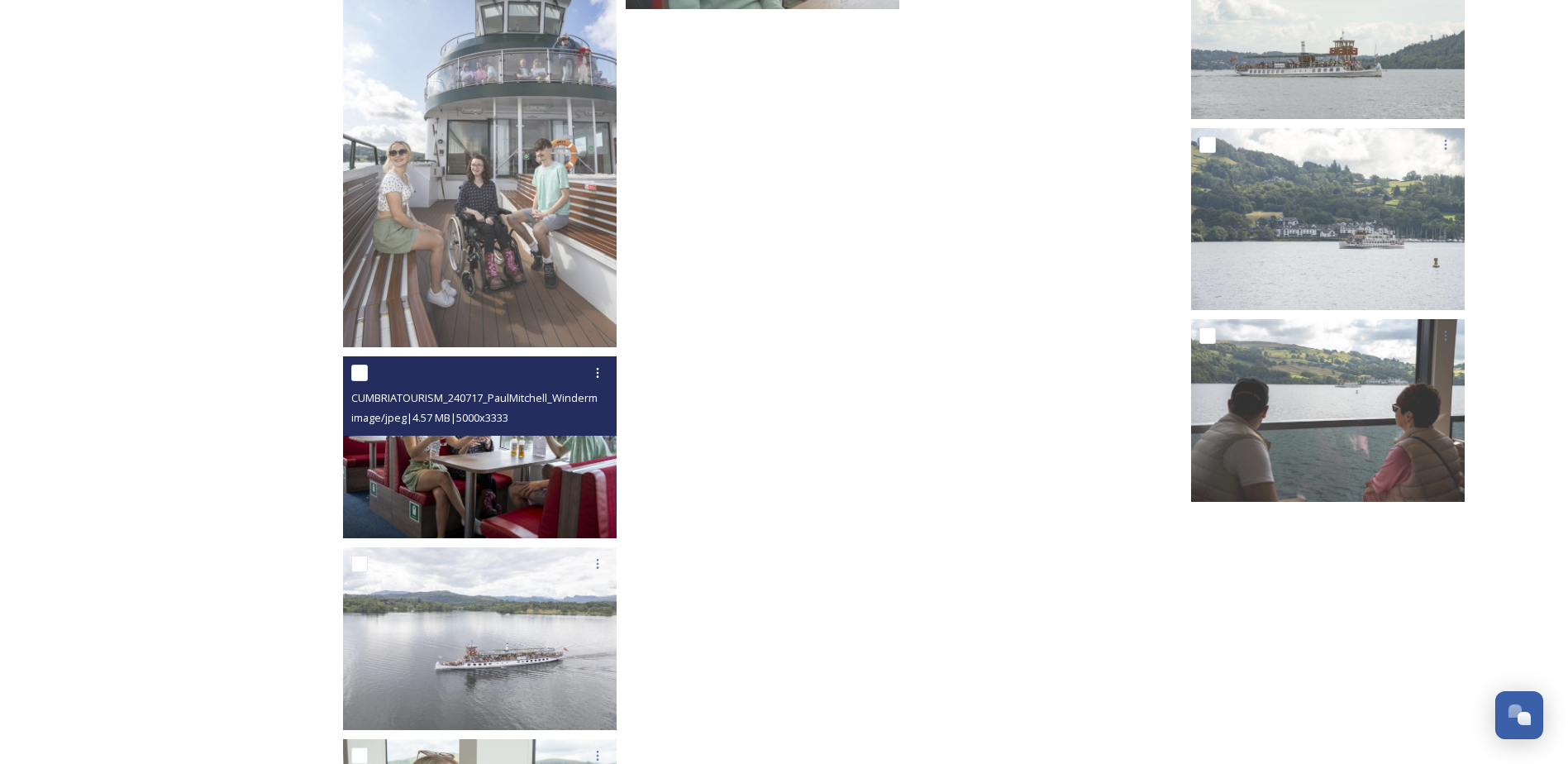
click at [358, 376] on input "checkbox" at bounding box center [359, 372] width 16 height 16
checkbox input "true"
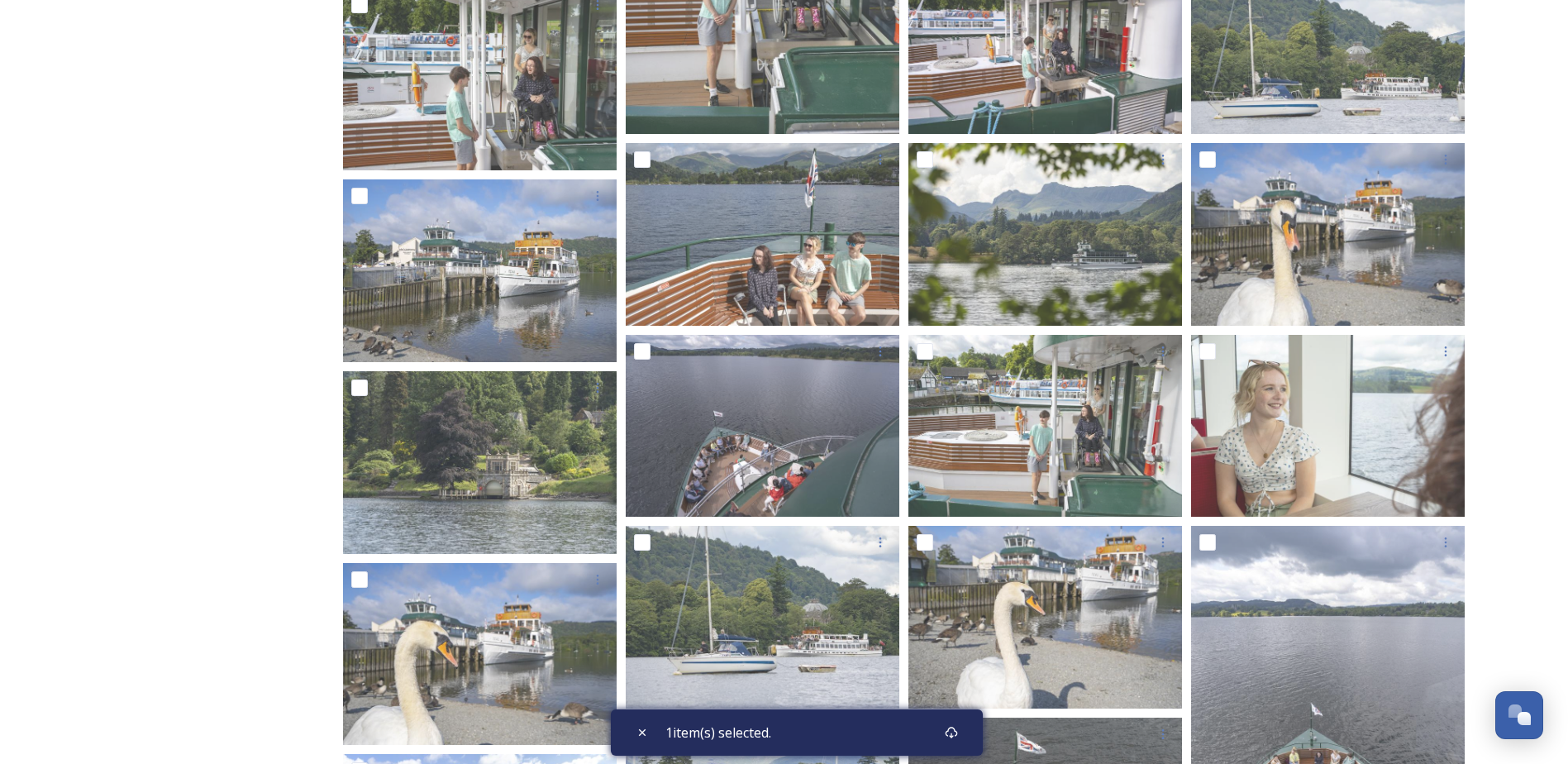
scroll to position [0, 0]
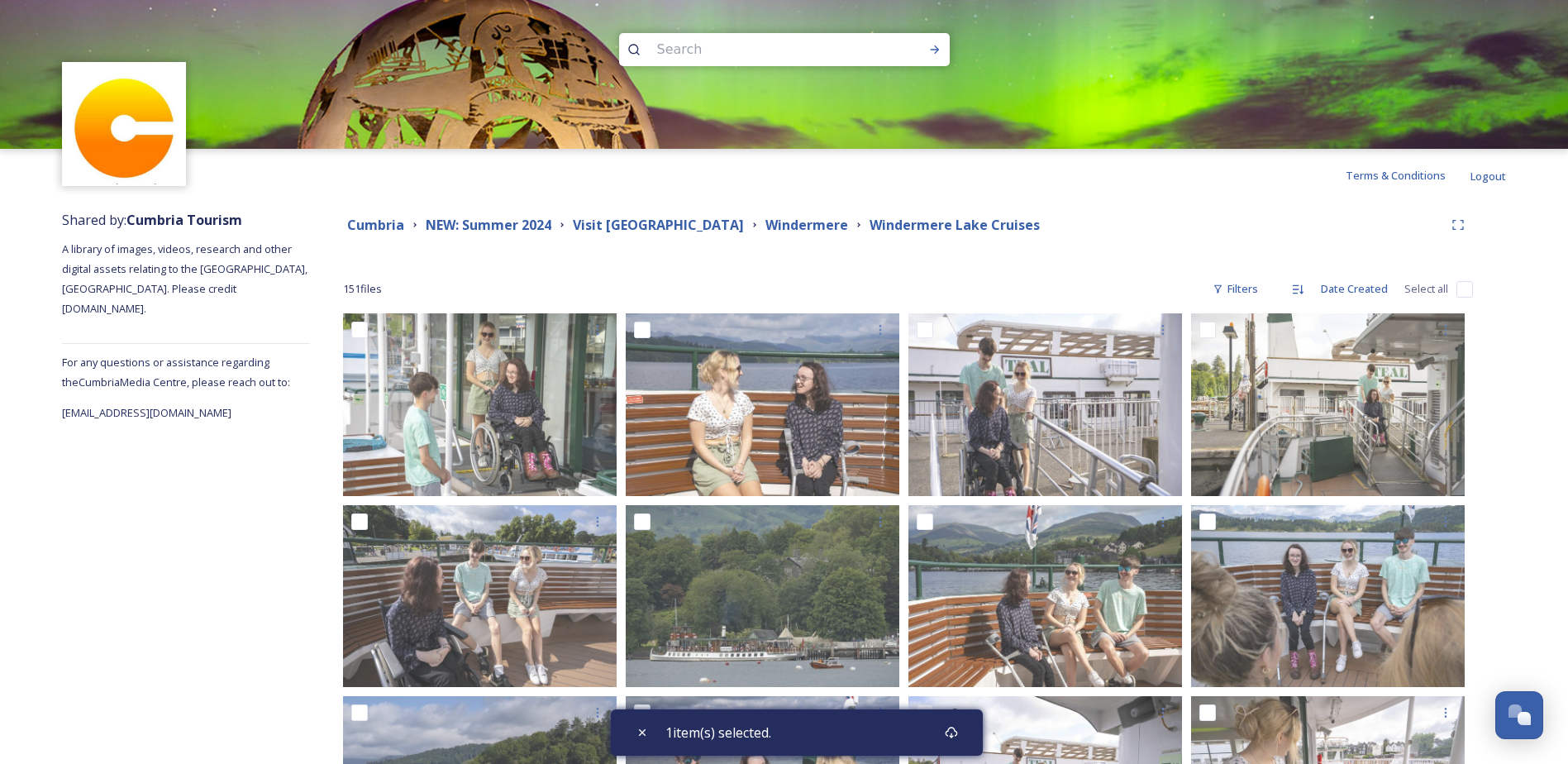
click at [1460, 289] on input "checkbox" at bounding box center [1465, 289] width 16 height 16
checkbox input "true"
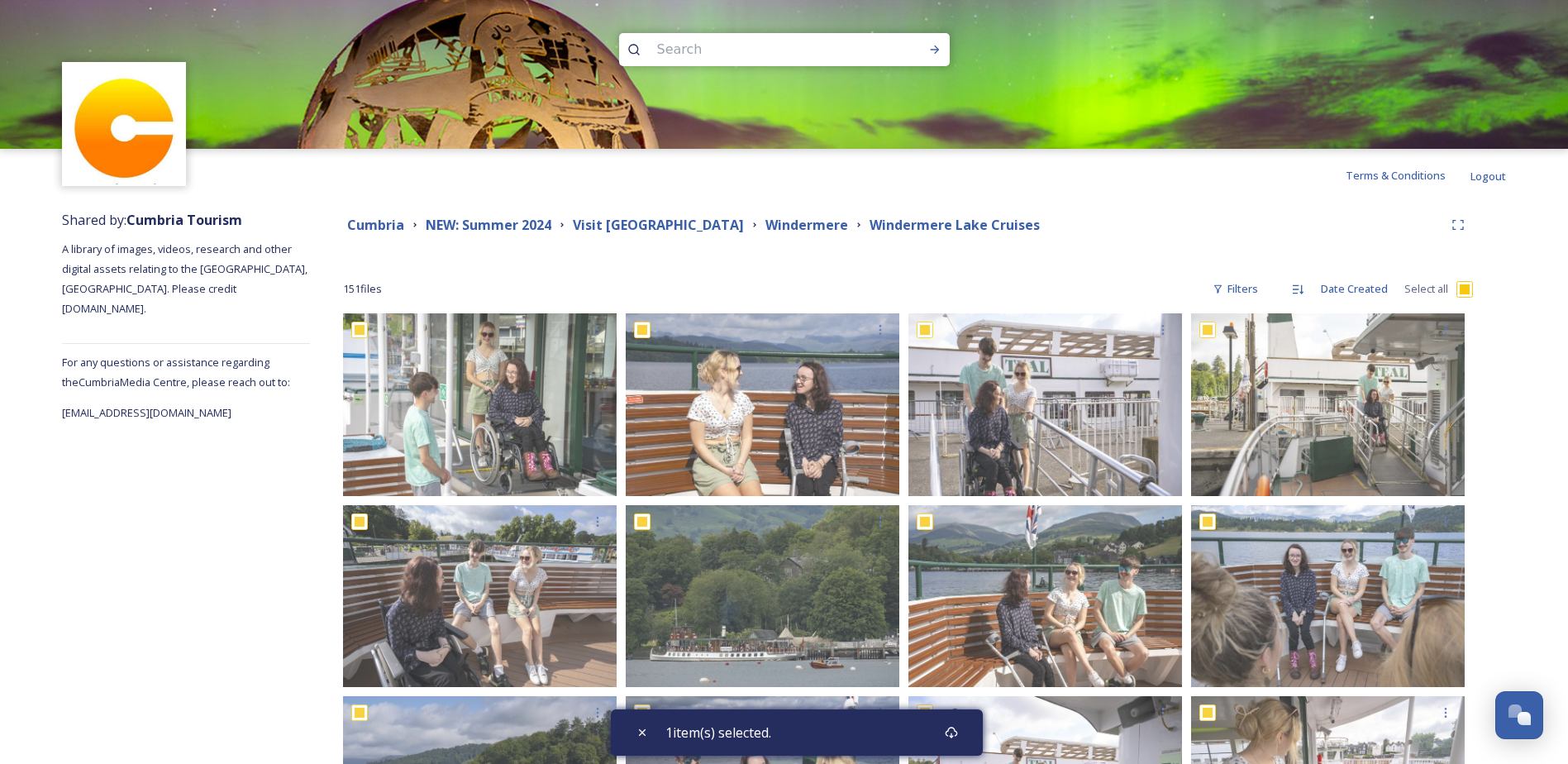
checkbox input "true"
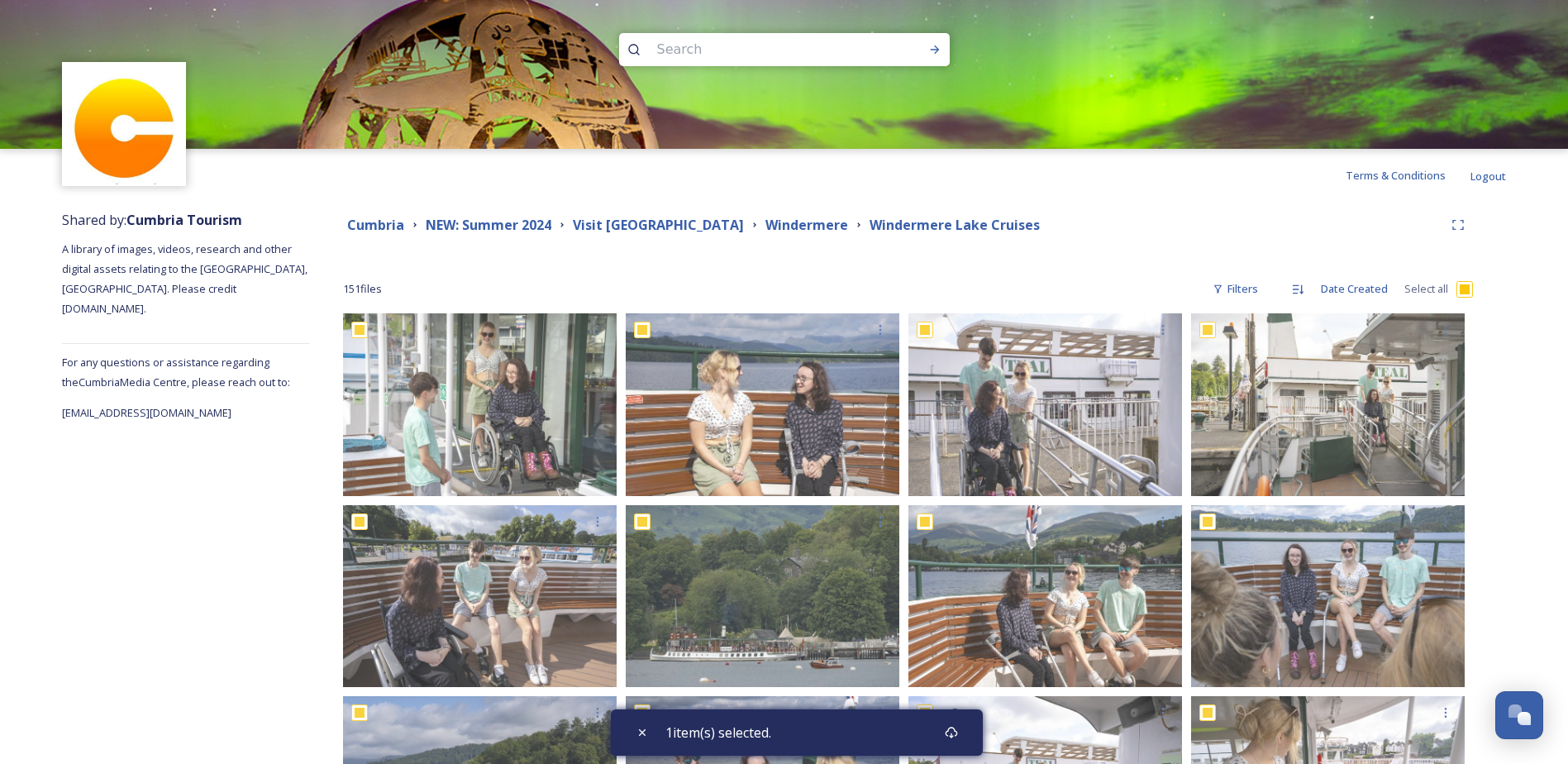
checkbox input "true"
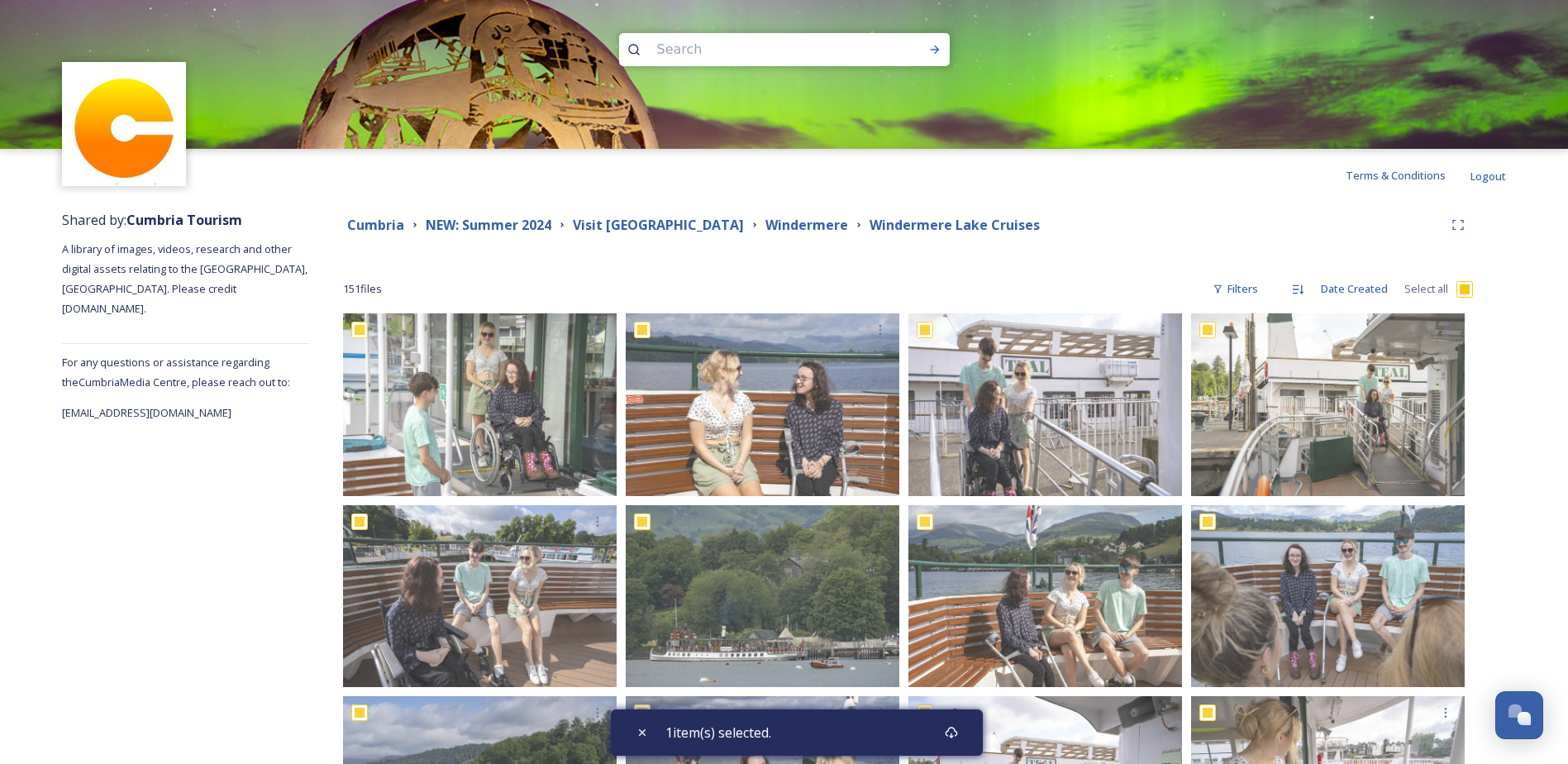
checkbox input "true"
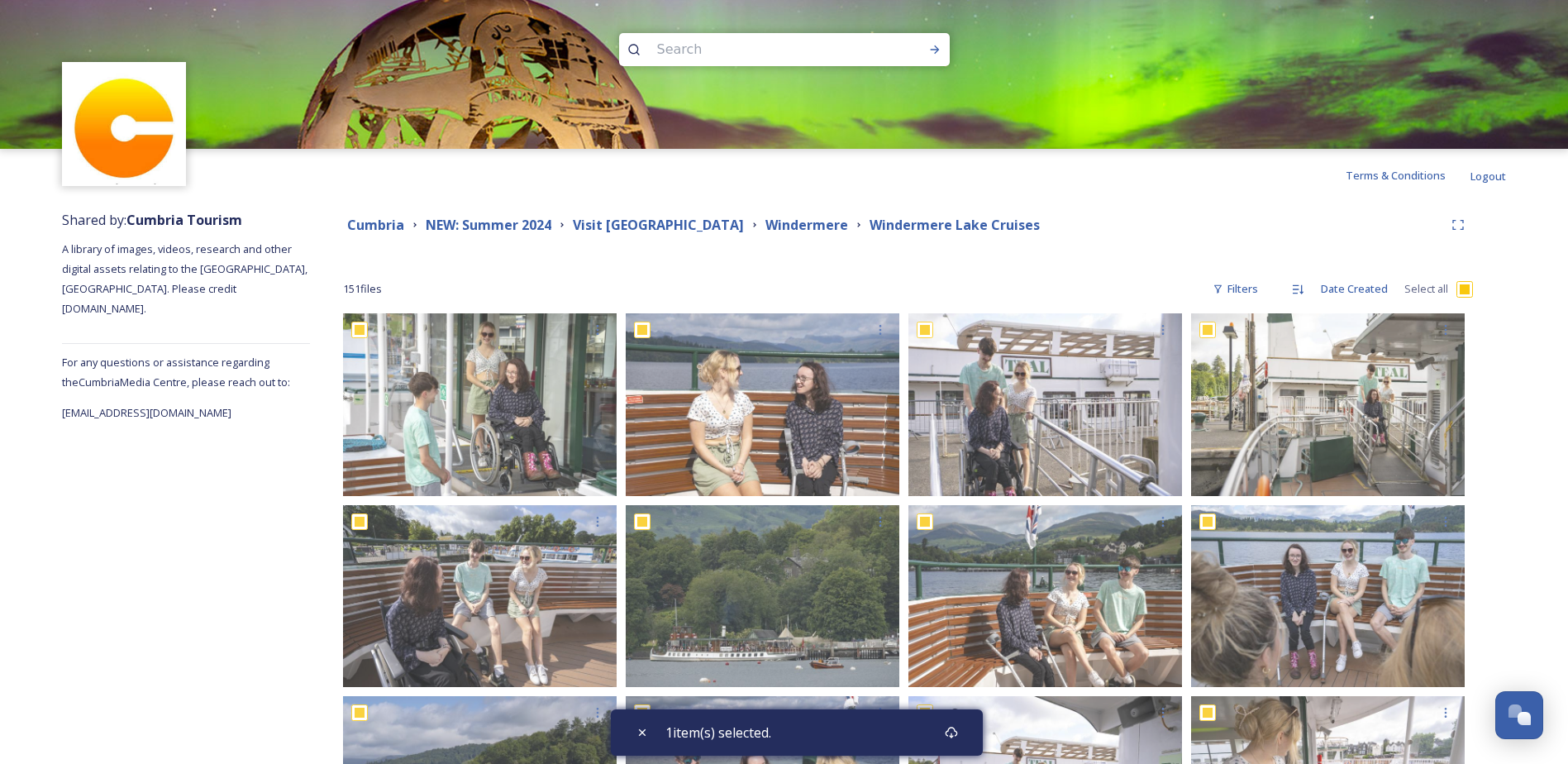
checkbox input "true"
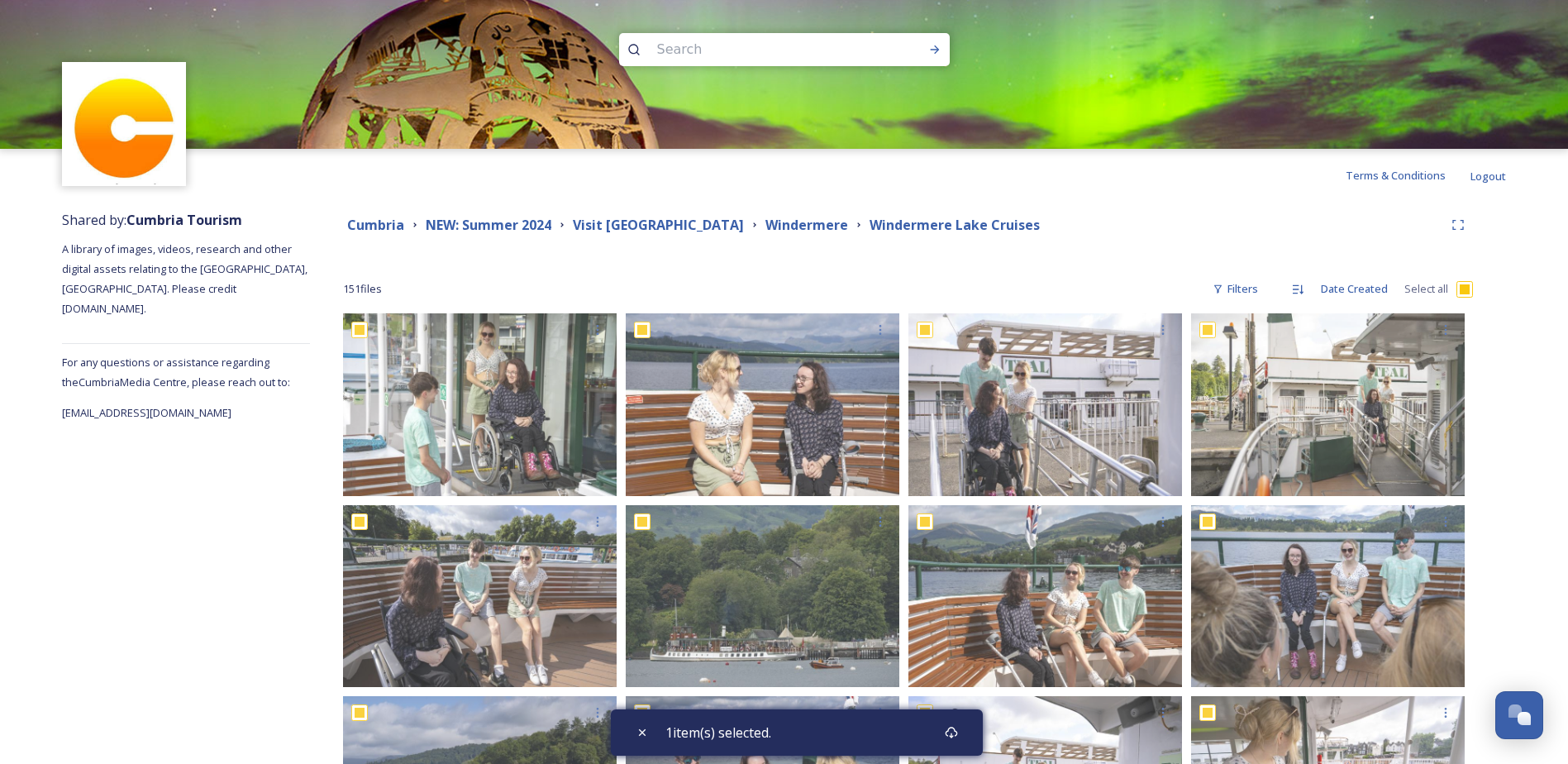
checkbox input "true"
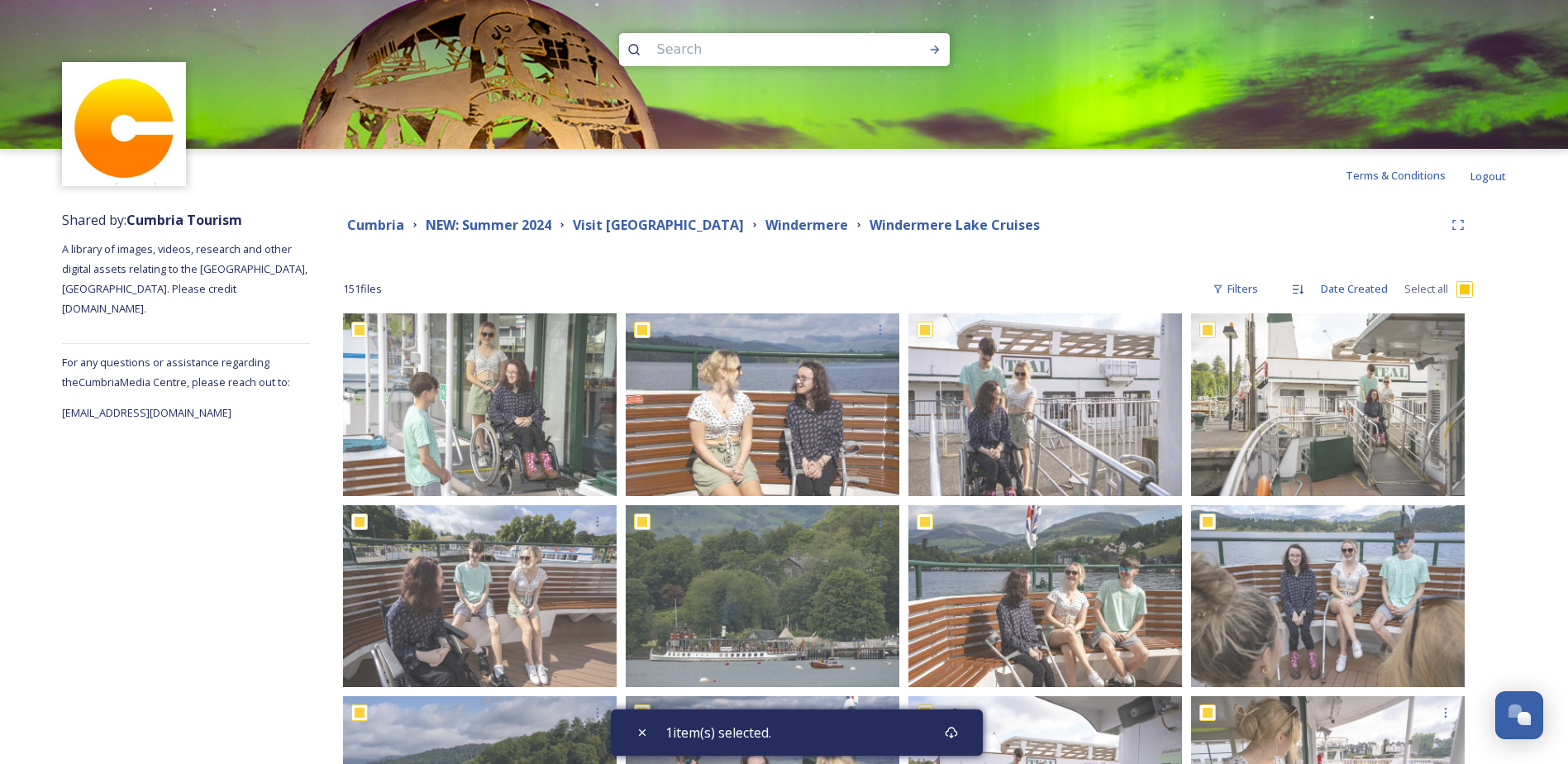
checkbox input "true"
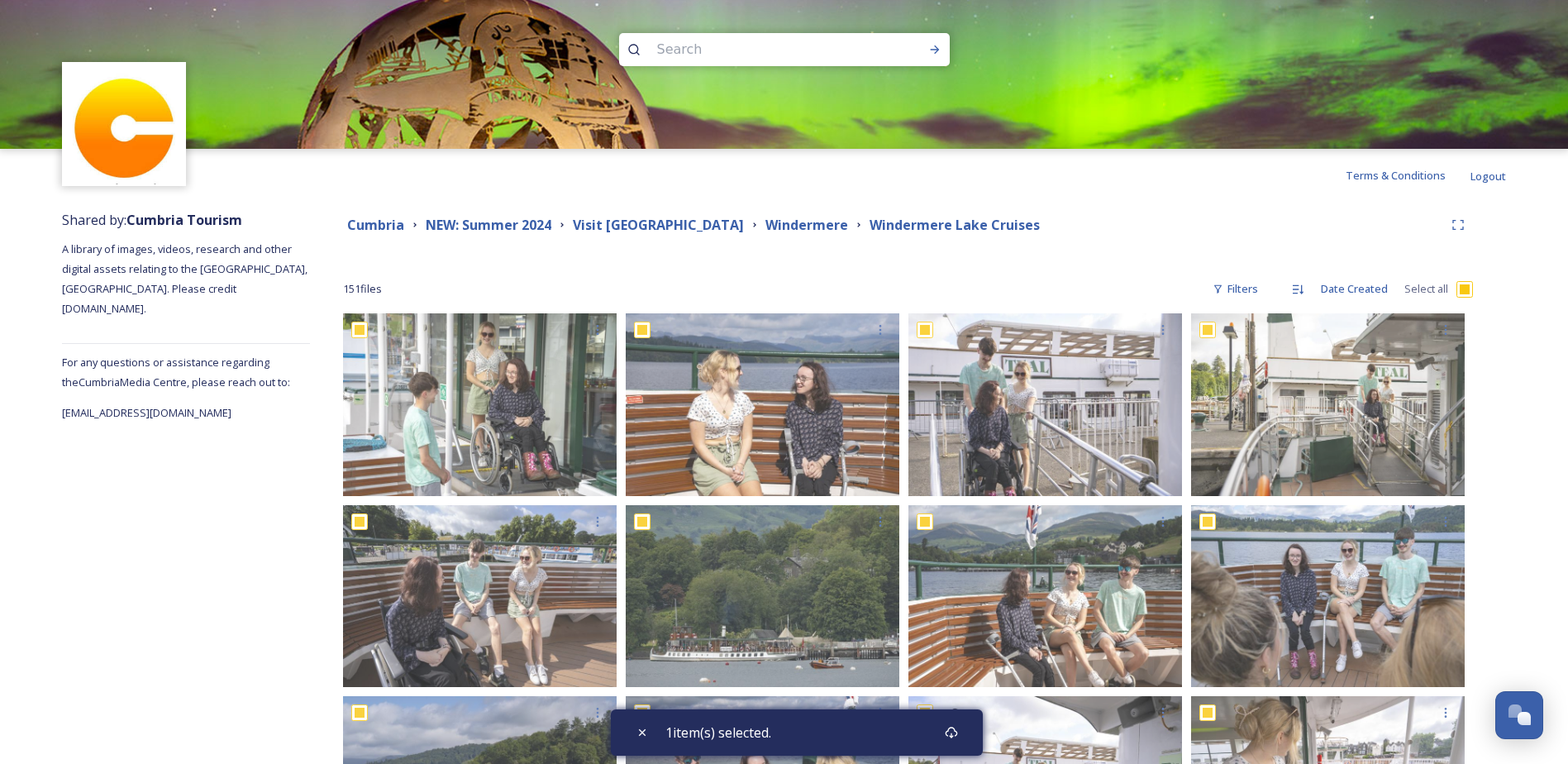
checkbox input "true"
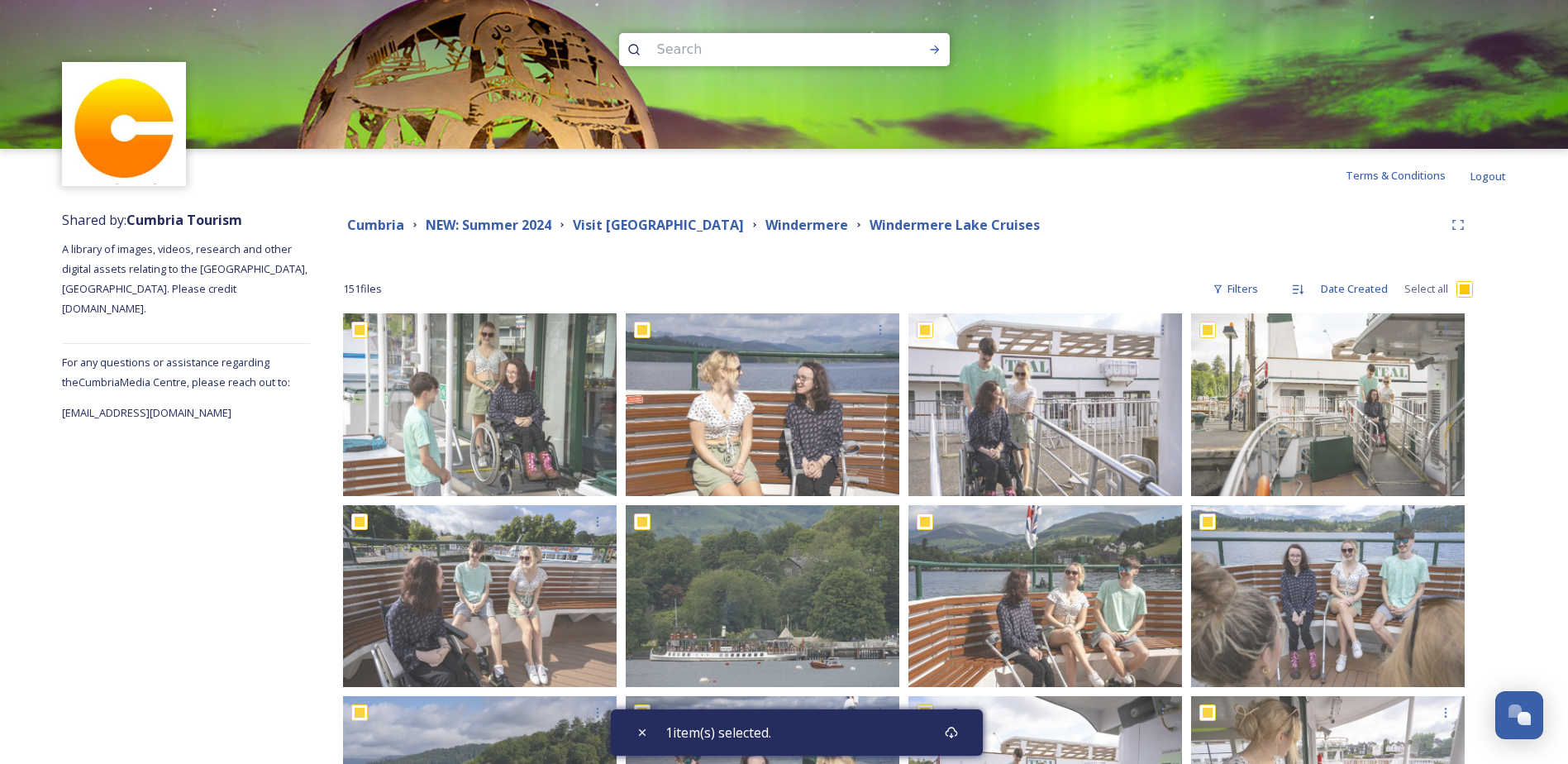
checkbox input "true"
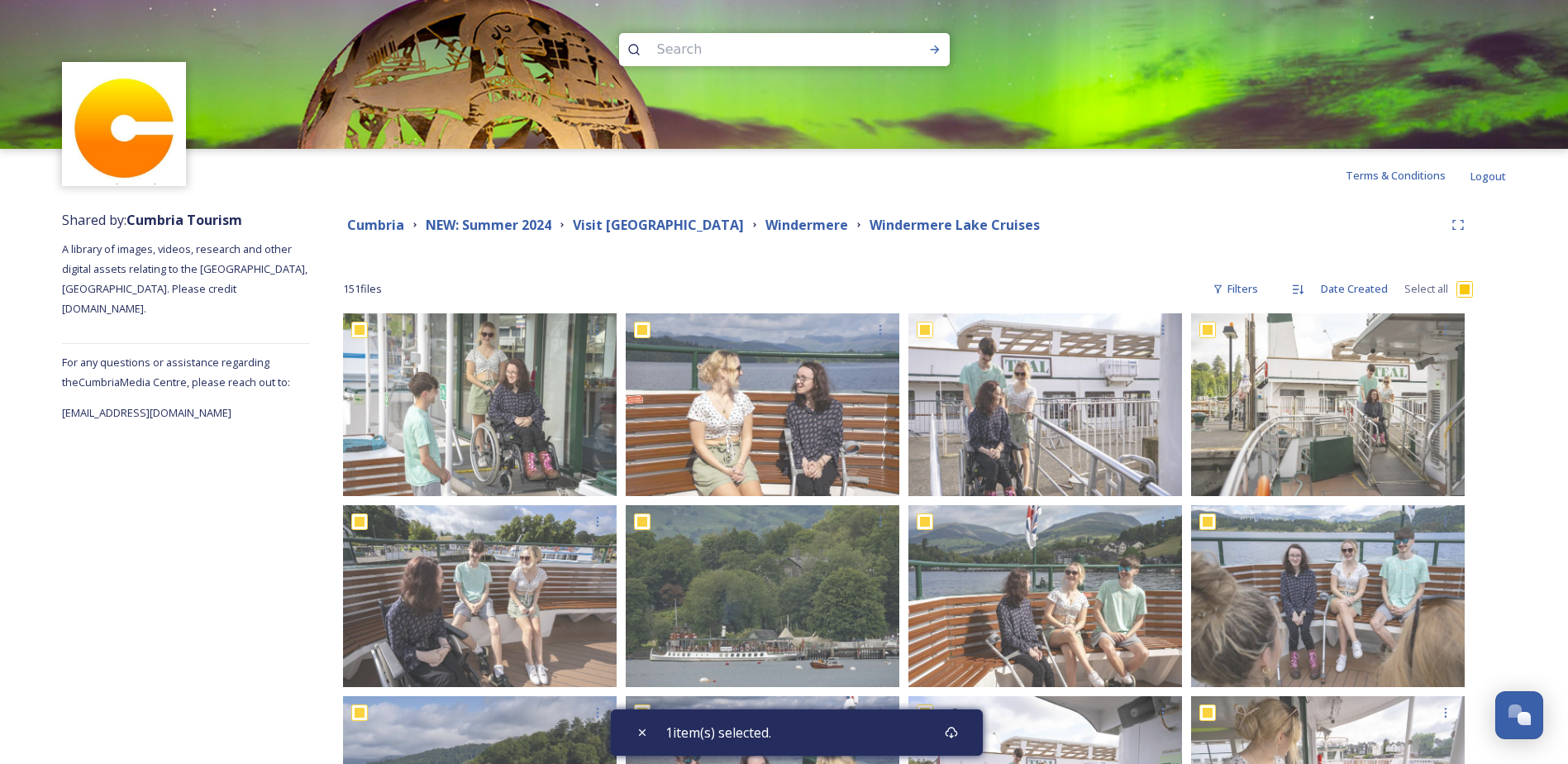
checkbox input "true"
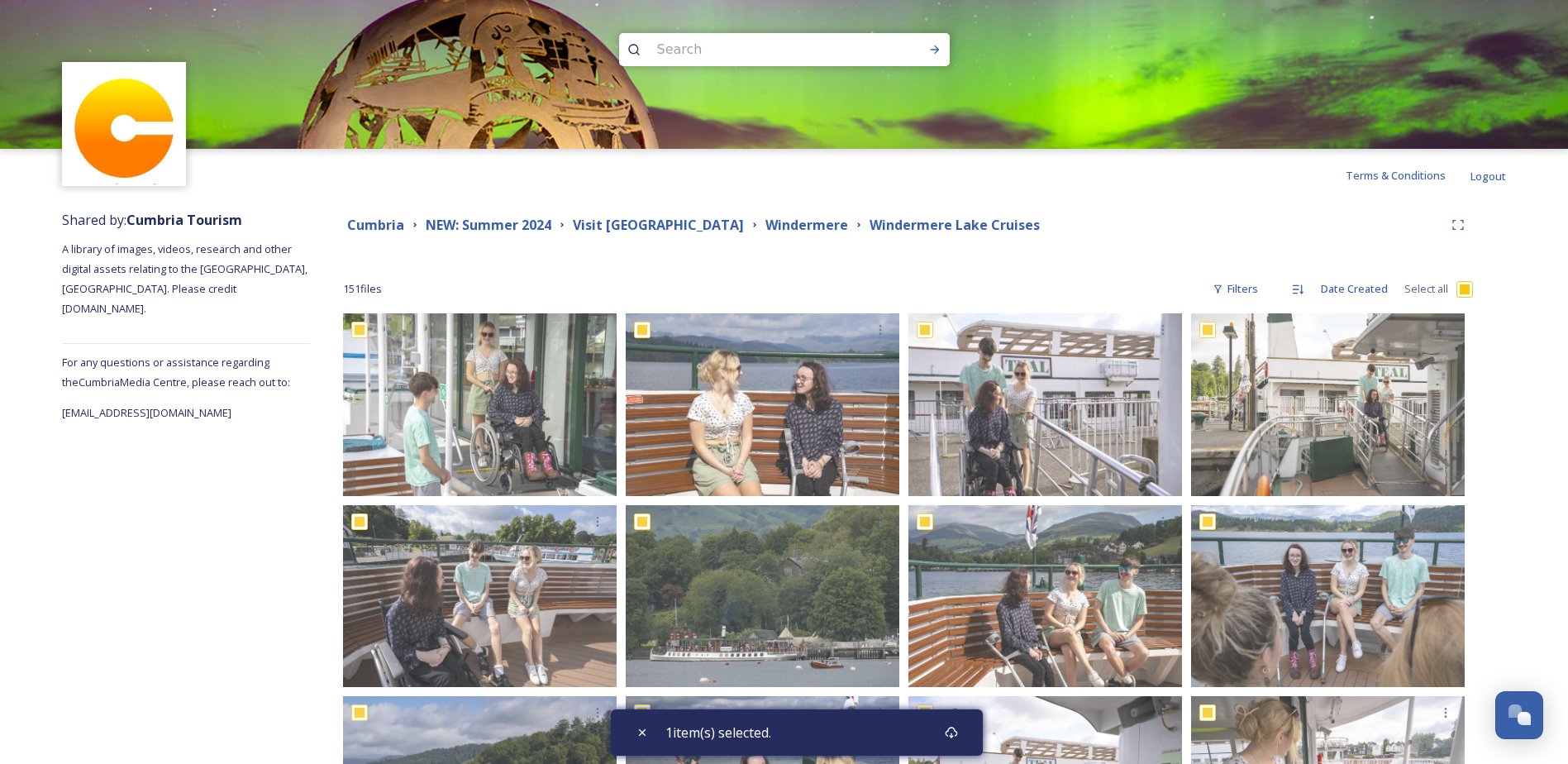
checkbox input "true"
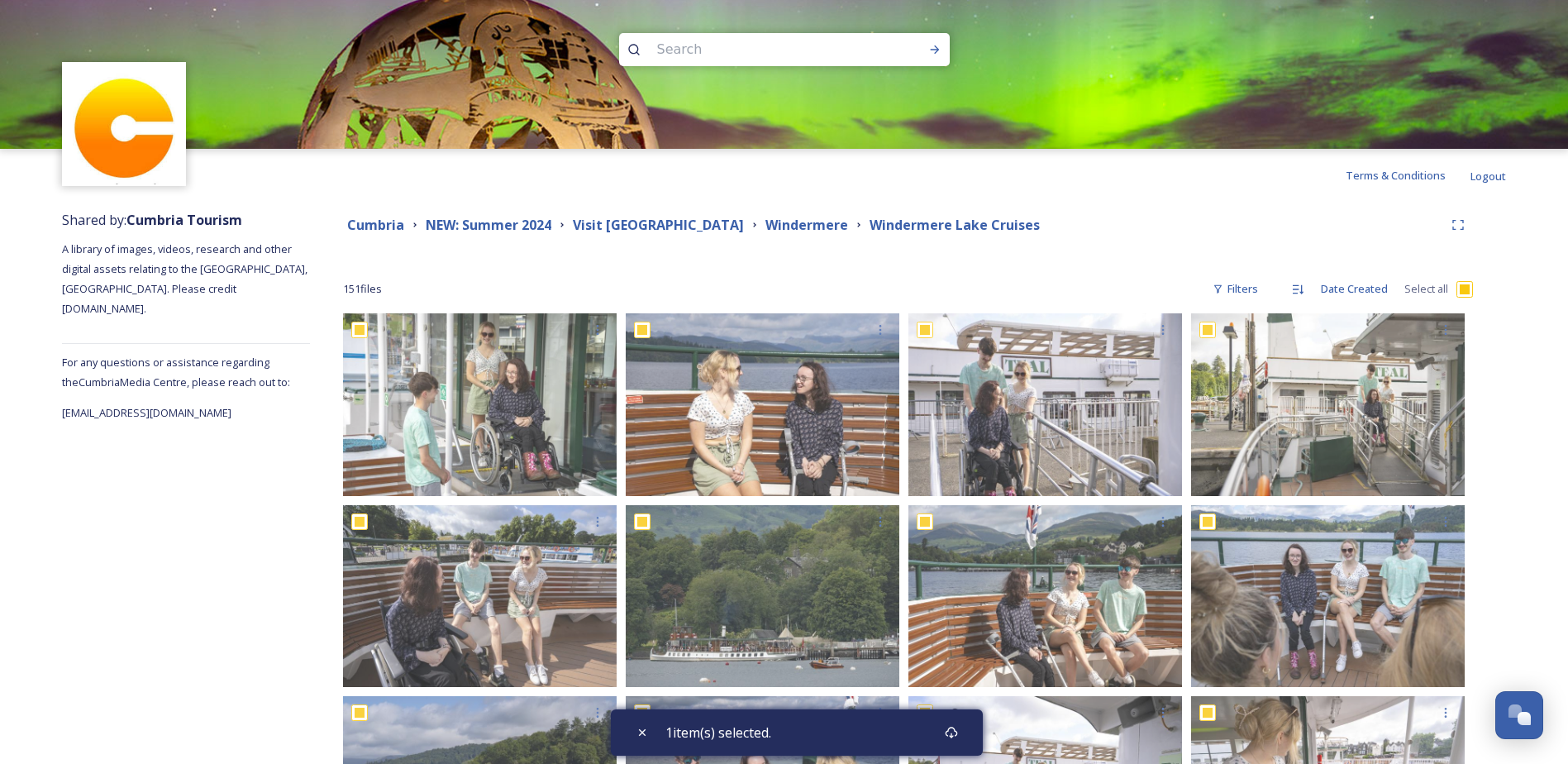
checkbox input "true"
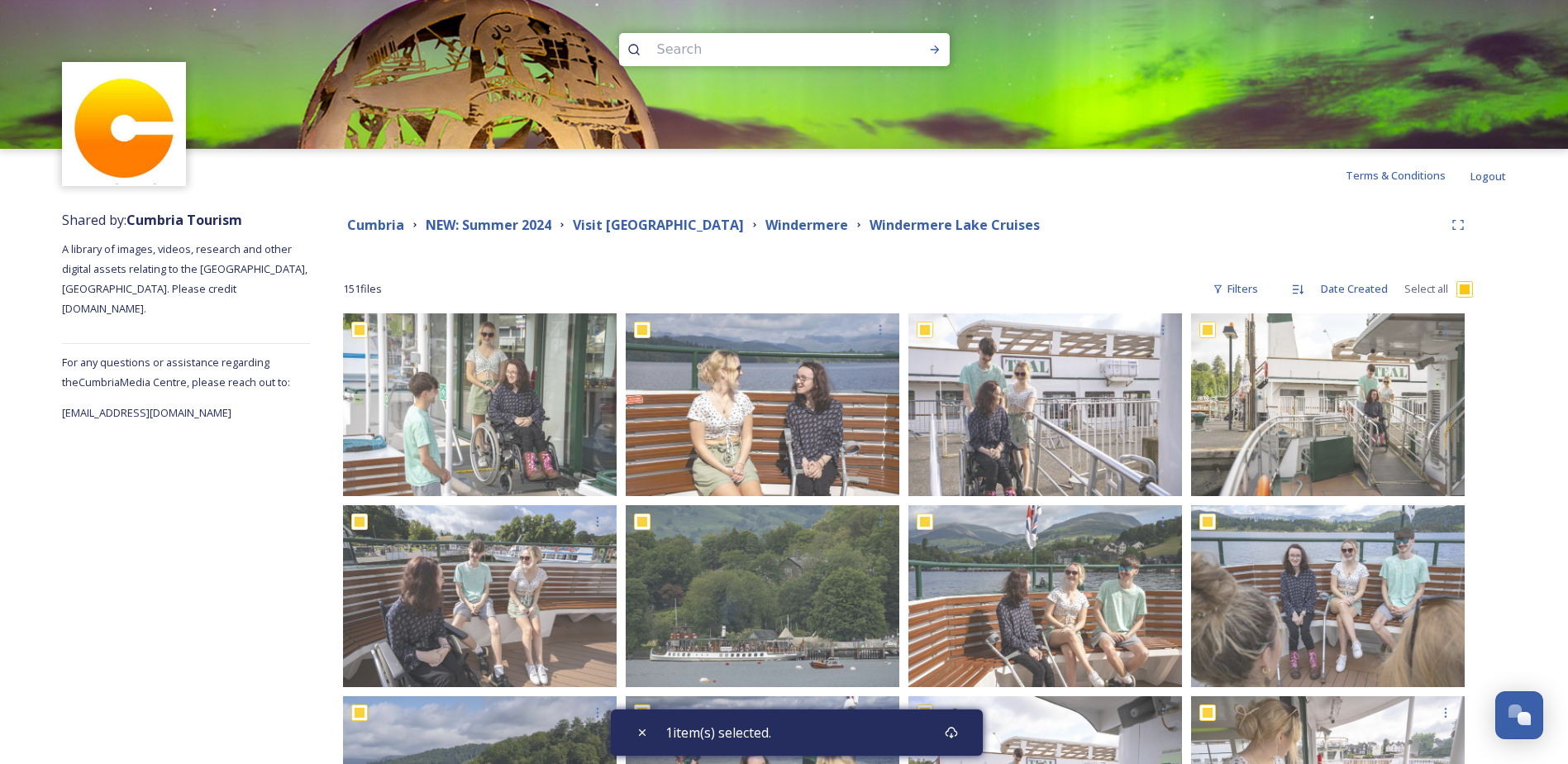
checkbox input "true"
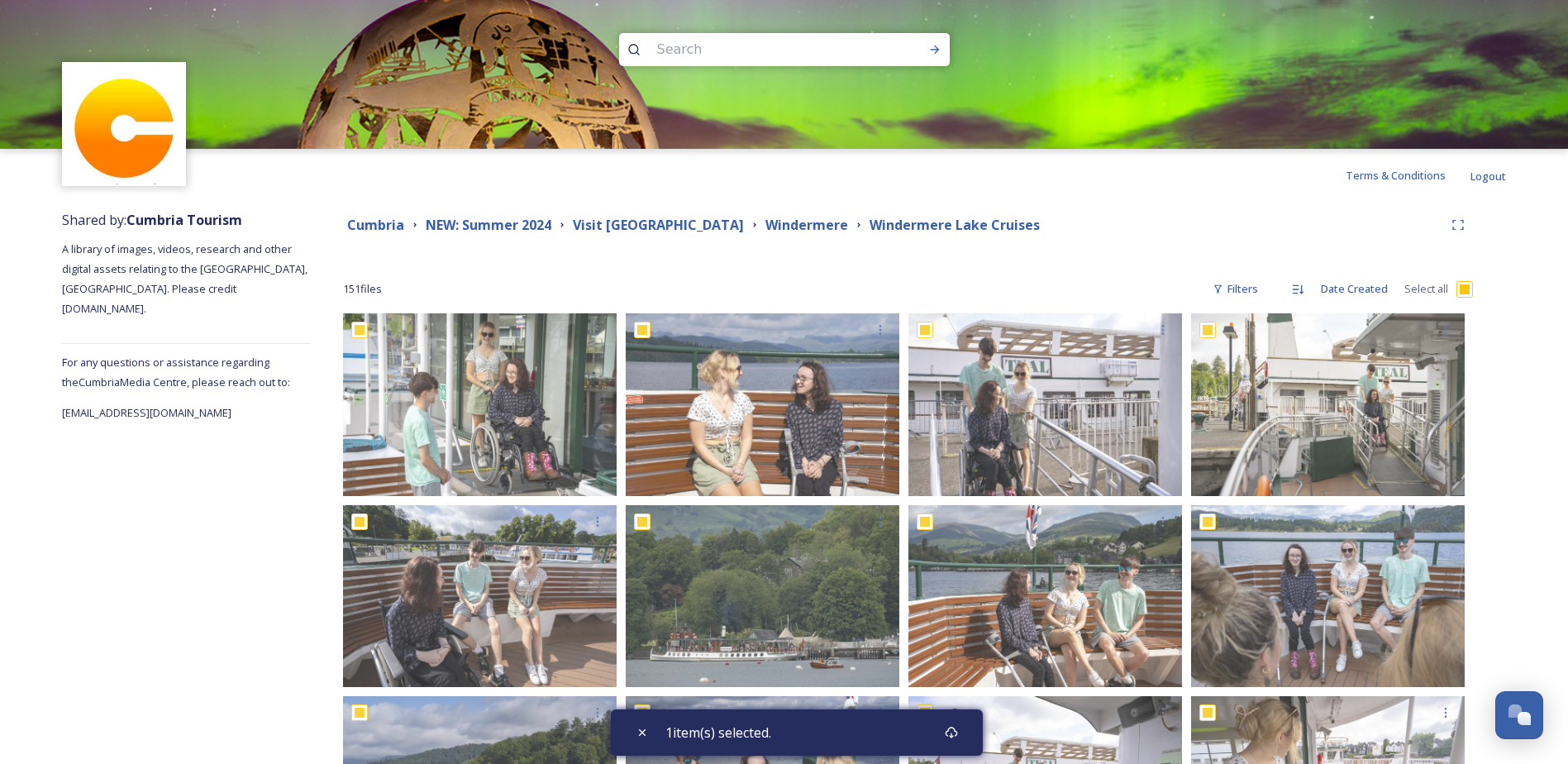
checkbox input "true"
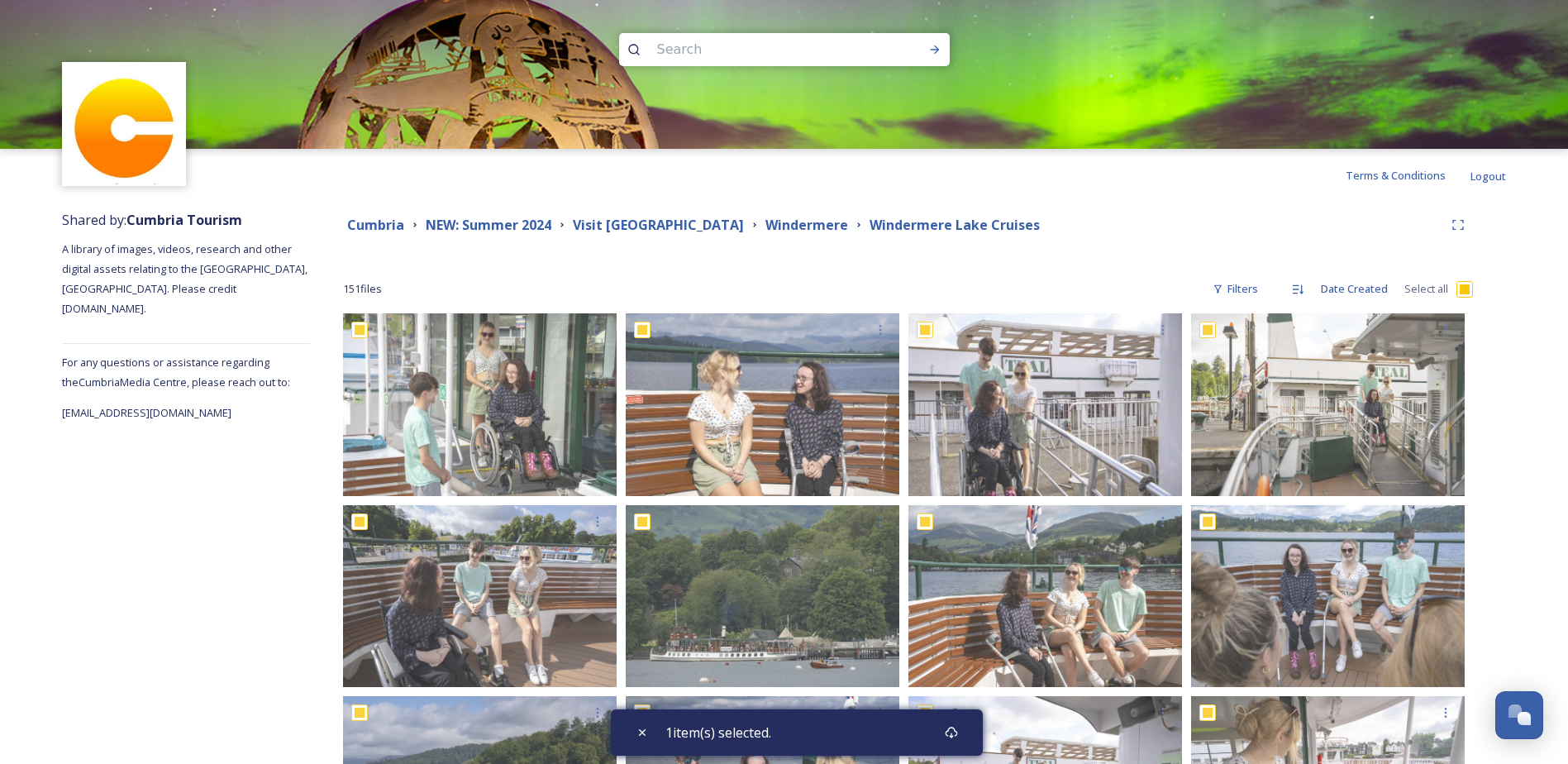
checkbox input "true"
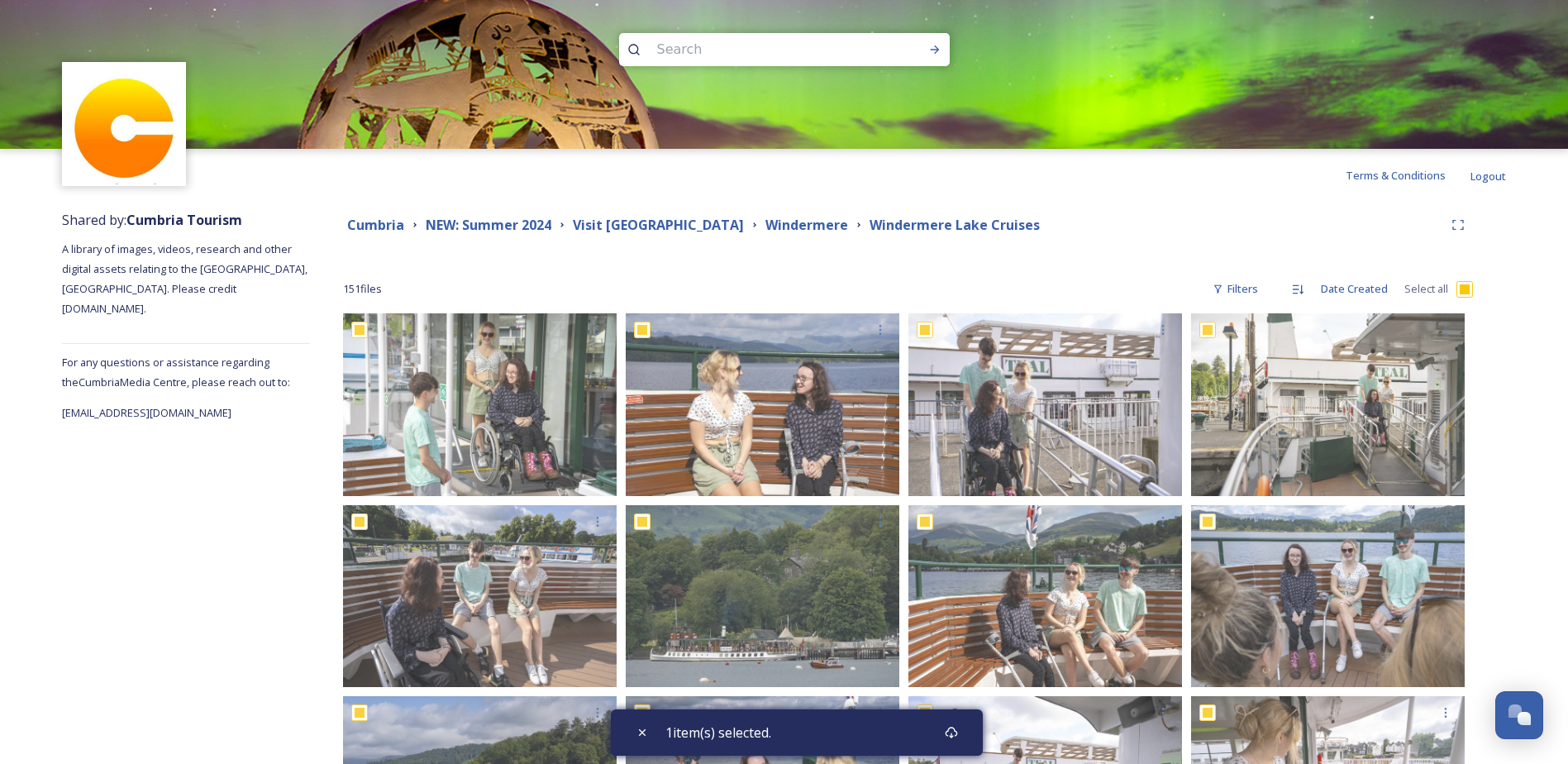
checkbox input "true"
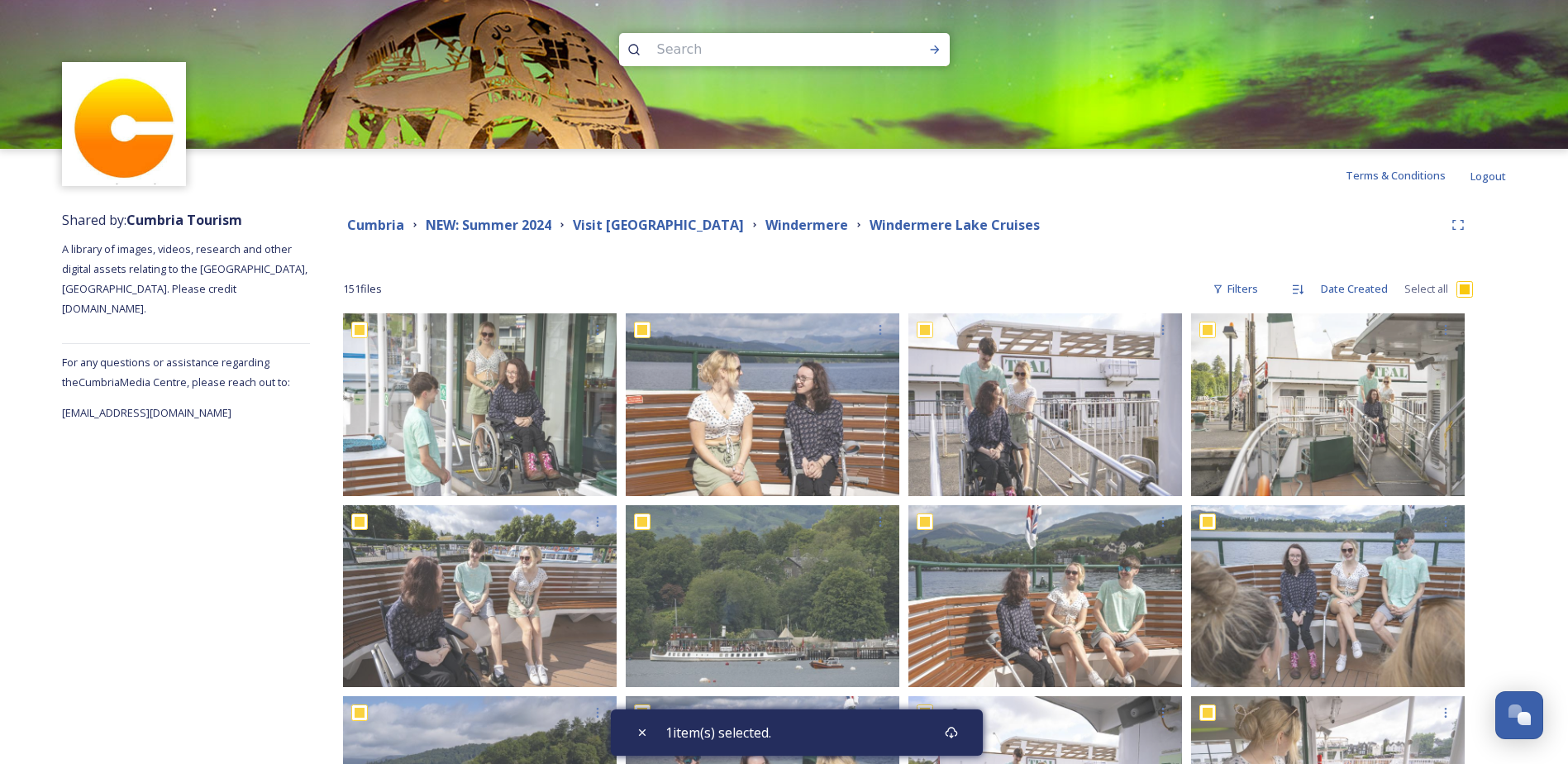
checkbox input "true"
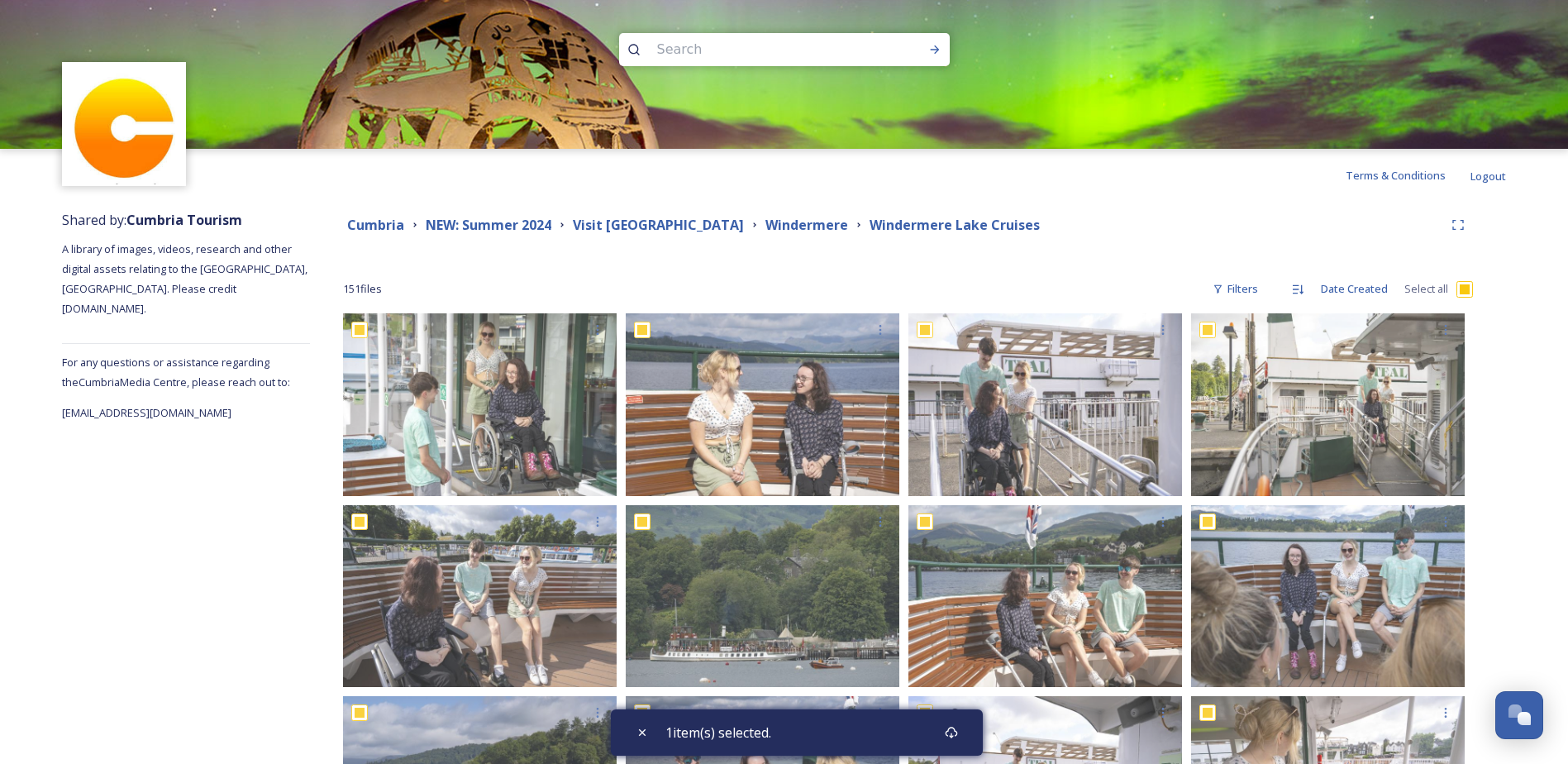
checkbox input "true"
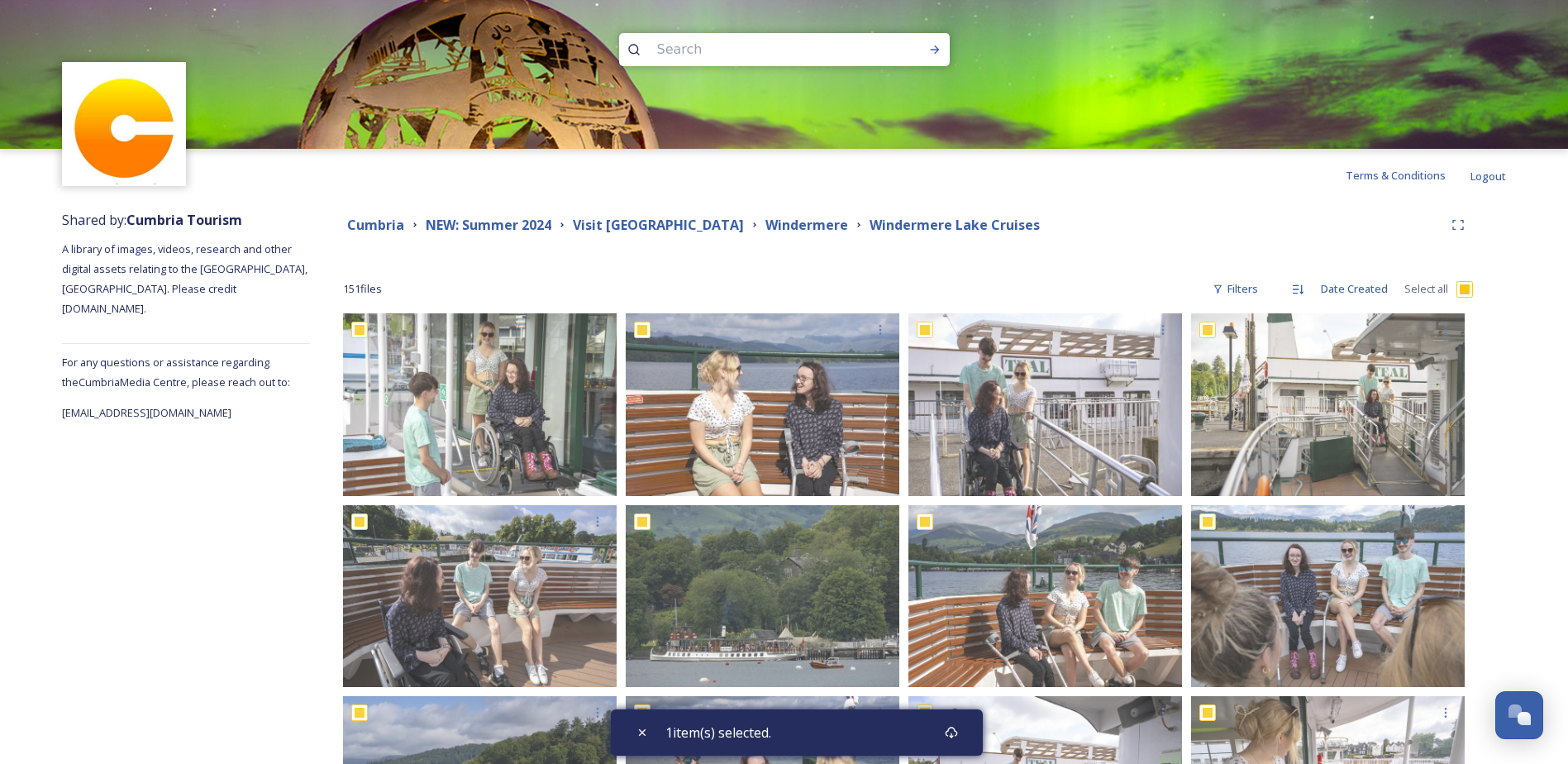
checkbox input "true"
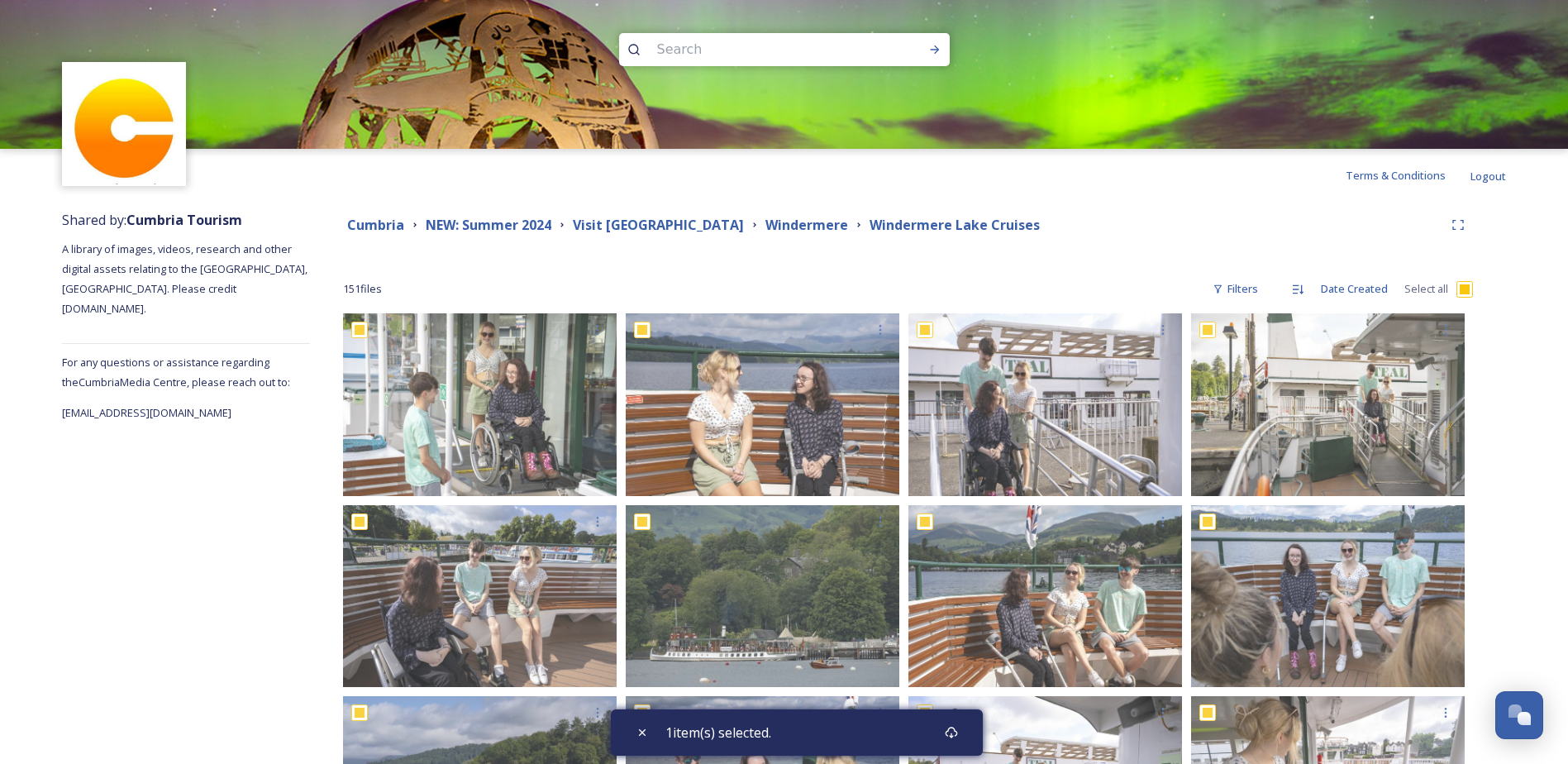
checkbox input "true"
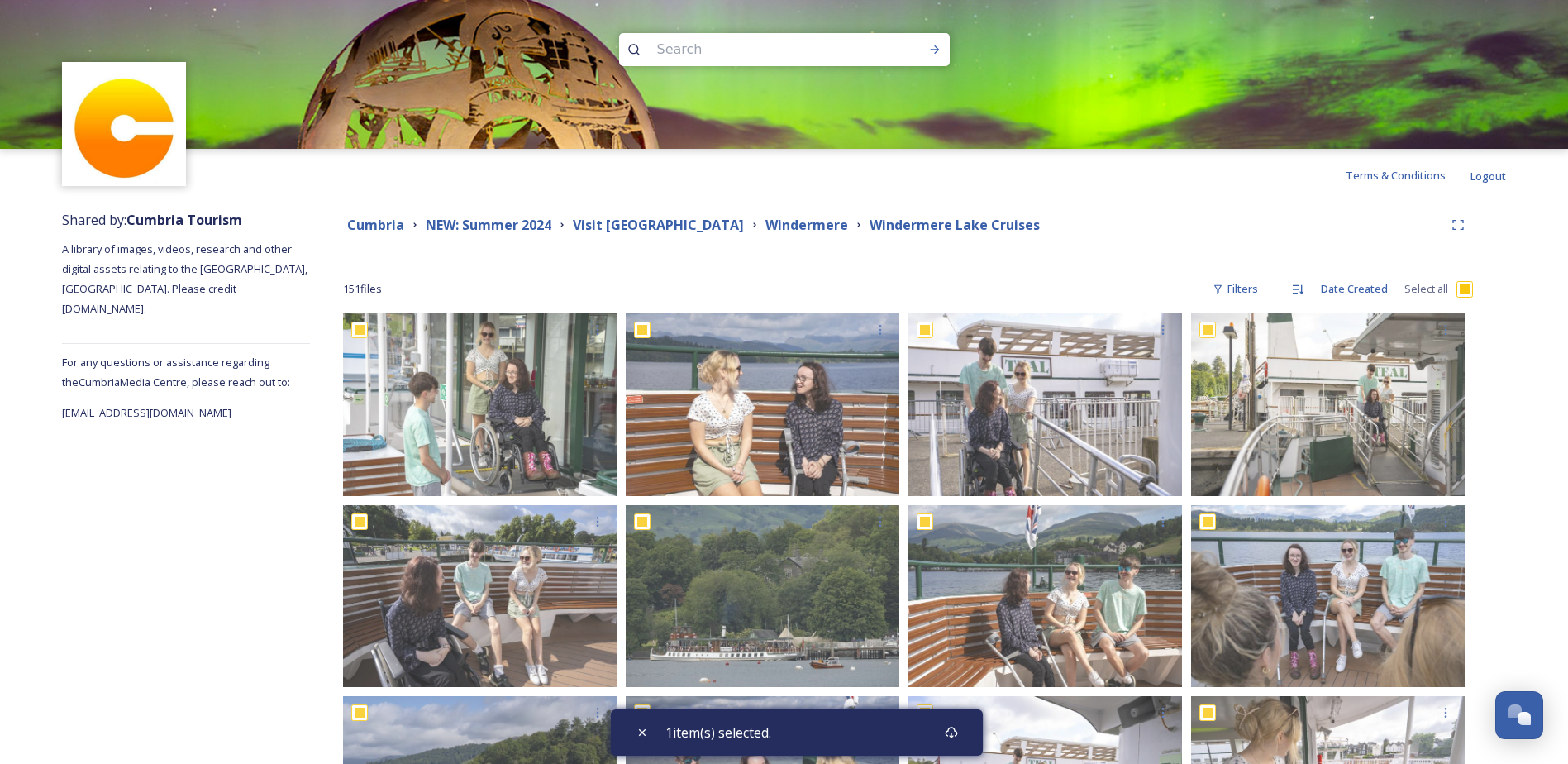
checkbox input "true"
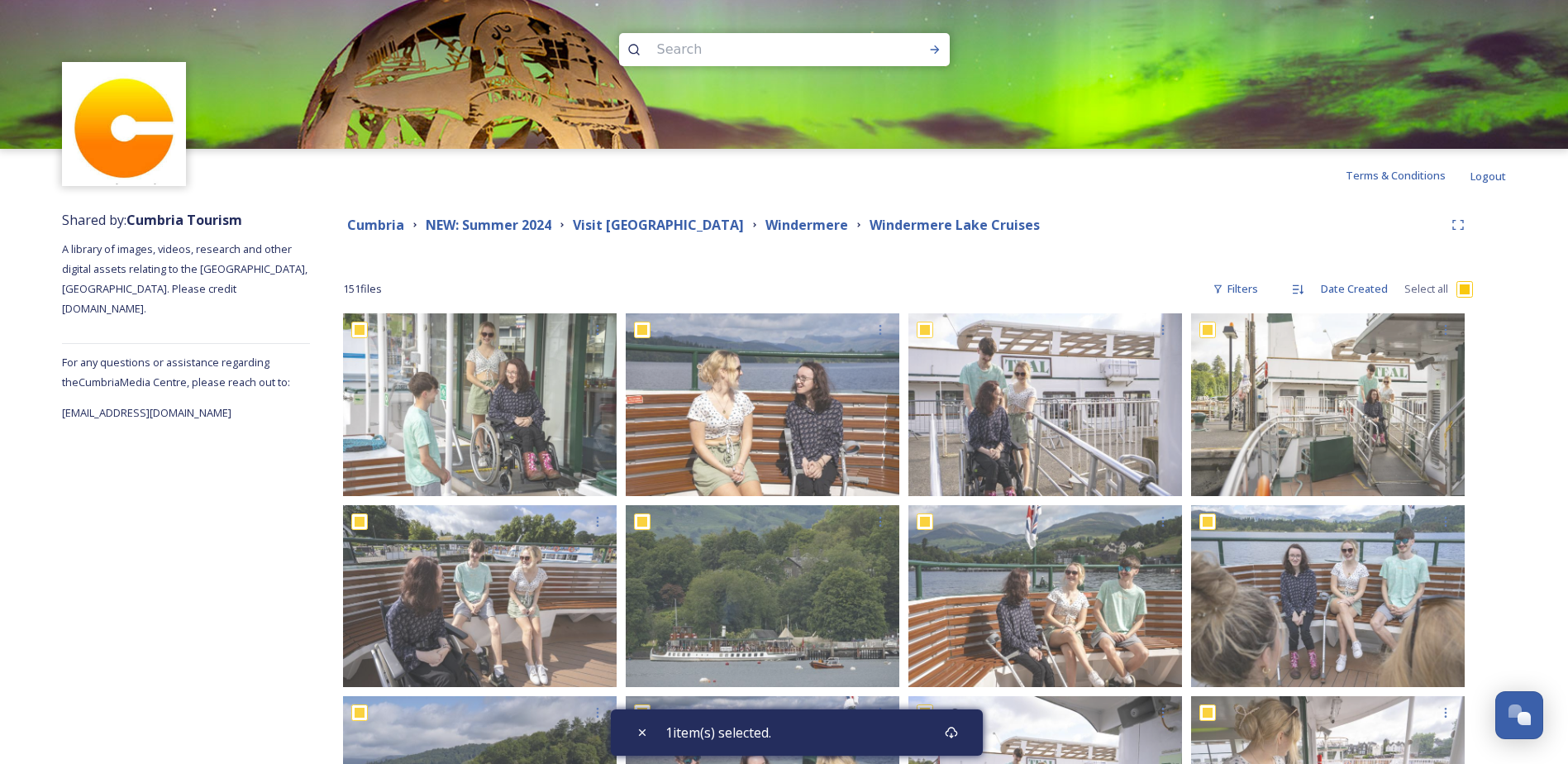
checkbox input "true"
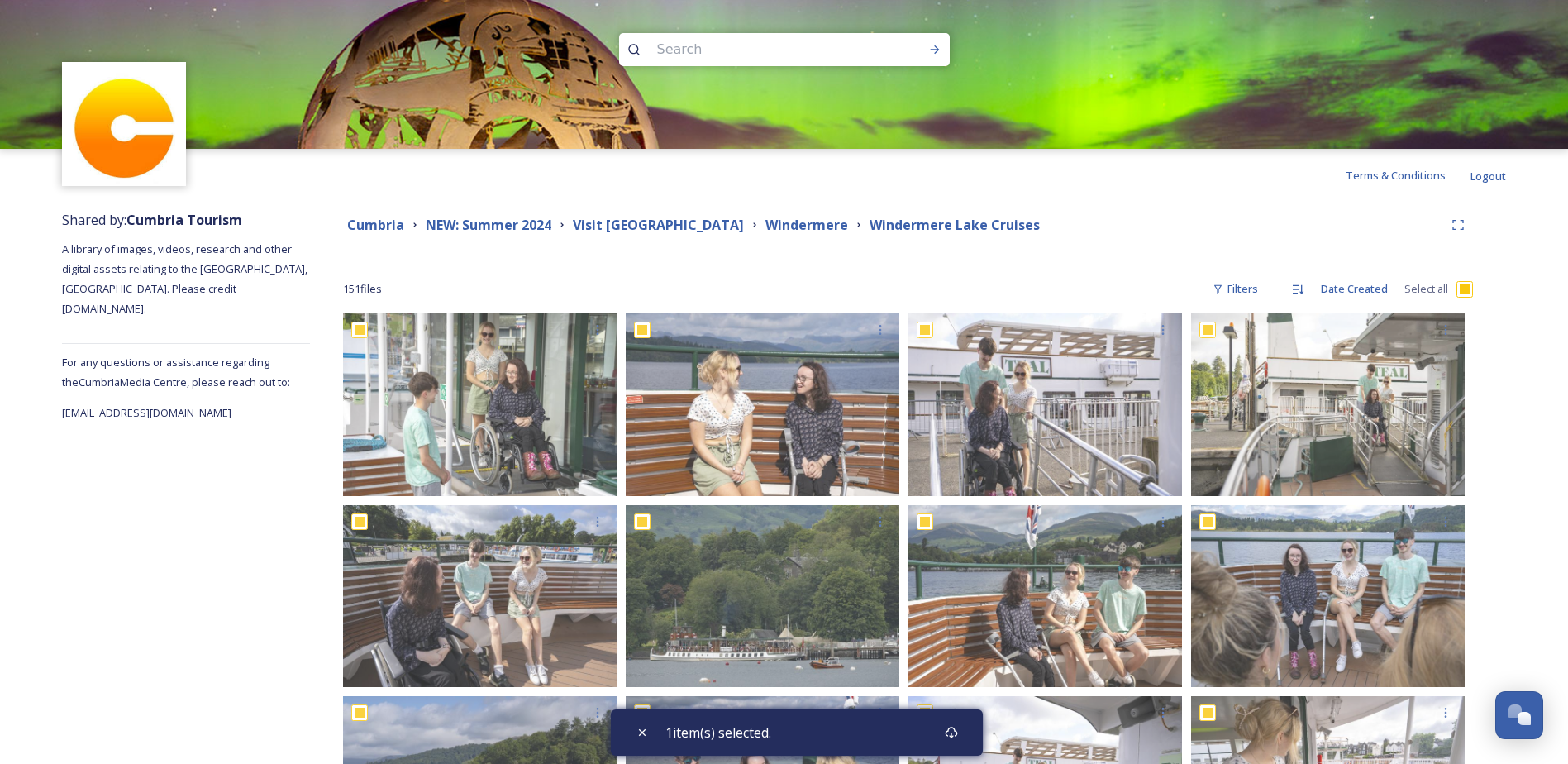
checkbox input "true"
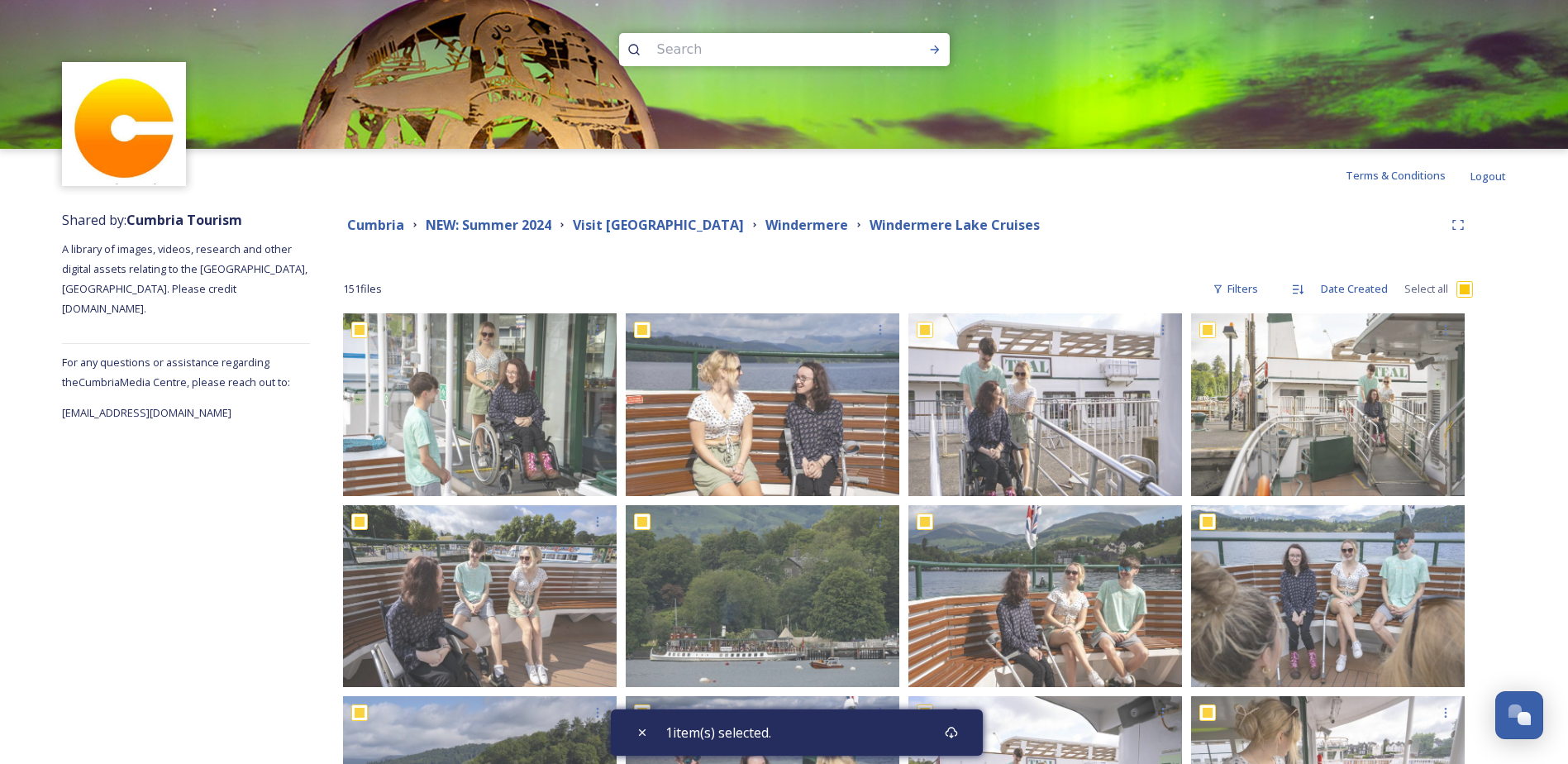
checkbox input "true"
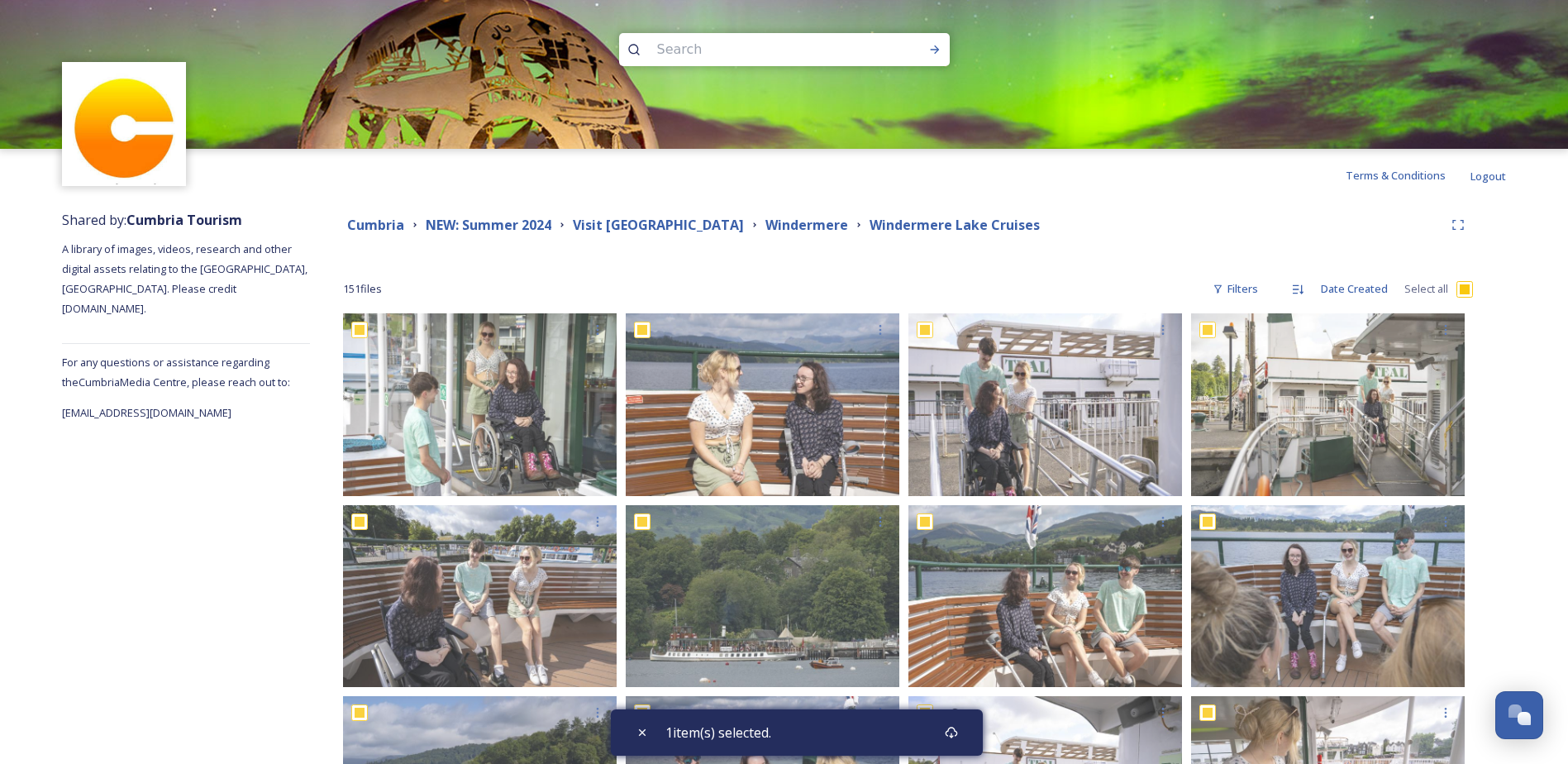
checkbox input "true"
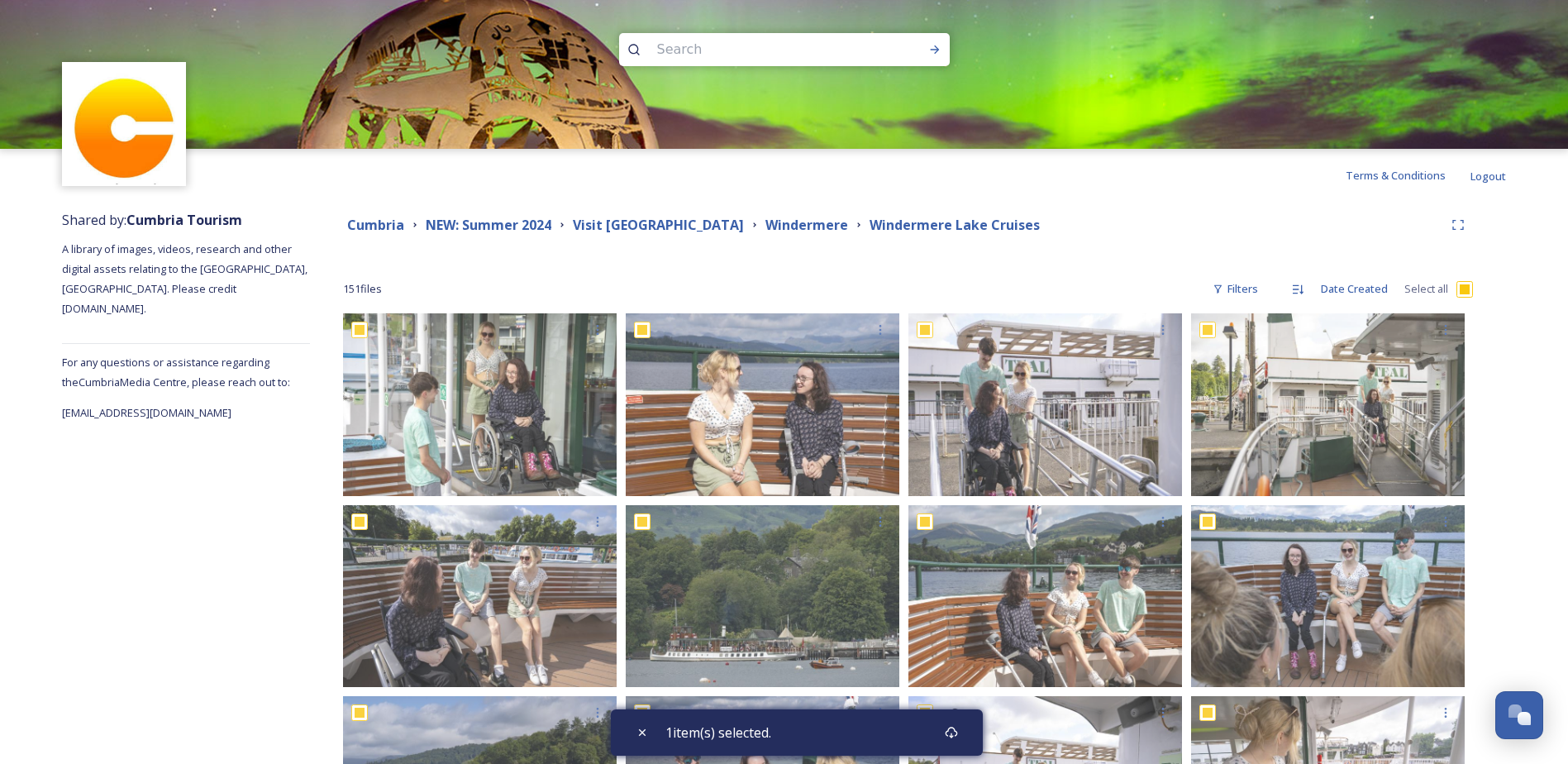
checkbox input "true"
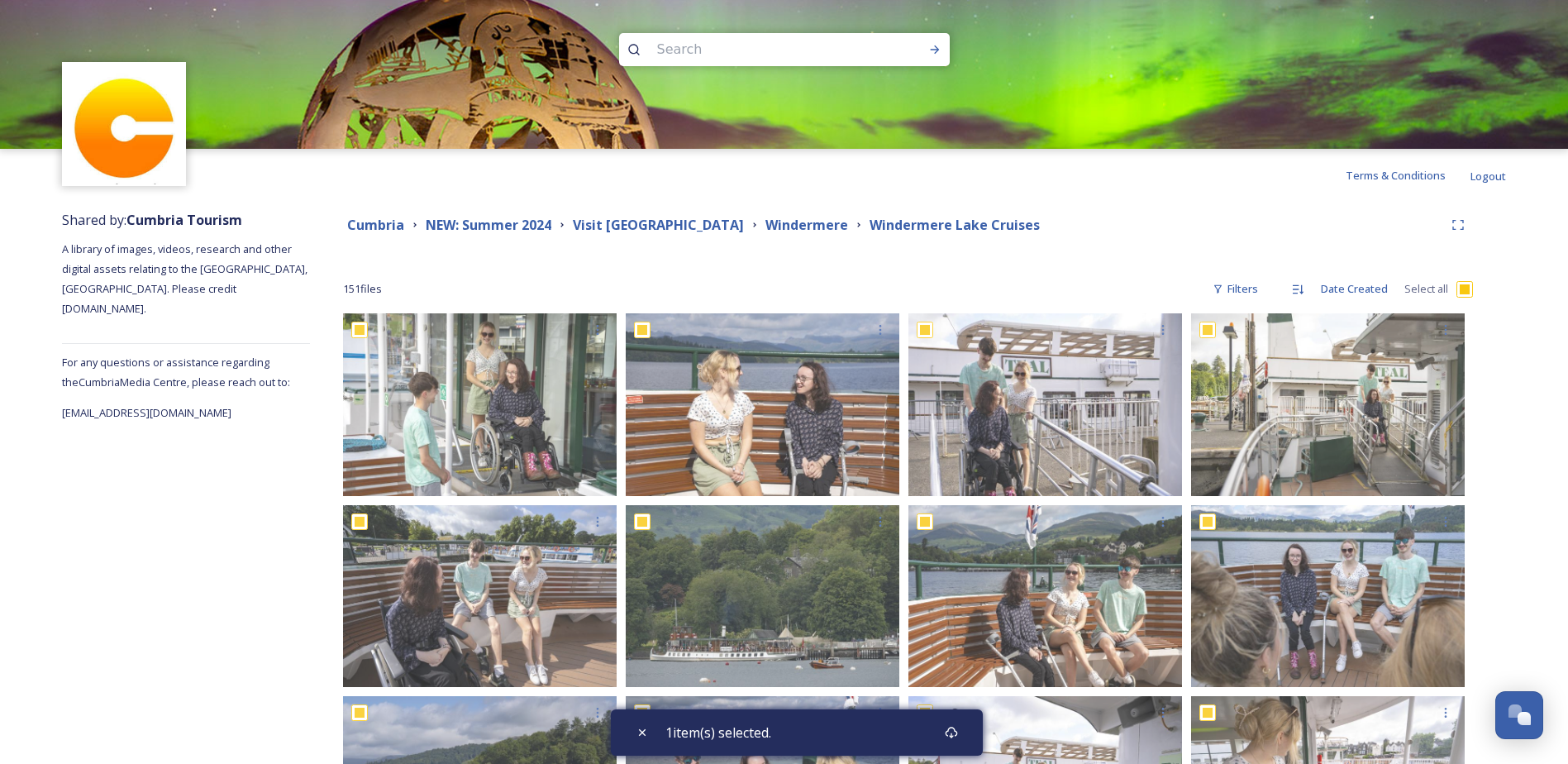
checkbox input "true"
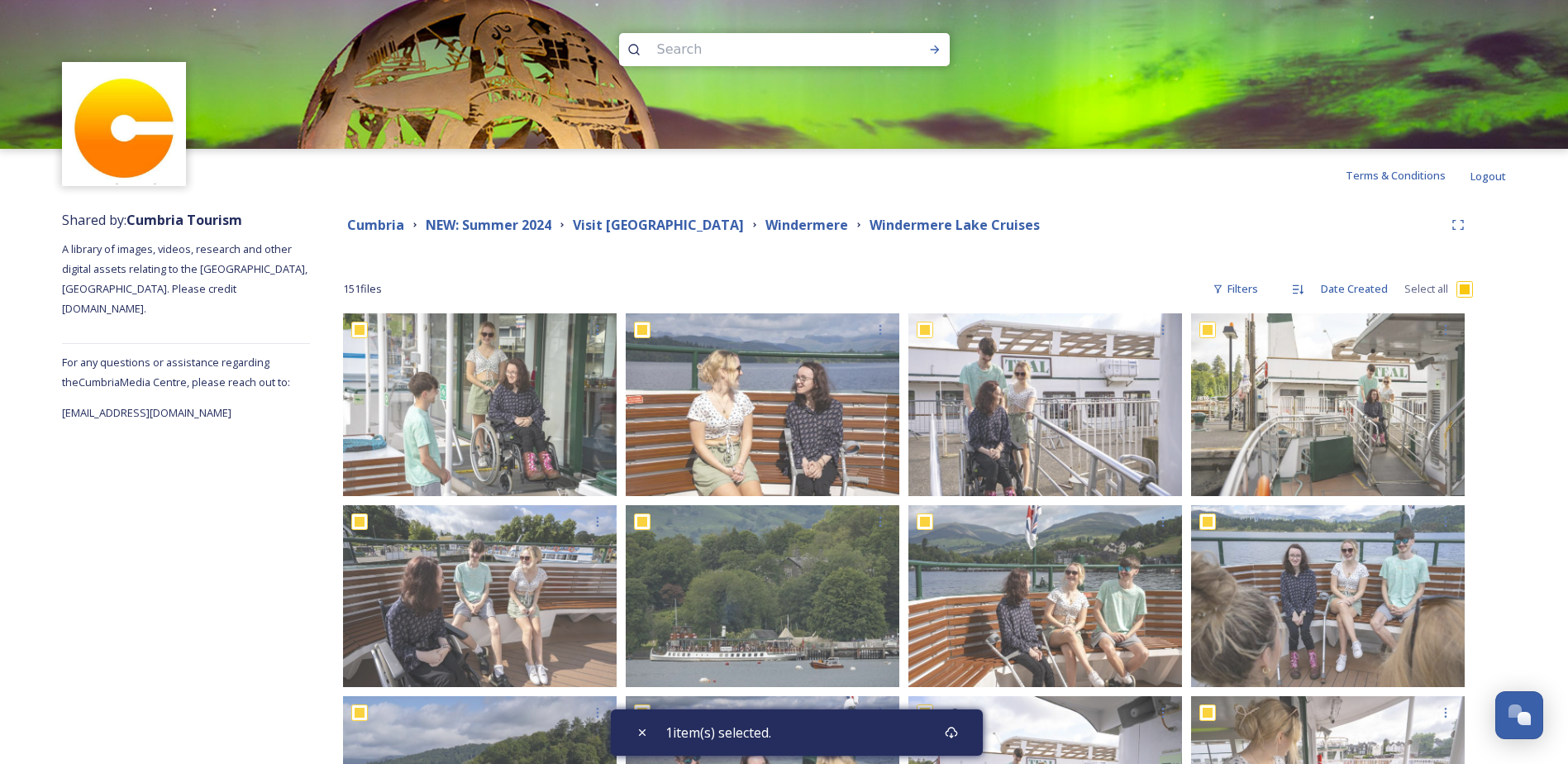
checkbox input "true"
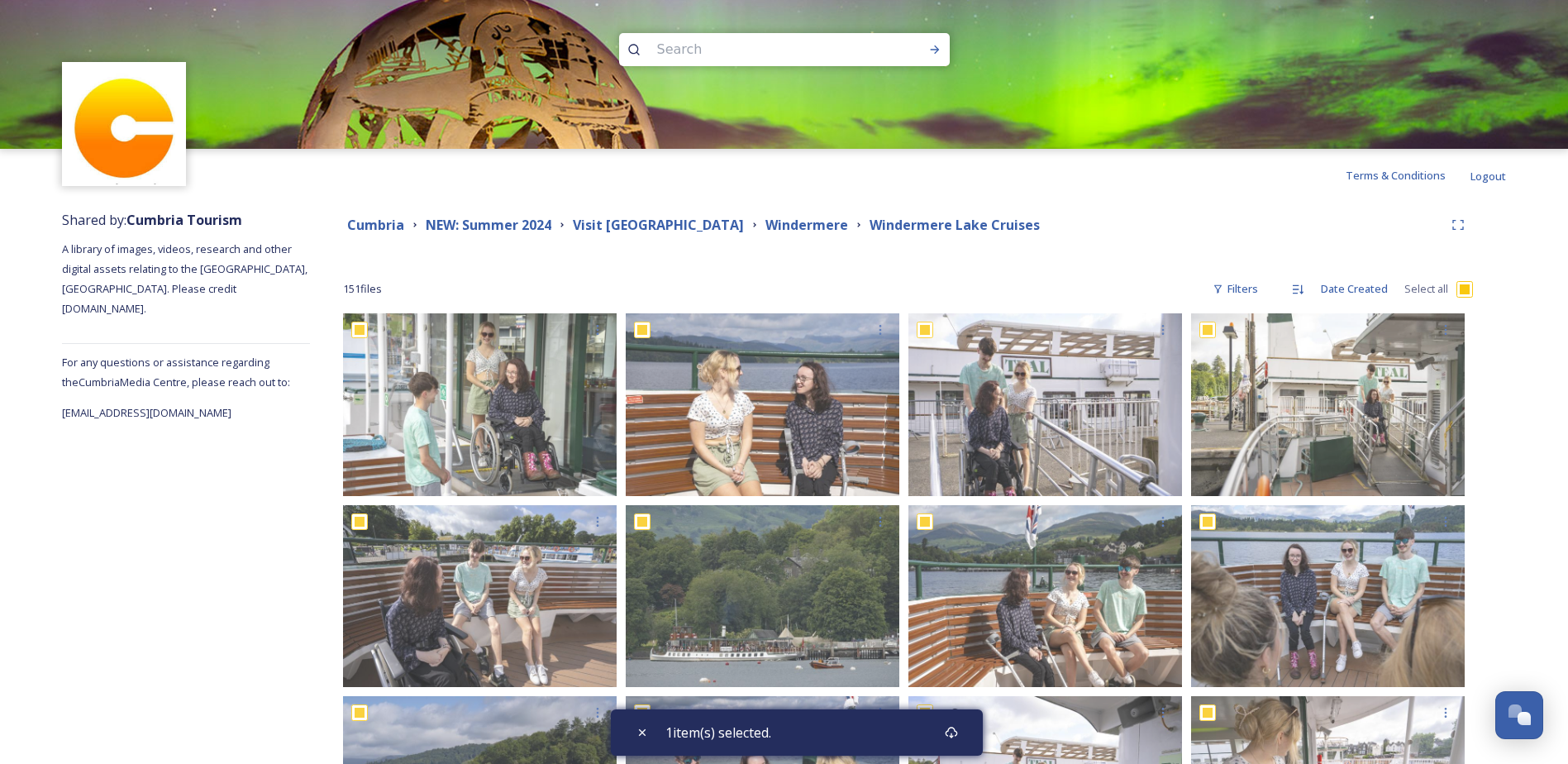
checkbox input "true"
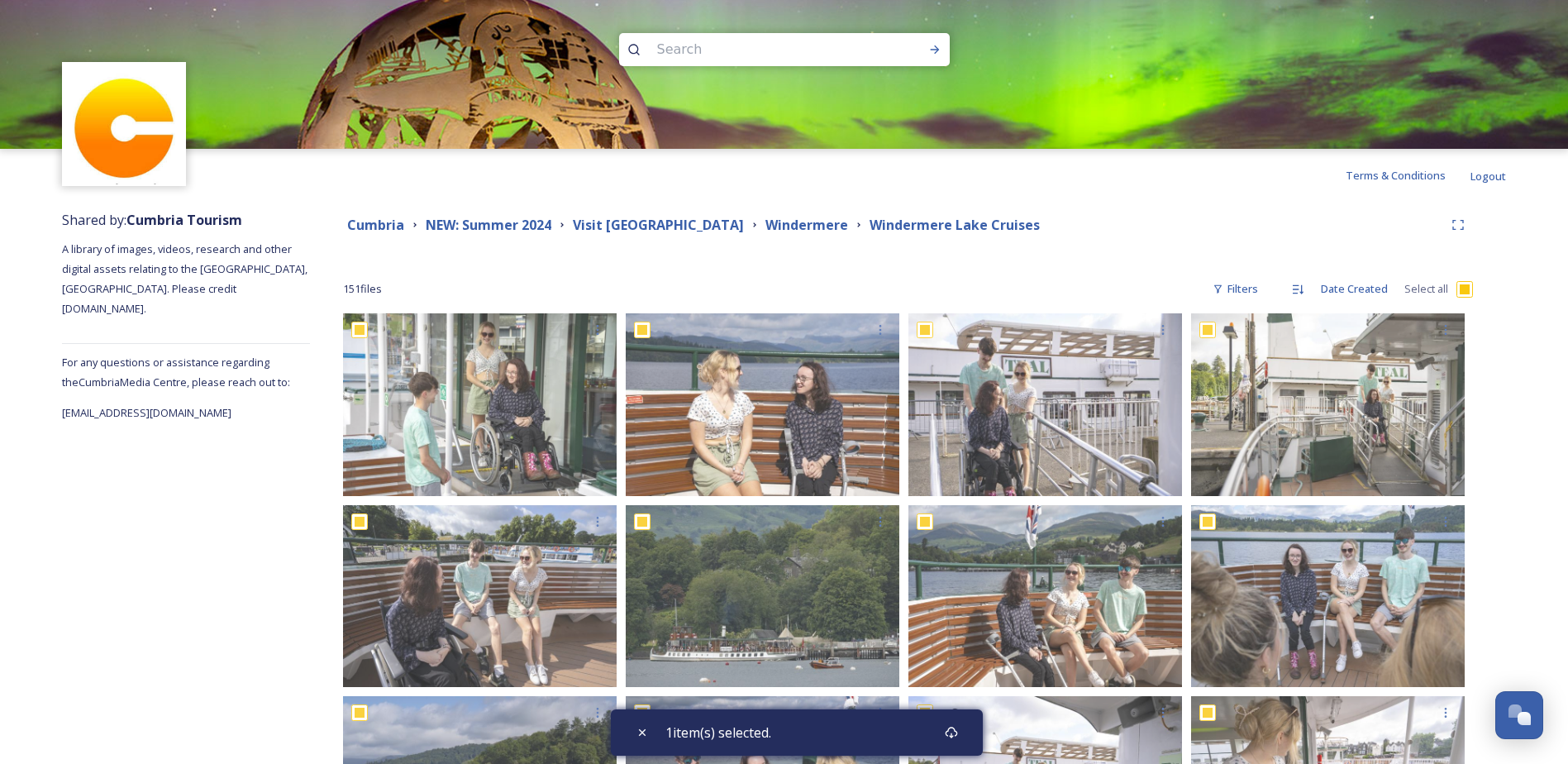
checkbox input "true"
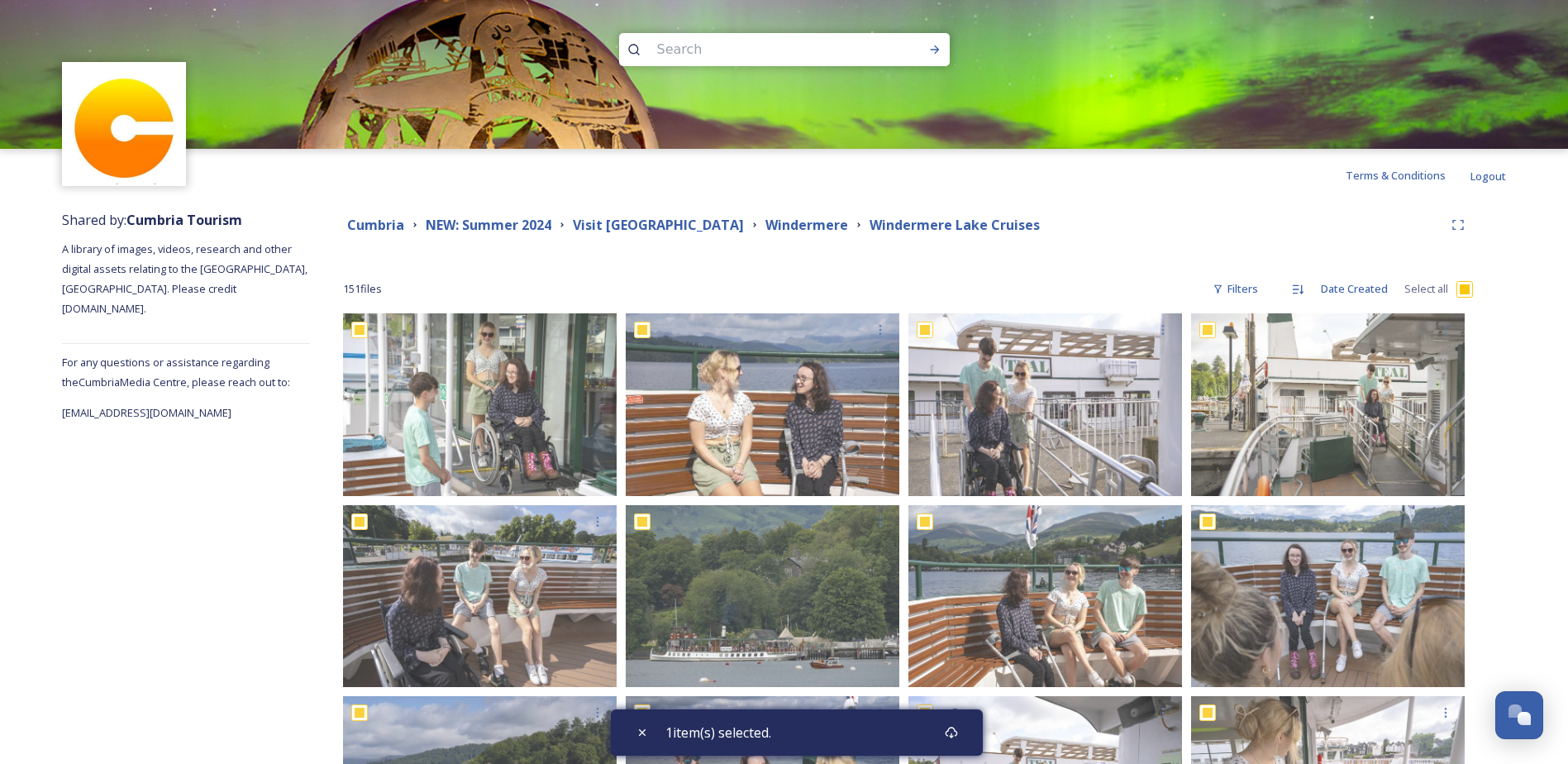
checkbox input "true"
click at [973, 739] on div "Download" at bounding box center [966, 732] width 30 height 30
click at [766, 232] on strong "Windermere" at bounding box center [807, 225] width 83 height 18
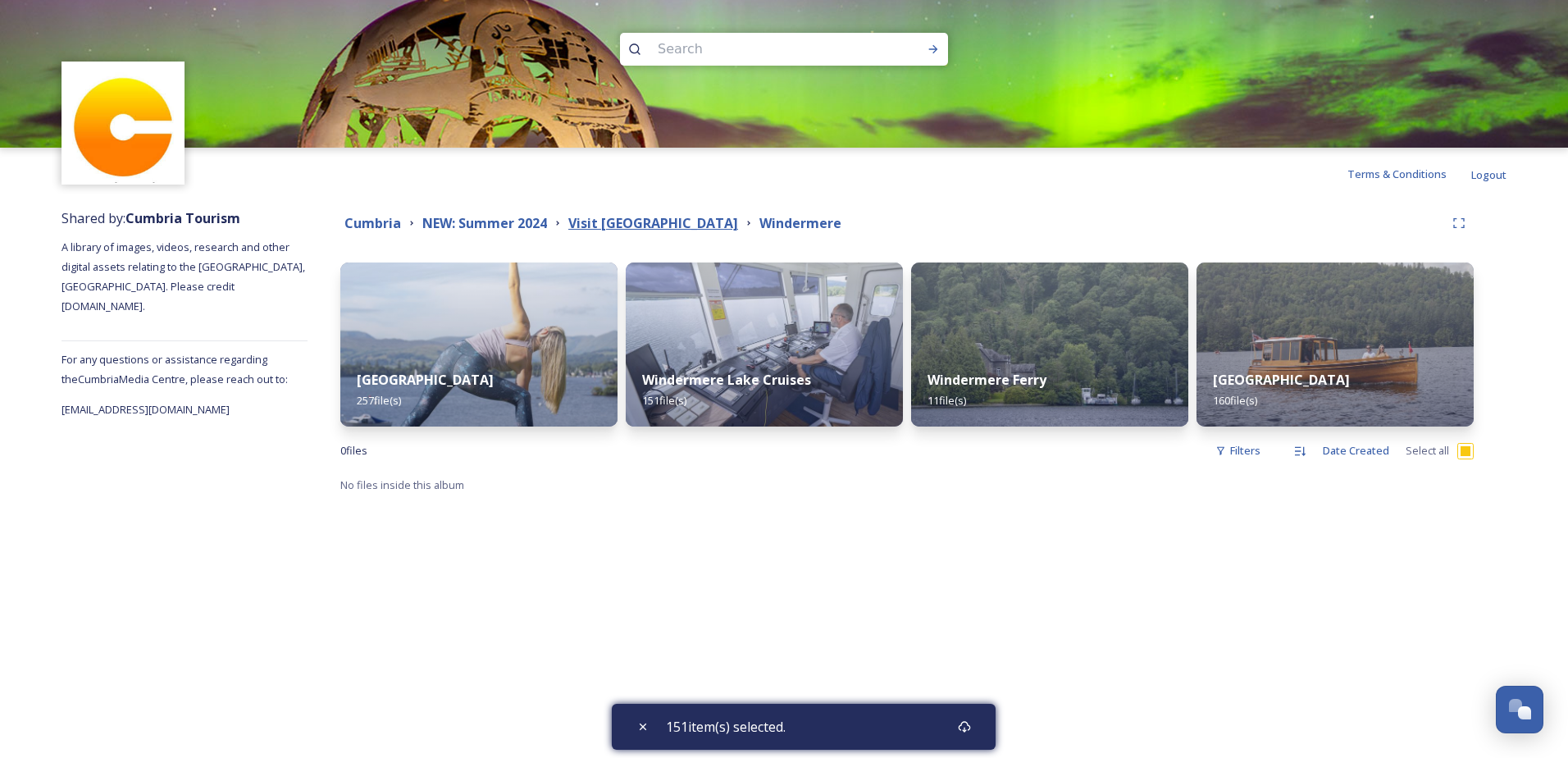
click at [622, 225] on strong "Visit [GEOGRAPHIC_DATA]" at bounding box center [653, 223] width 169 height 18
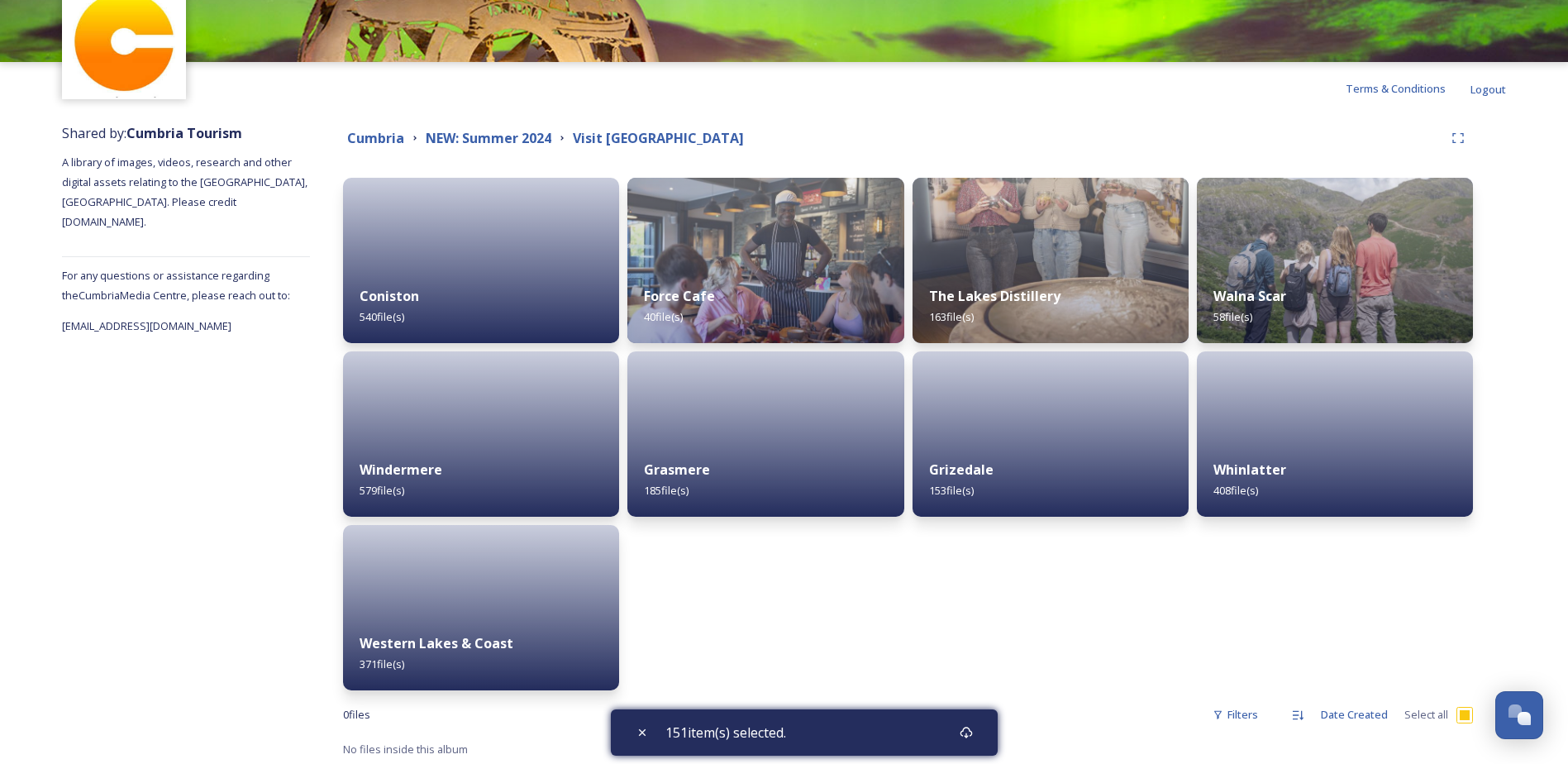
scroll to position [90, 0]
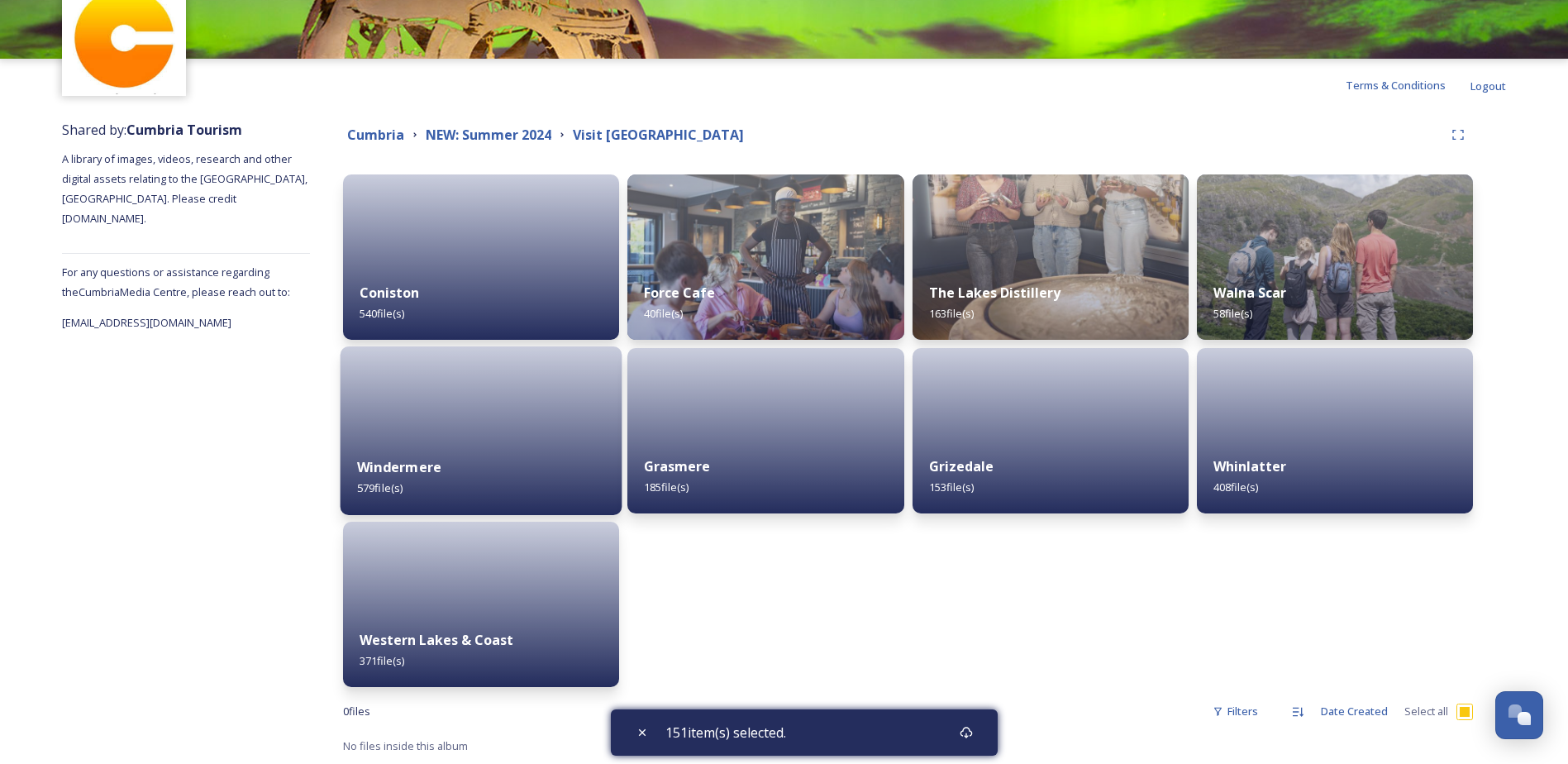
click at [510, 458] on div "Windermere 579 file(s)" at bounding box center [481, 477] width 282 height 75
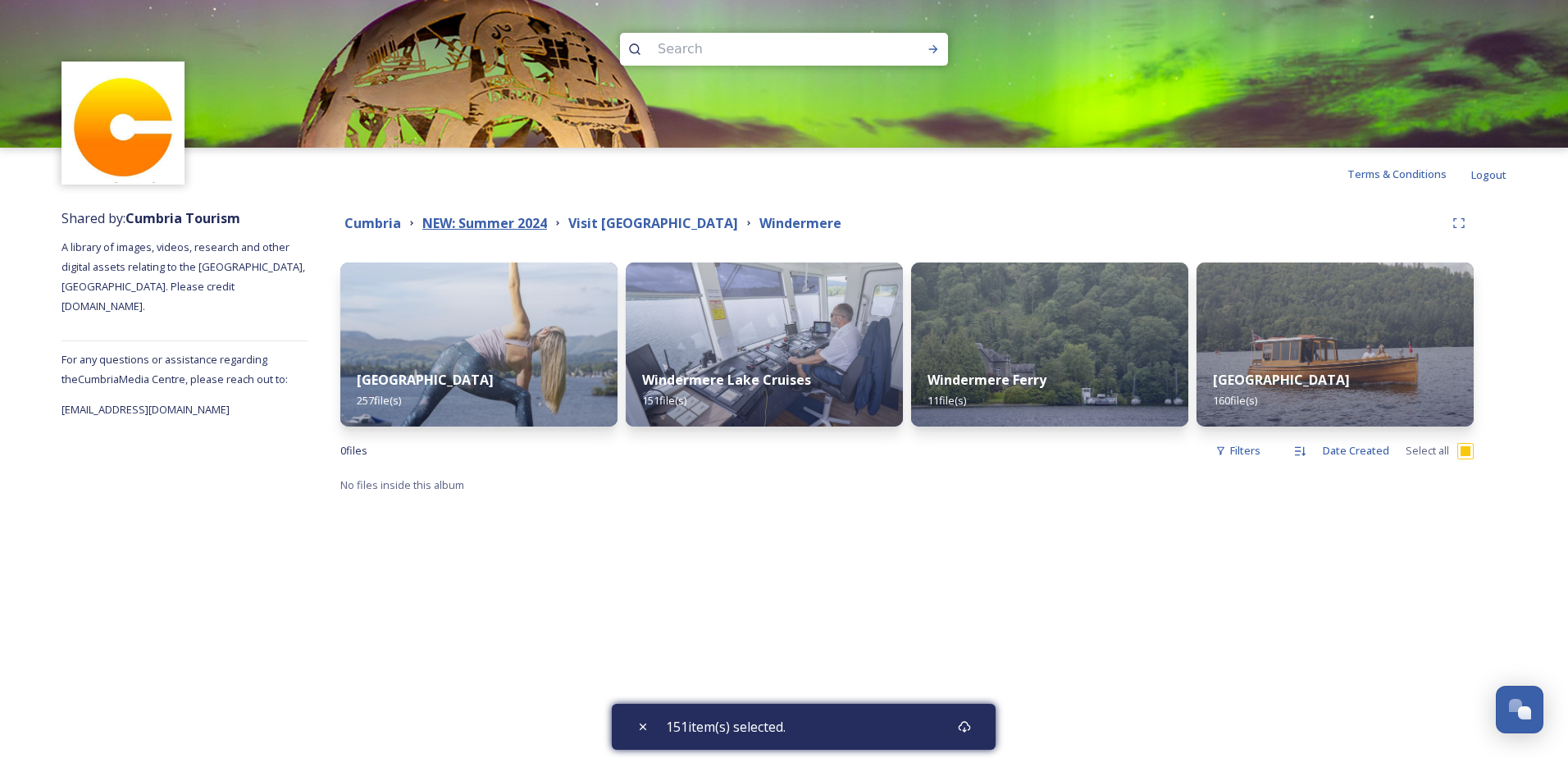
click at [511, 223] on strong "NEW: Summer 2024" at bounding box center [484, 223] width 124 height 18
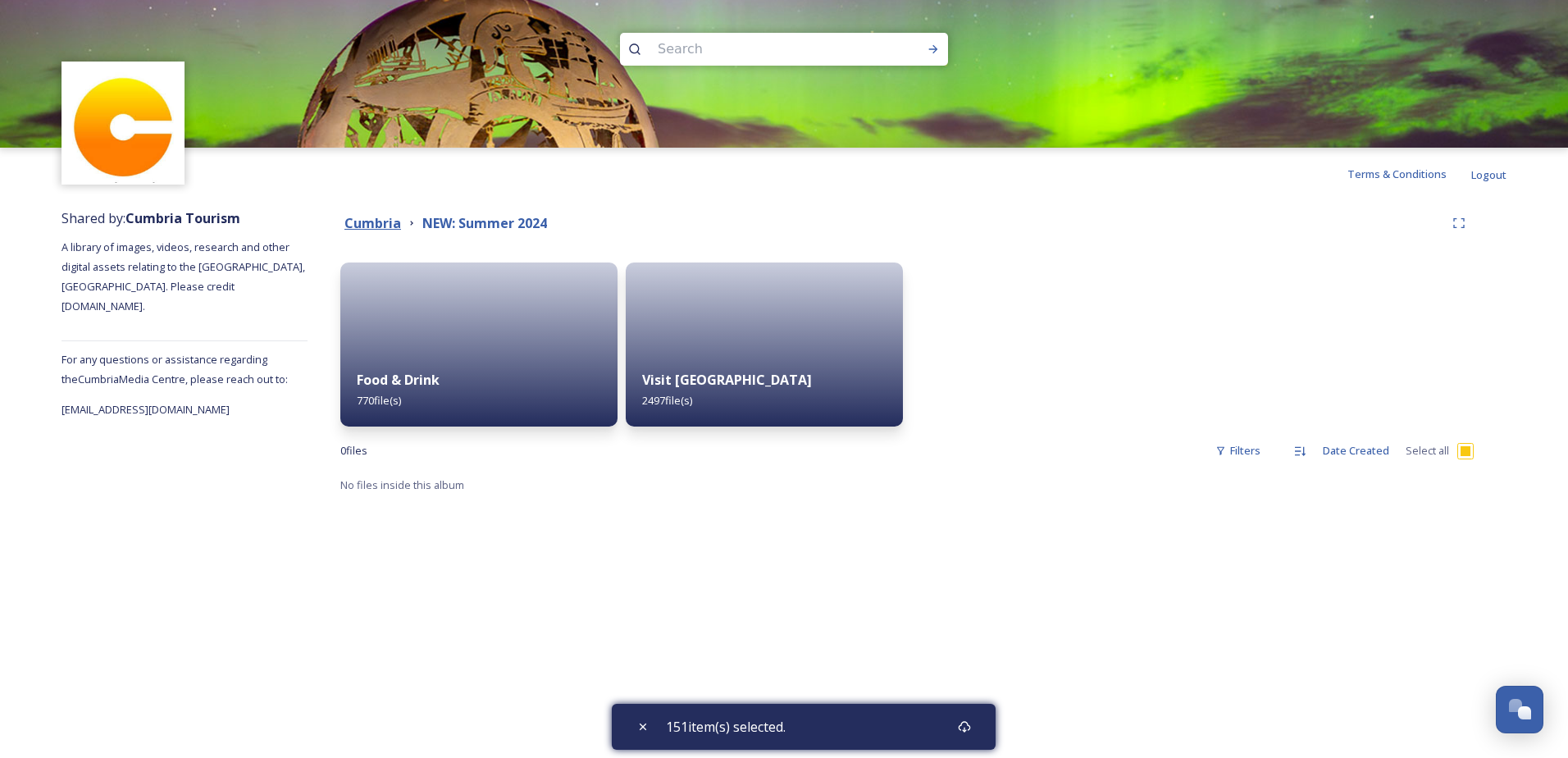
click at [381, 222] on strong "Cumbria" at bounding box center [373, 223] width 57 height 18
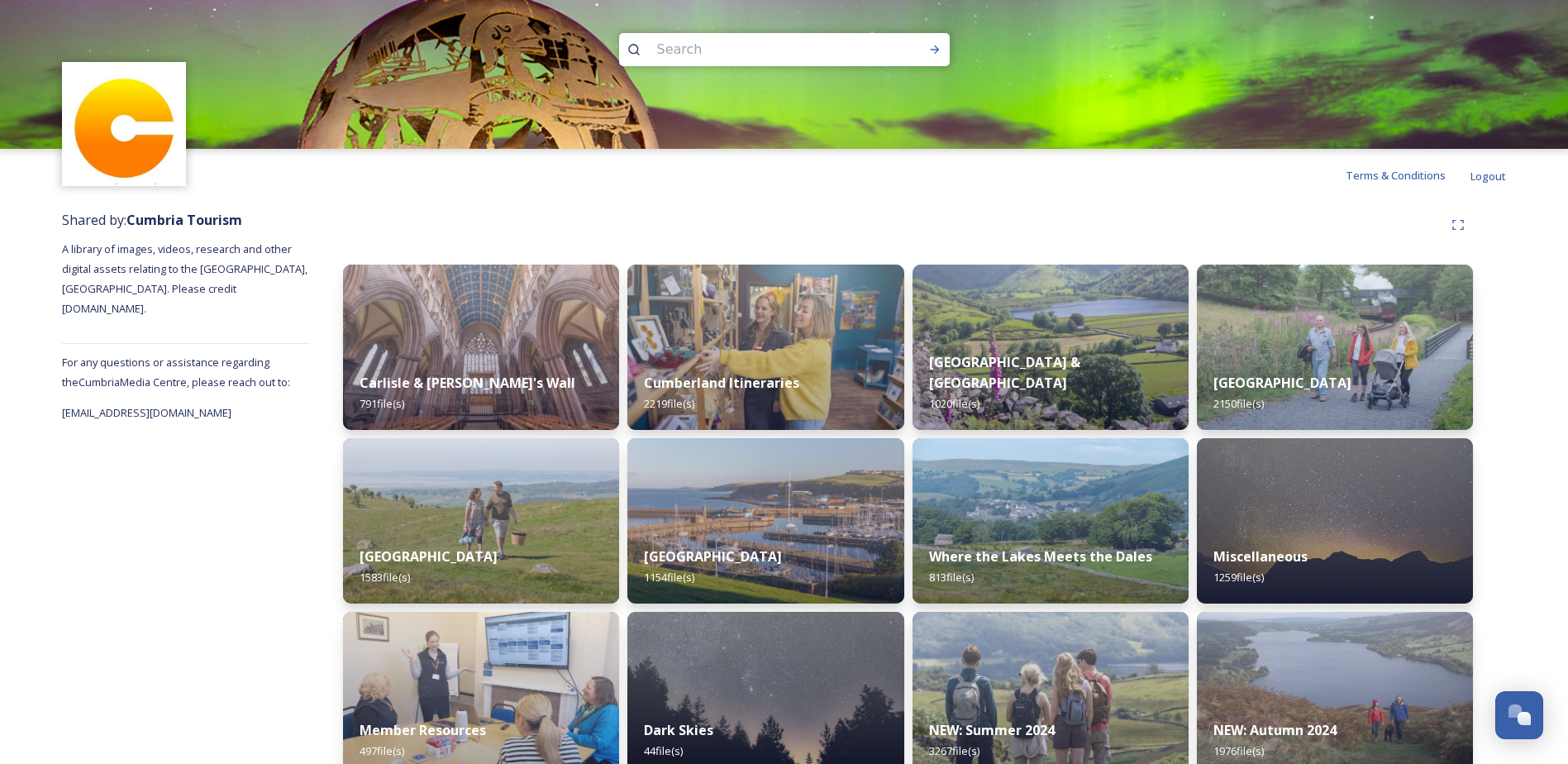
click at [1521, 408] on div "Shared by: Cumbria Tourism A library of images, videos, research and other digi…" at bounding box center [784, 584] width 1568 height 766
click at [1384, 371] on div "[GEOGRAPHIC_DATA] 2150 file(s)" at bounding box center [1335, 394] width 282 height 75
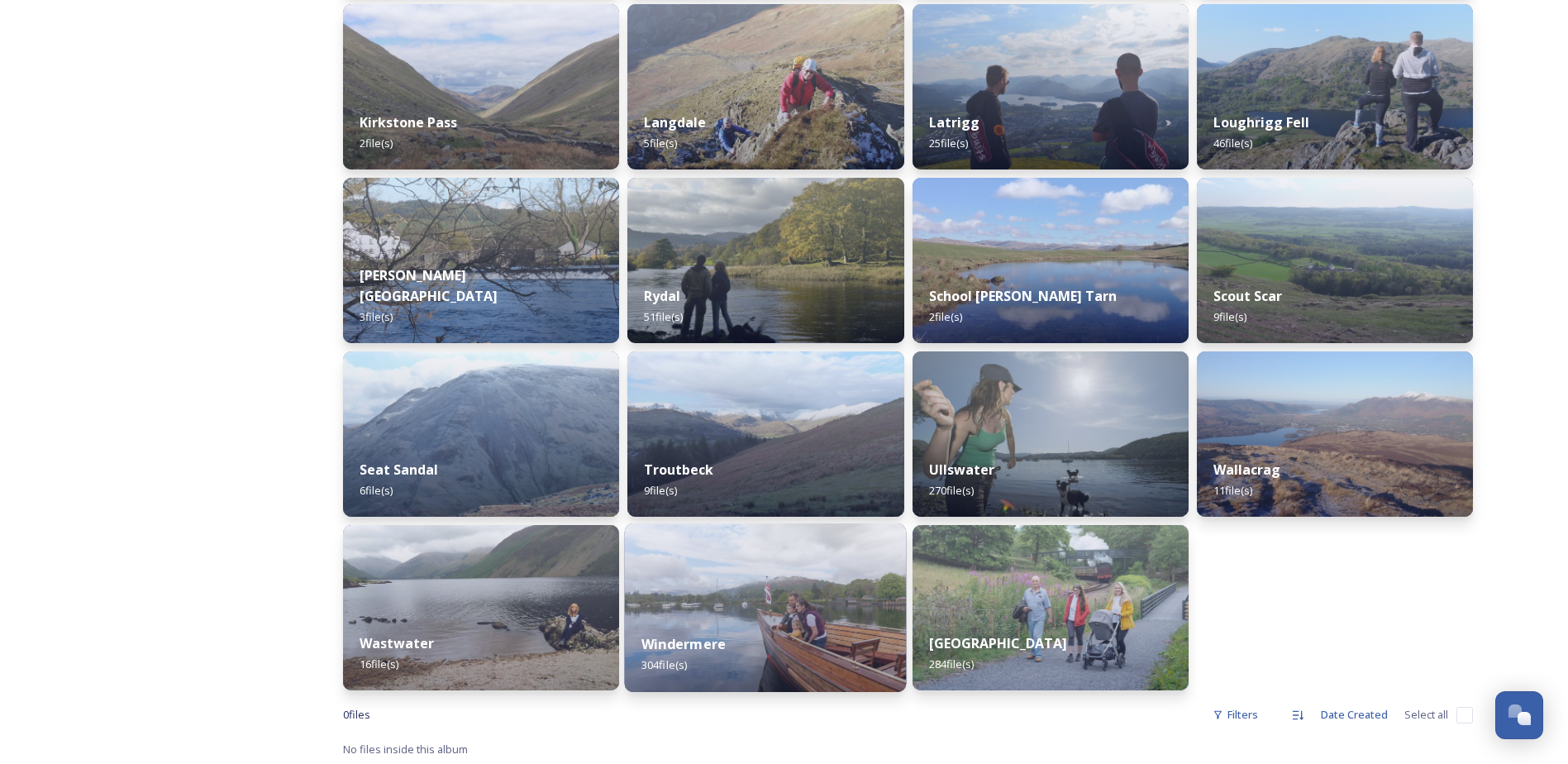
scroll to position [959, 0]
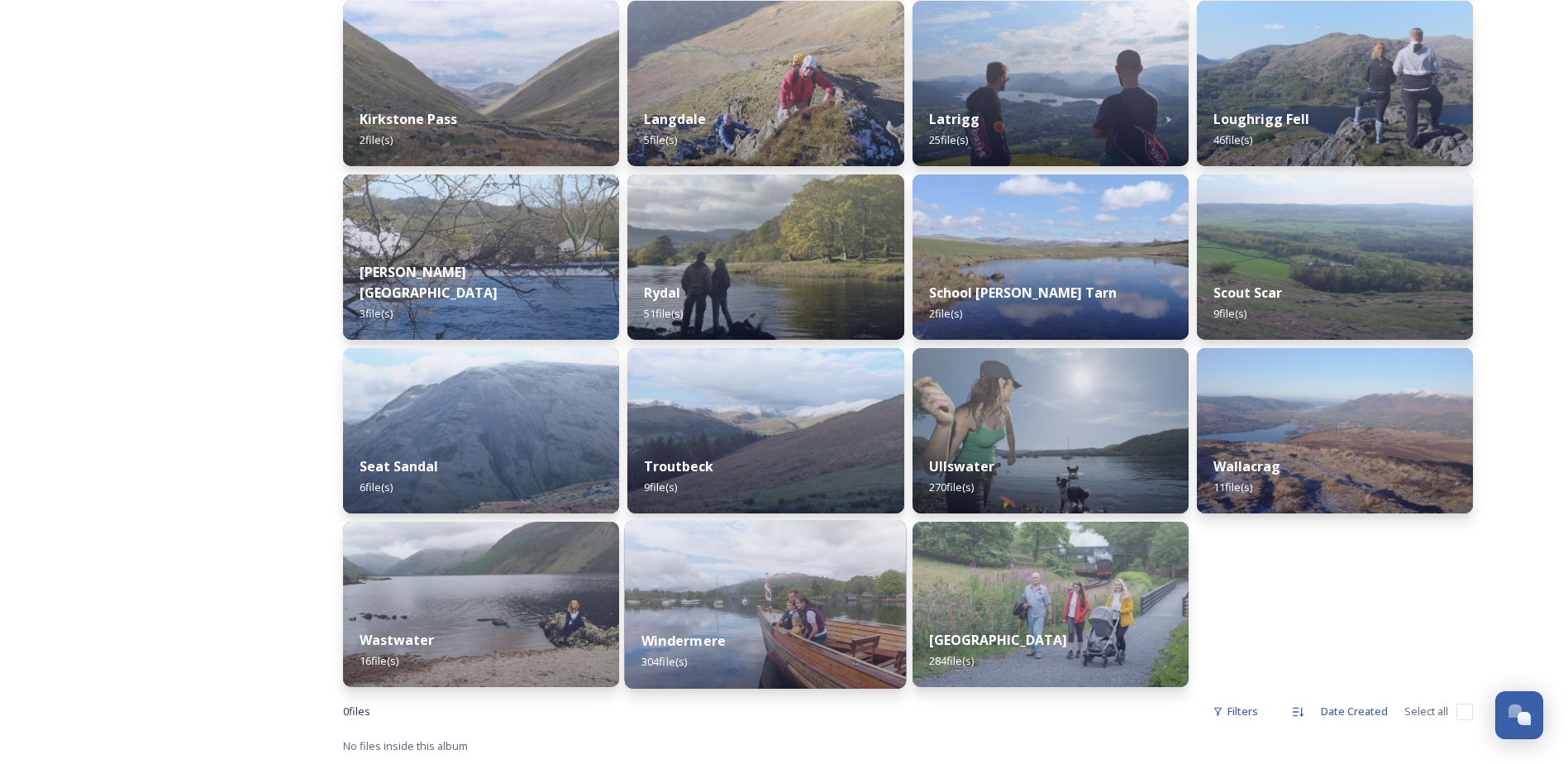
click at [732, 609] on img at bounding box center [766, 604] width 282 height 169
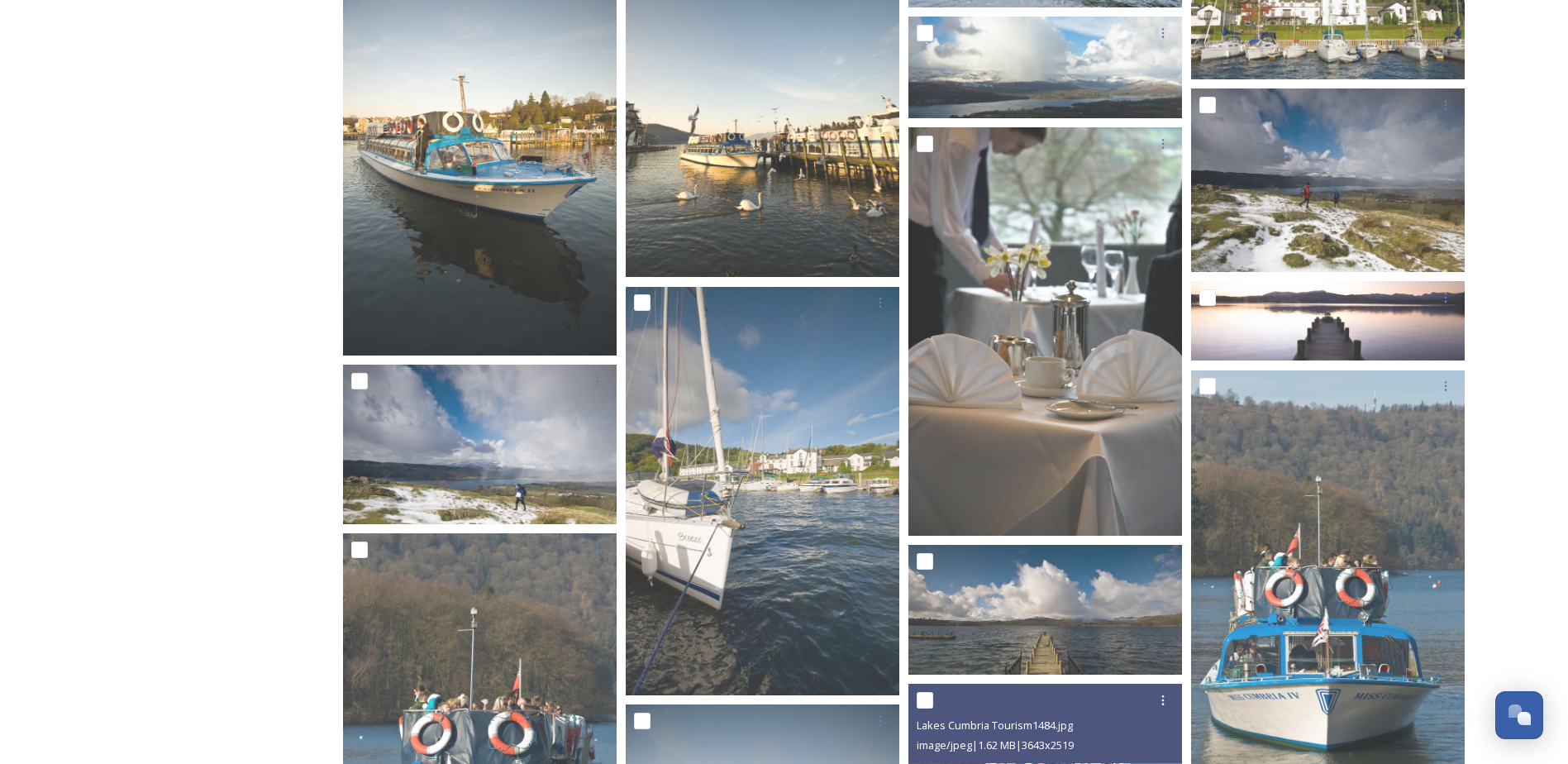
scroll to position [8948, 0]
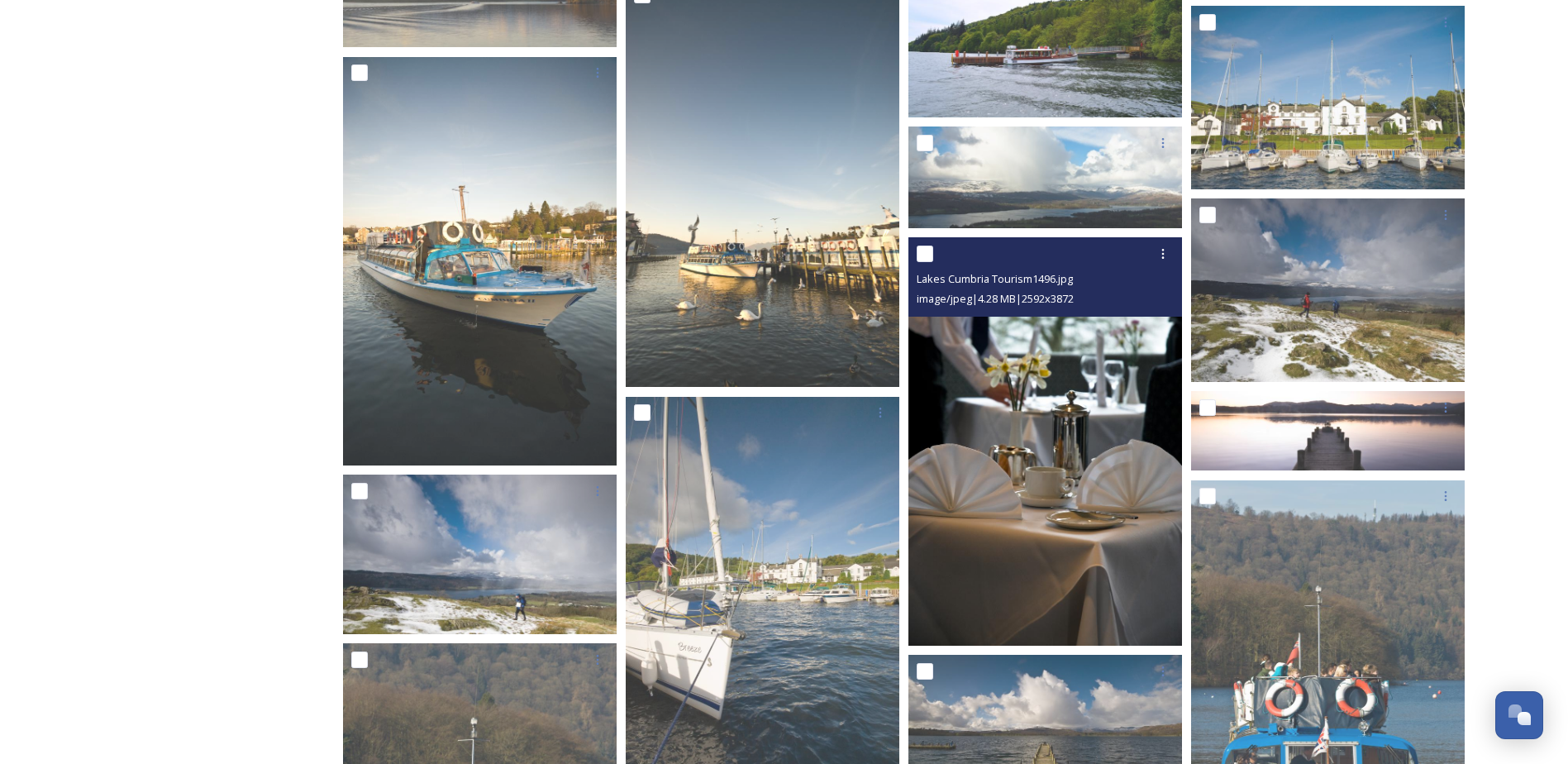
click at [933, 261] on input "checkbox" at bounding box center [924, 254] width 16 height 16
checkbox input "true"
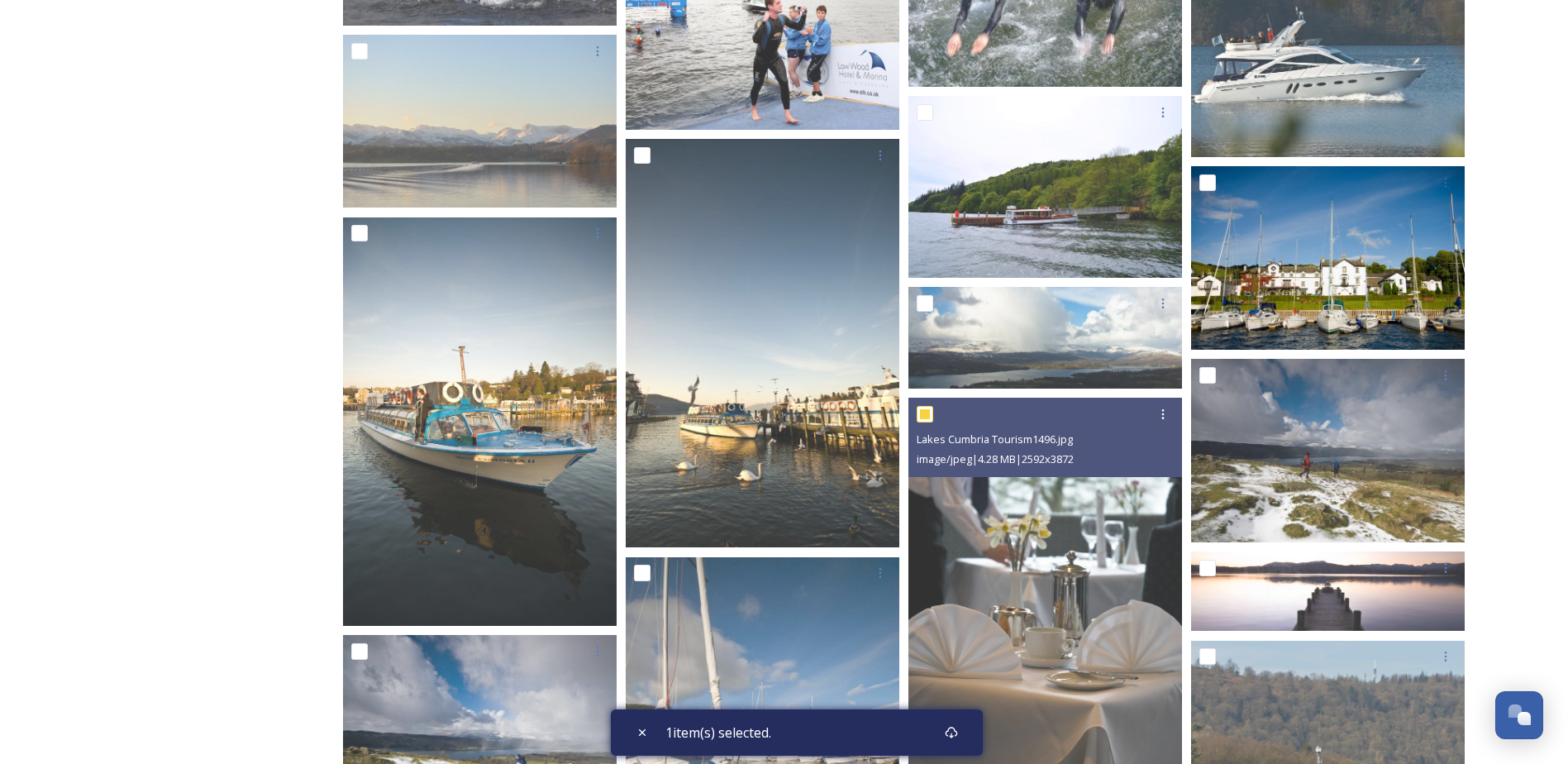
scroll to position [8782, 0]
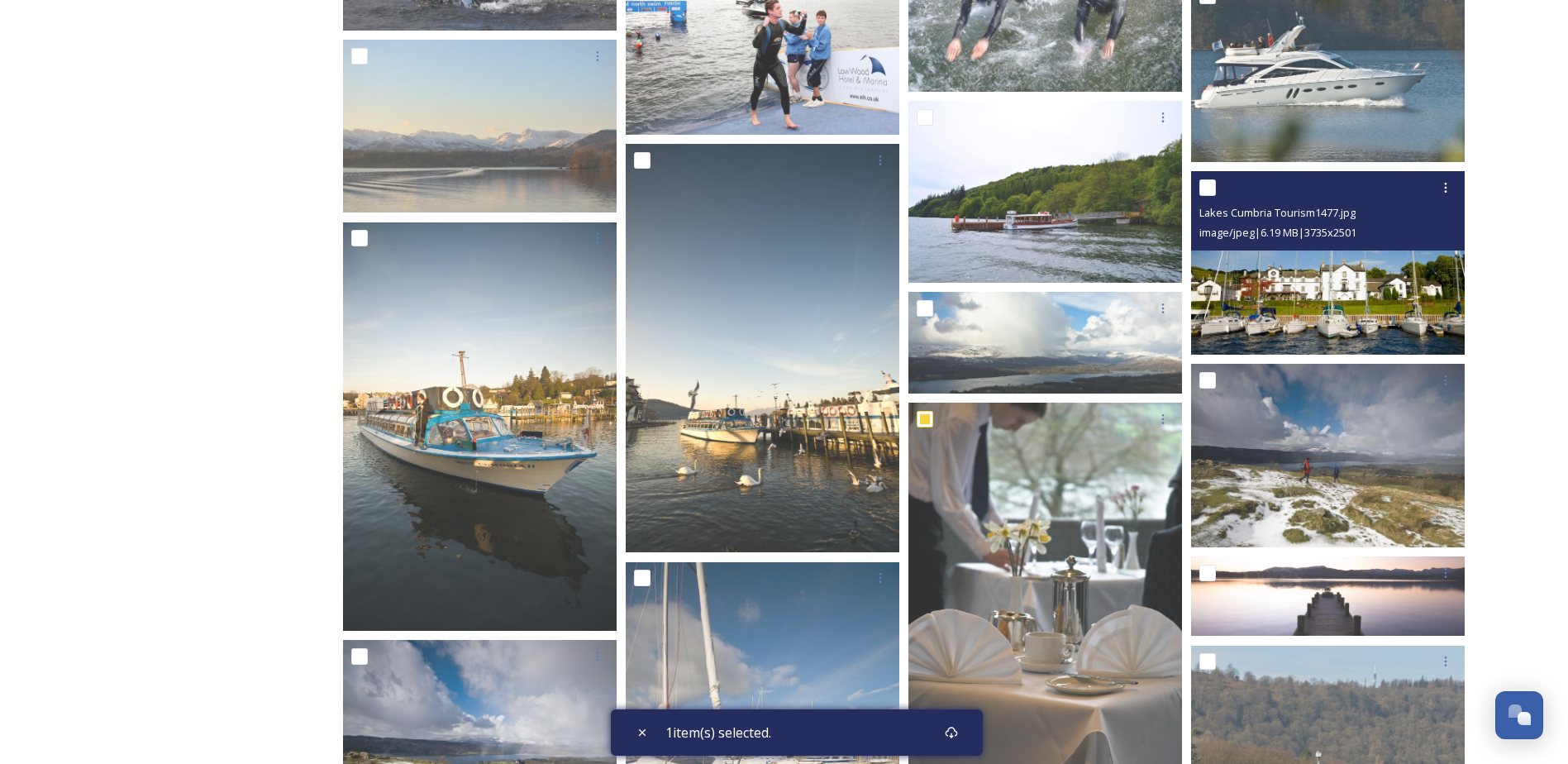
click at [1204, 184] on input "checkbox" at bounding box center [1207, 187] width 16 height 16
checkbox input "true"
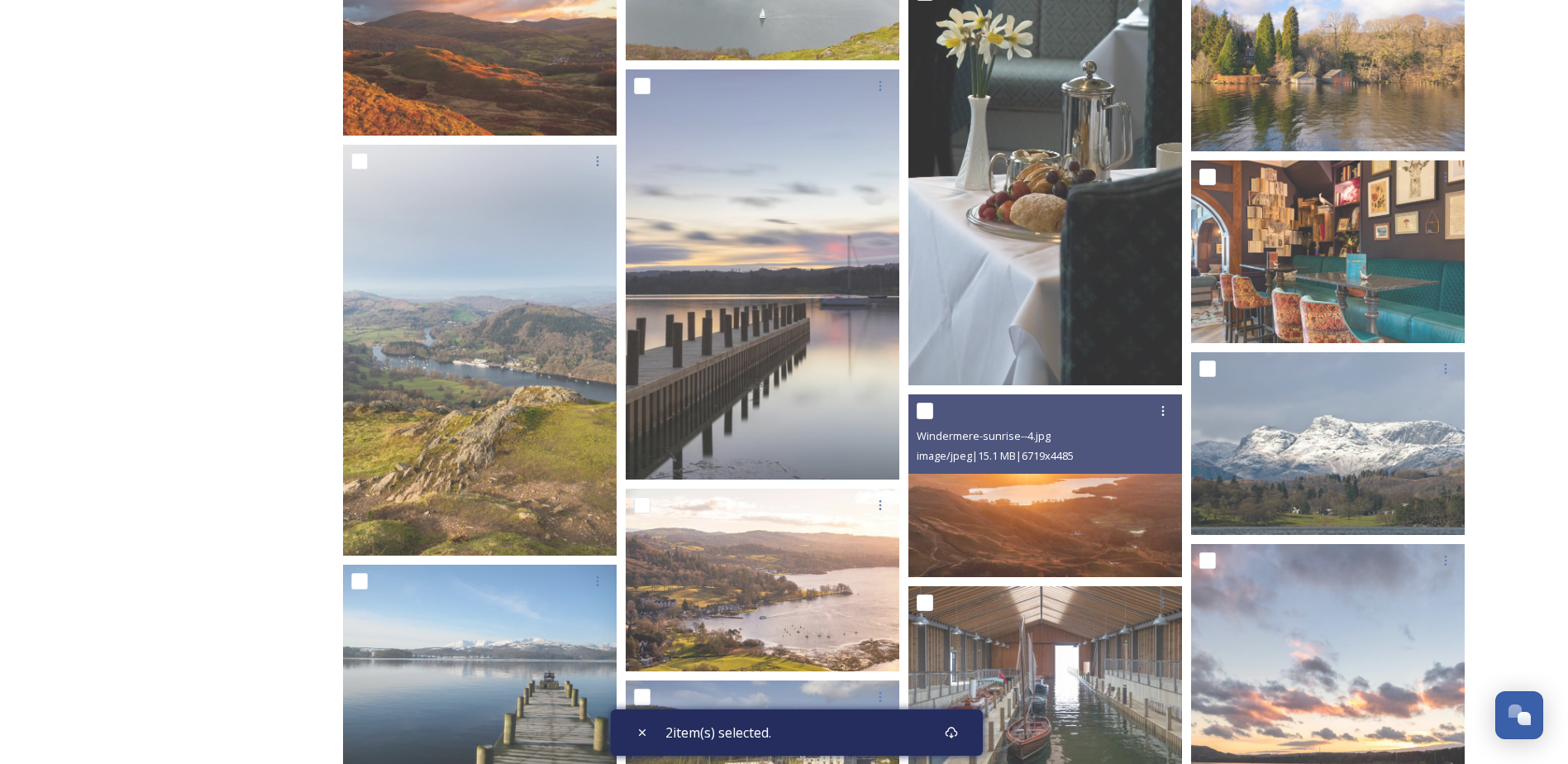
scroll to position [845, 0]
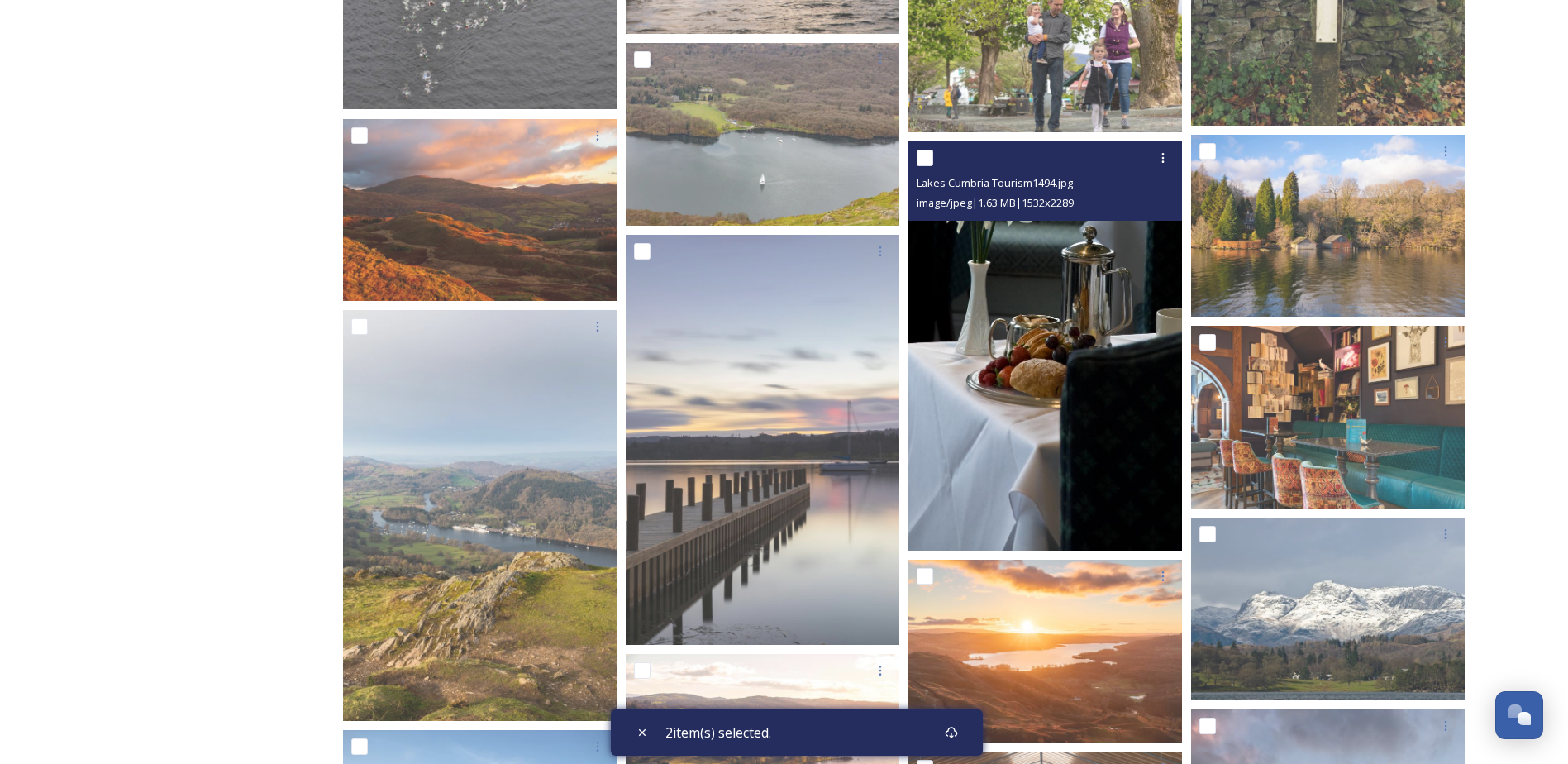
click at [924, 160] on input "checkbox" at bounding box center [924, 157] width 16 height 16
checkbox input "true"
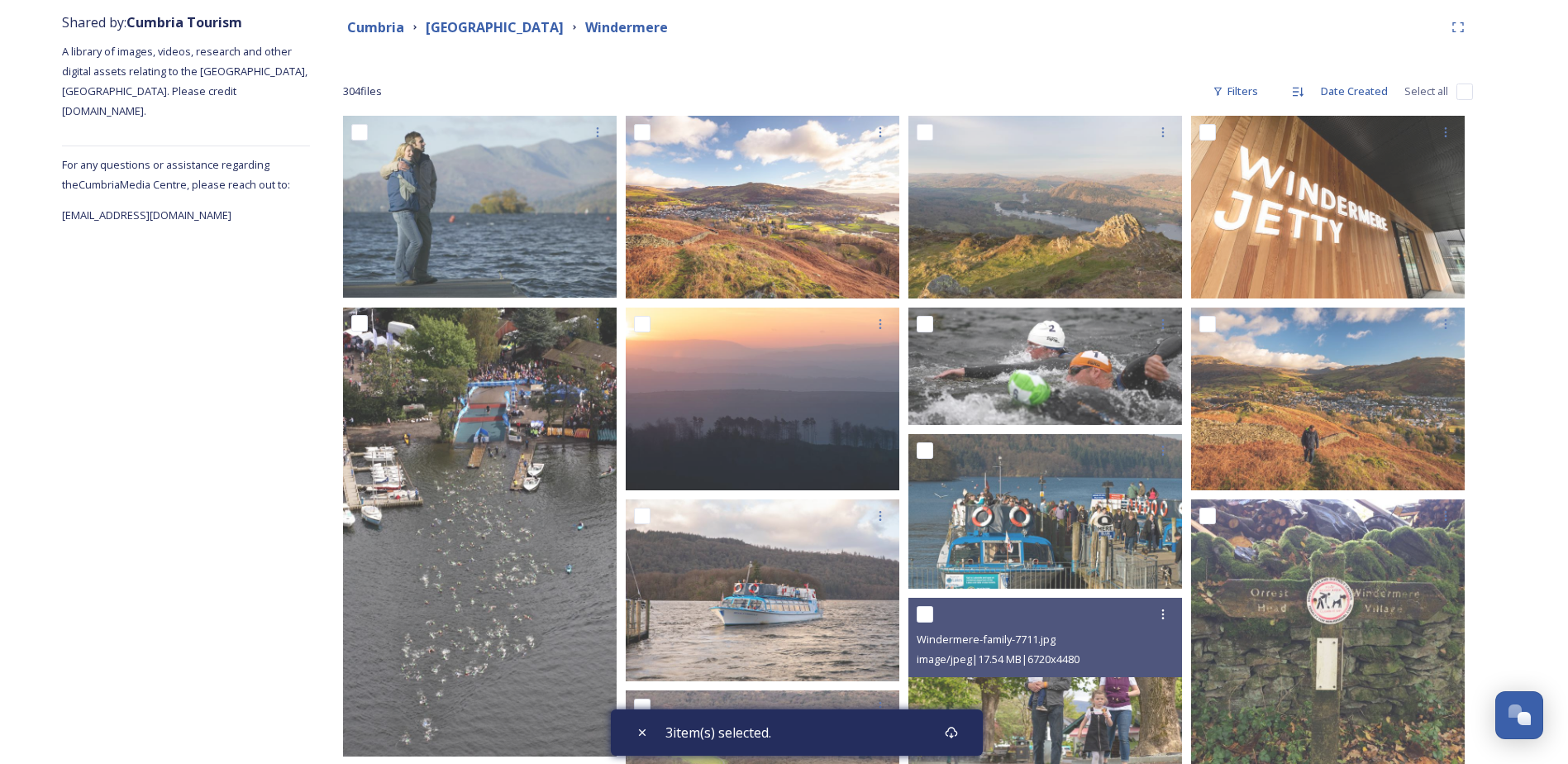
scroll to position [184, 0]
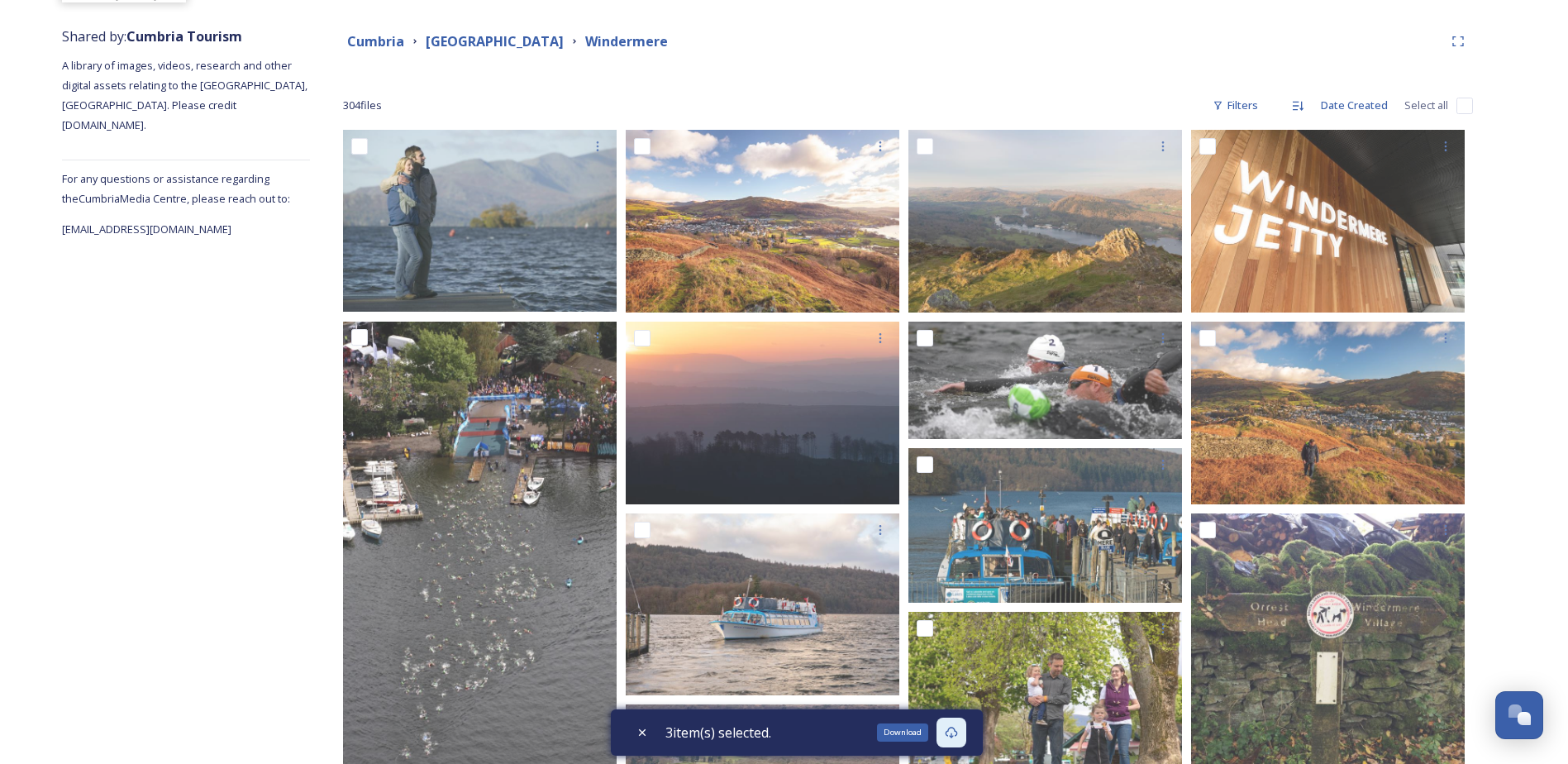
click at [954, 738] on icon at bounding box center [951, 732] width 13 height 13
